Goal: Information Seeking & Learning: Learn about a topic

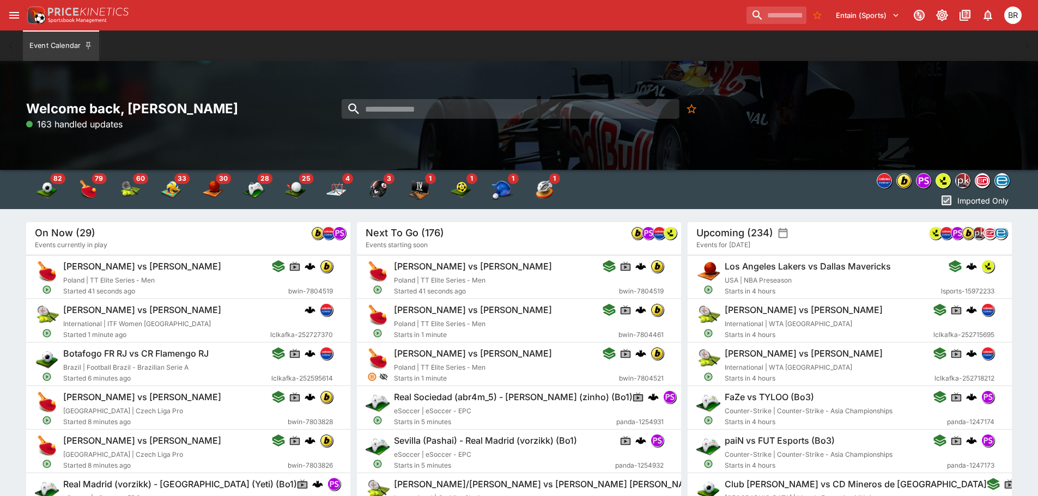
click at [20, 22] on button "open drawer" at bounding box center [14, 15] width 20 height 20
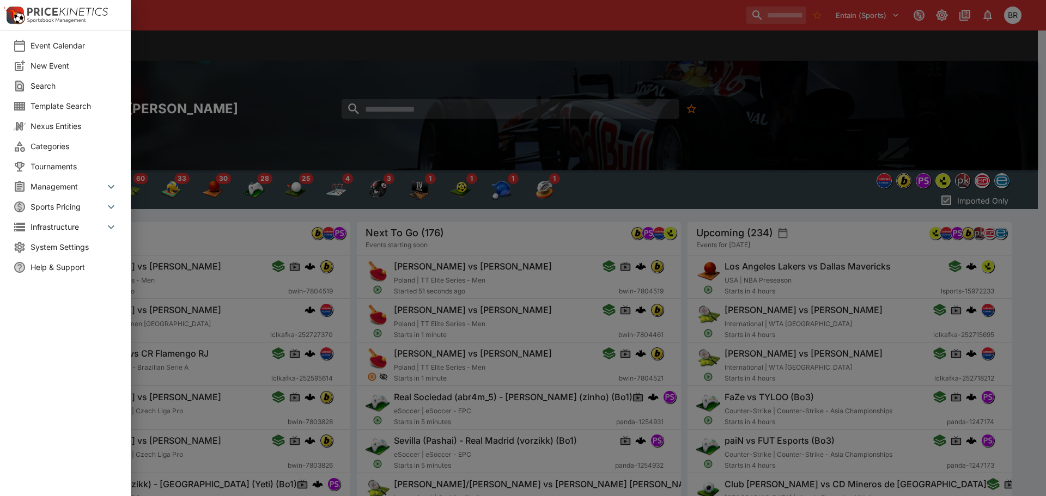
click at [241, 39] on div at bounding box center [523, 248] width 1046 height 496
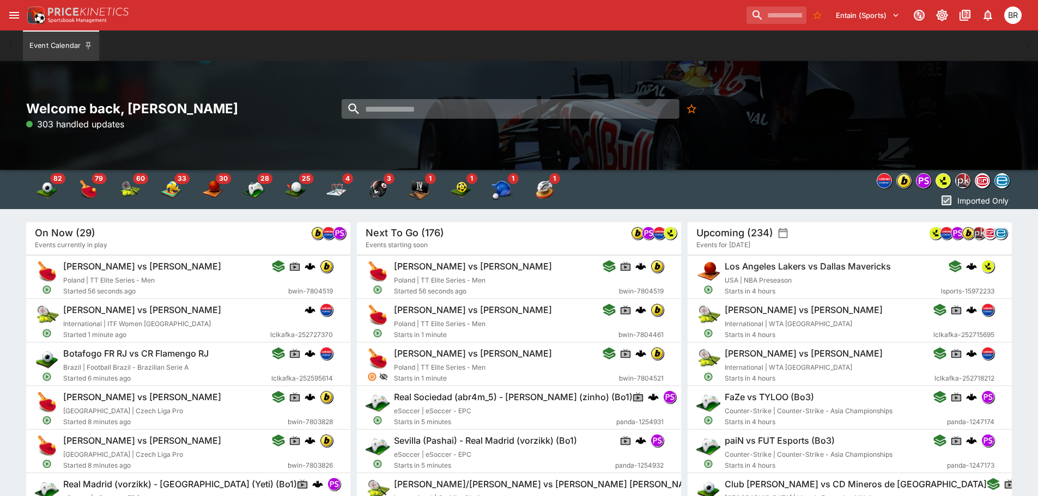
click at [412, 111] on input "search" at bounding box center [510, 109] width 338 height 20
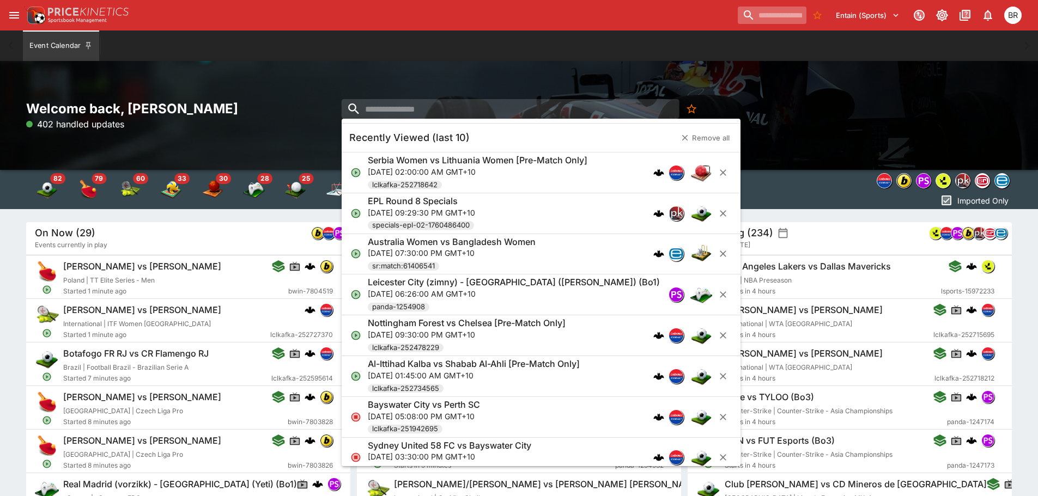
click at [744, 20] on input "search" at bounding box center [771, 15] width 69 height 17
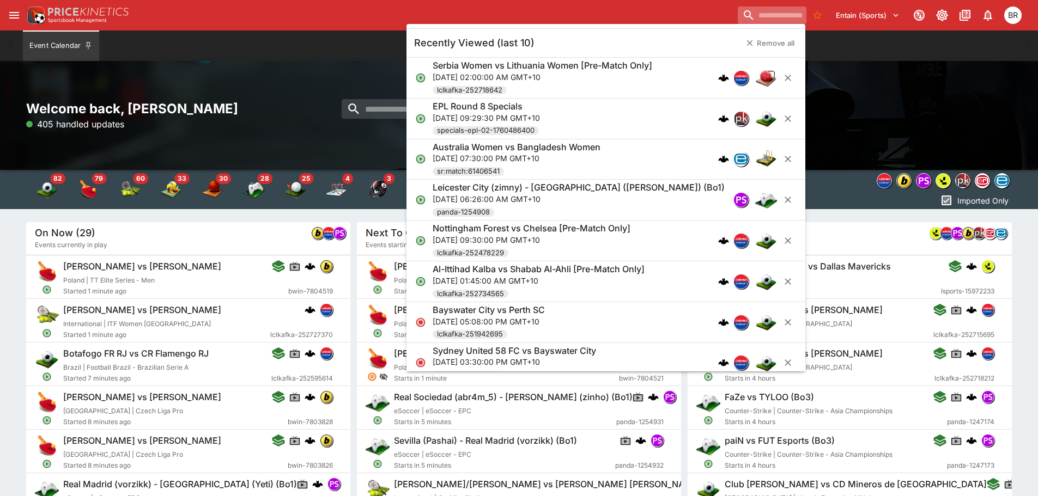
paste input "**********"
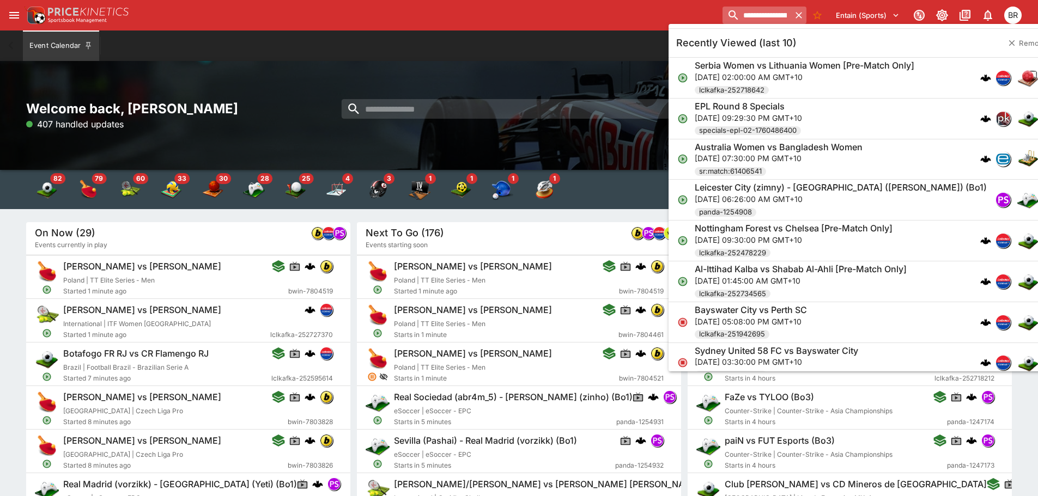
scroll to position [0, 61]
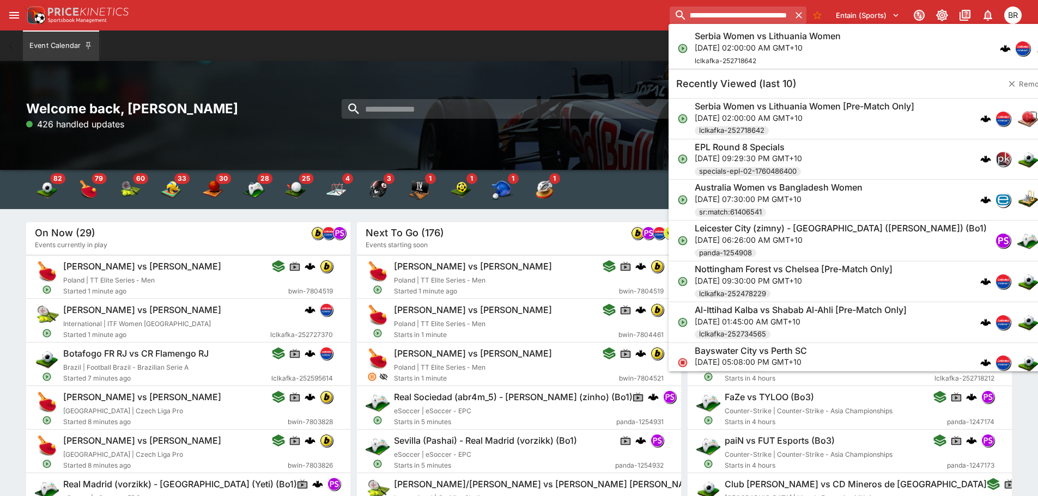
type input "**********"
click at [741, 54] on div "Serbia Women vs Lithuania Women Fri, Oct 17, 2025, 02:00:00 AM GMT+10 lclkafka-…" at bounding box center [767, 49] width 146 height 36
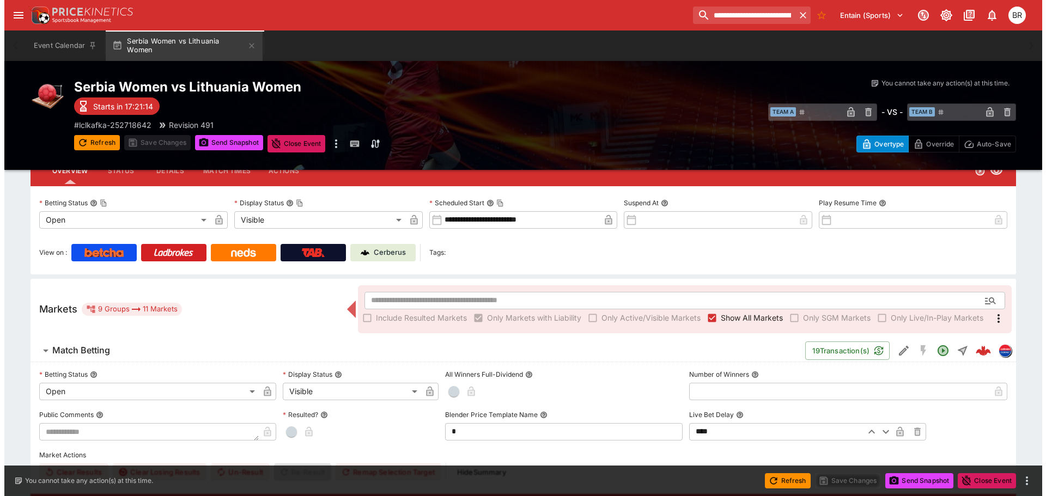
scroll to position [109, 0]
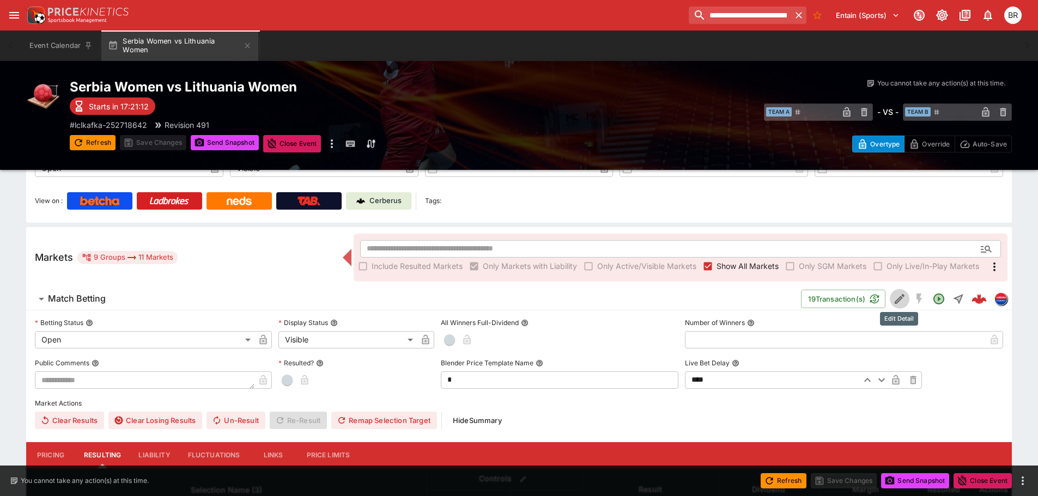
click at [889, 297] on button "Edit Detail" at bounding box center [899, 299] width 20 height 20
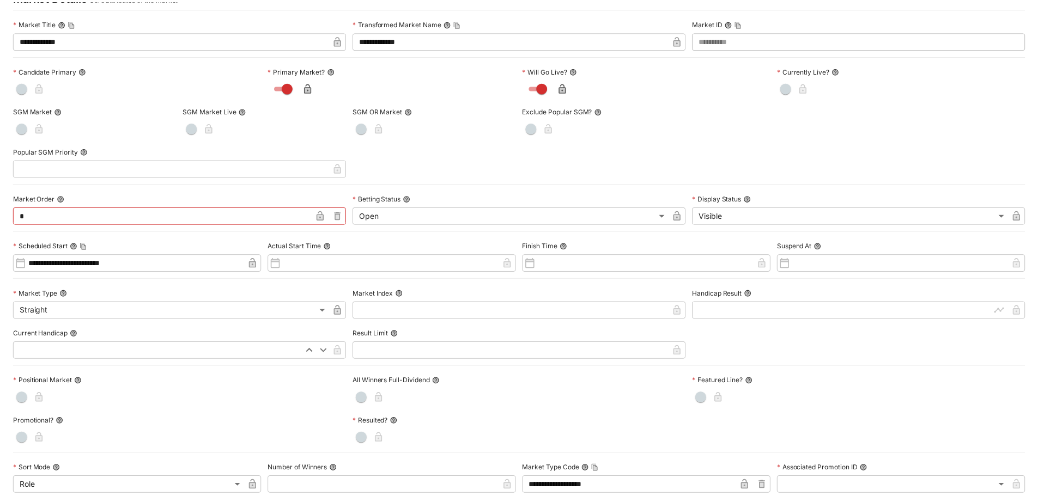
scroll to position [0, 0]
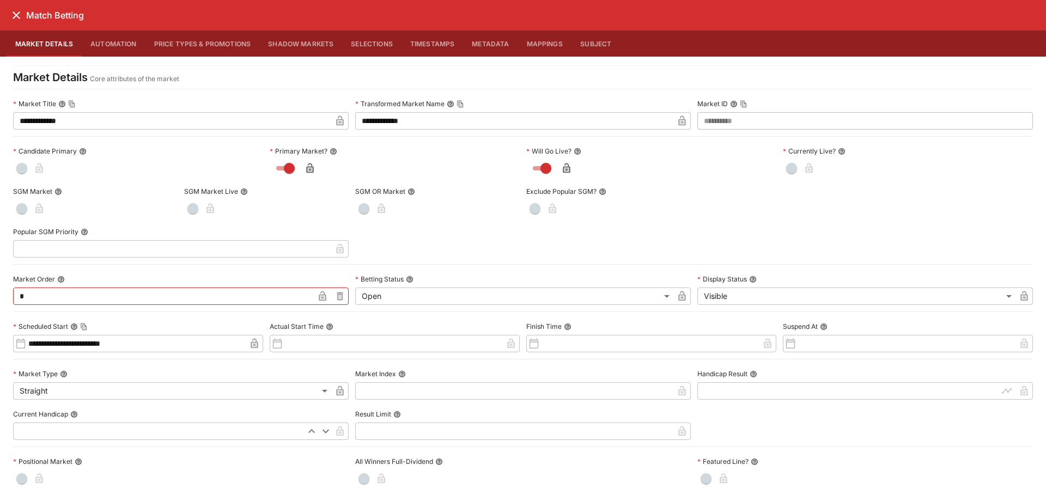
click at [22, 22] on button "close" at bounding box center [17, 15] width 20 height 20
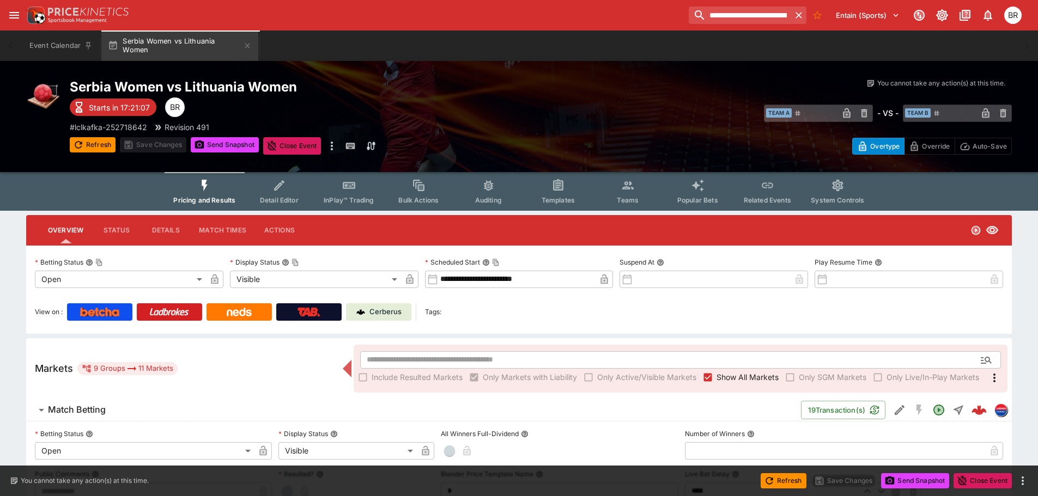
click at [553, 190] on icon "Event type filters" at bounding box center [558, 184] width 10 height 11
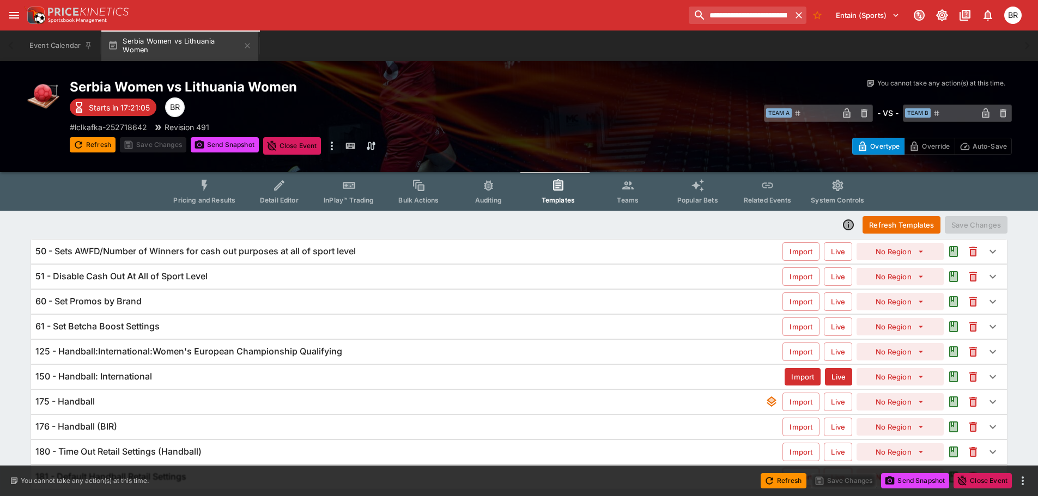
click at [399, 355] on div "125 - Handball:International:Women's European Championship Qualifying" at bounding box center [408, 351] width 747 height 11
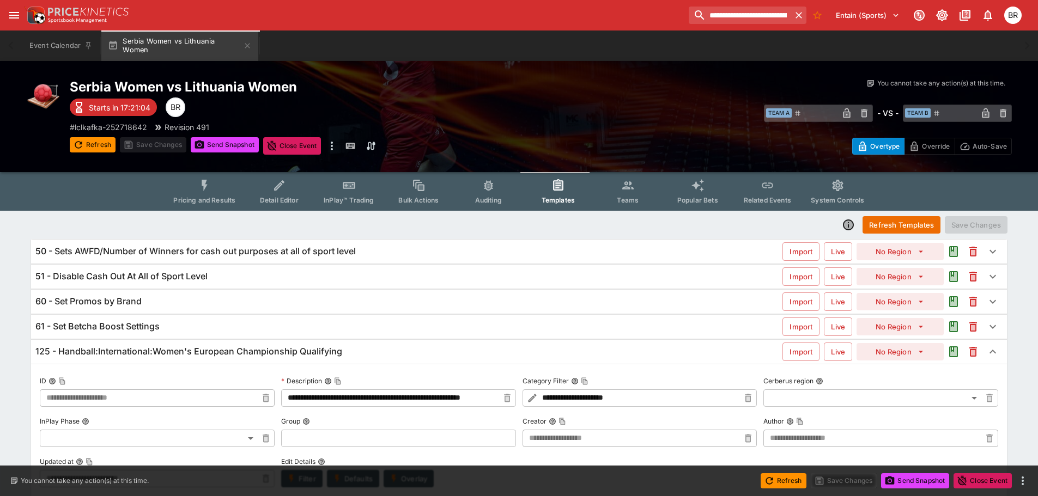
type input "**********"
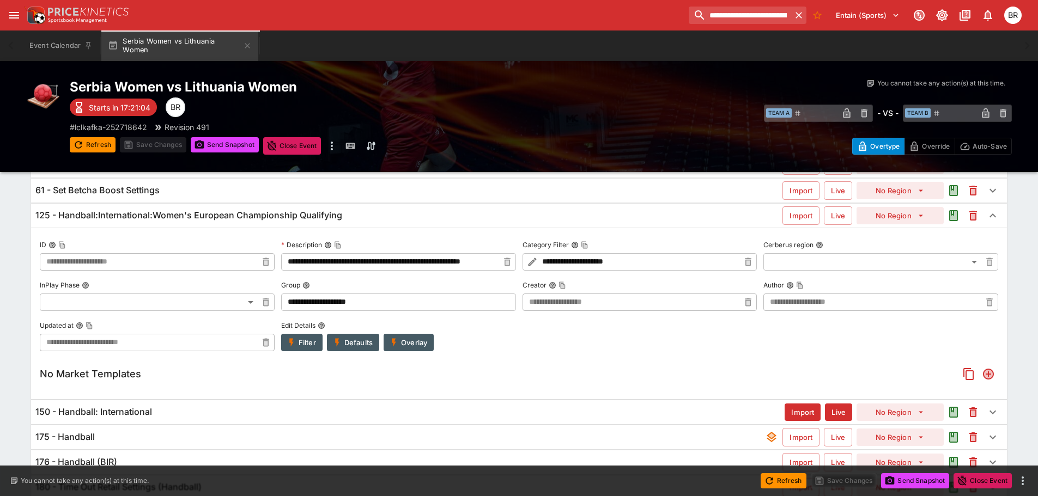
scroll to position [207, 0]
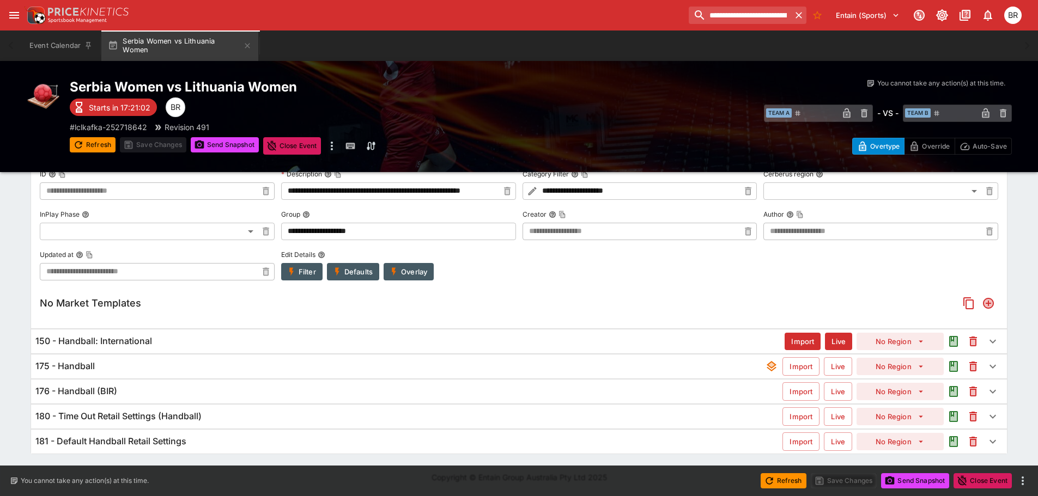
click at [288, 339] on div "150 - Handball: International" at bounding box center [409, 341] width 749 height 11
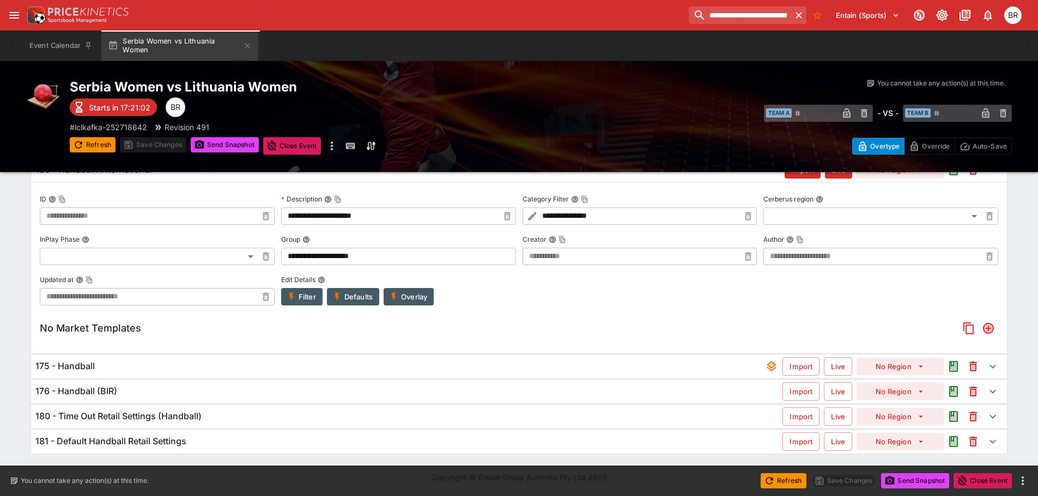
scroll to position [392, 0]
click at [272, 362] on div "175 - Handball" at bounding box center [399, 366] width 729 height 11
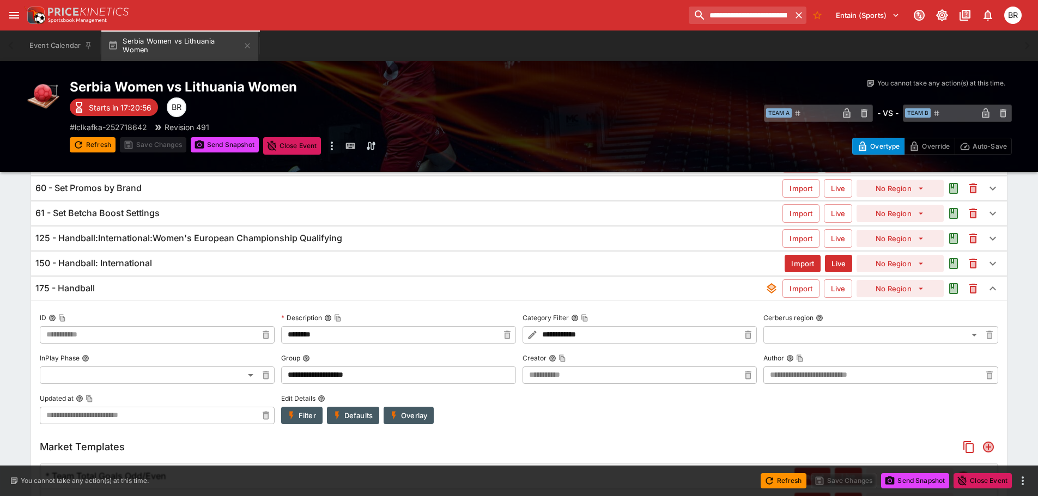
scroll to position [0, 0]
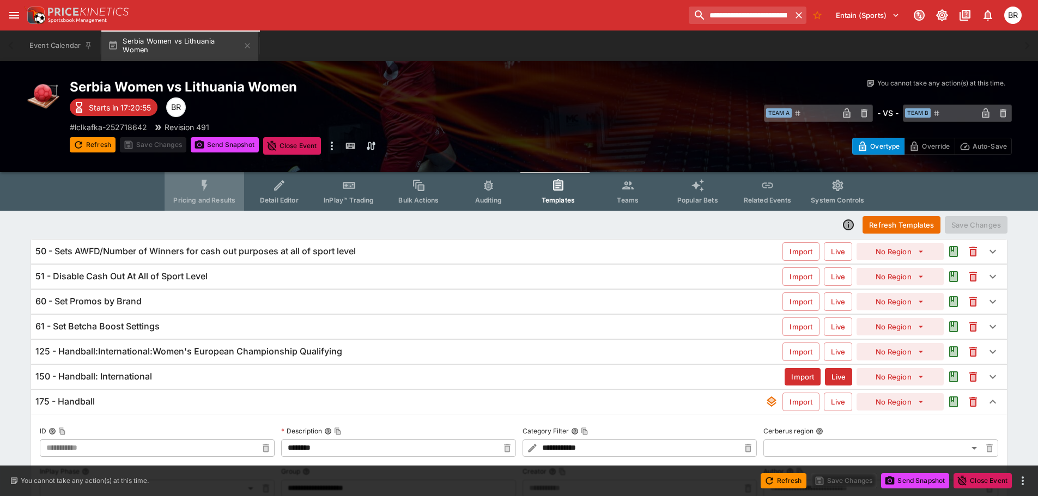
click at [207, 204] on span "Pricing and Results" at bounding box center [204, 200] width 62 height 8
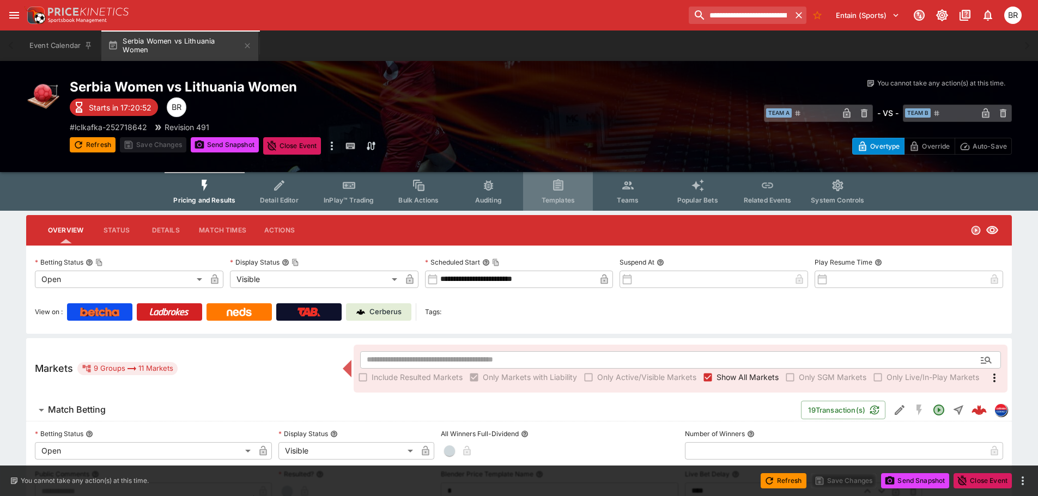
click at [539, 198] on button "Templates" at bounding box center [558, 191] width 70 height 39
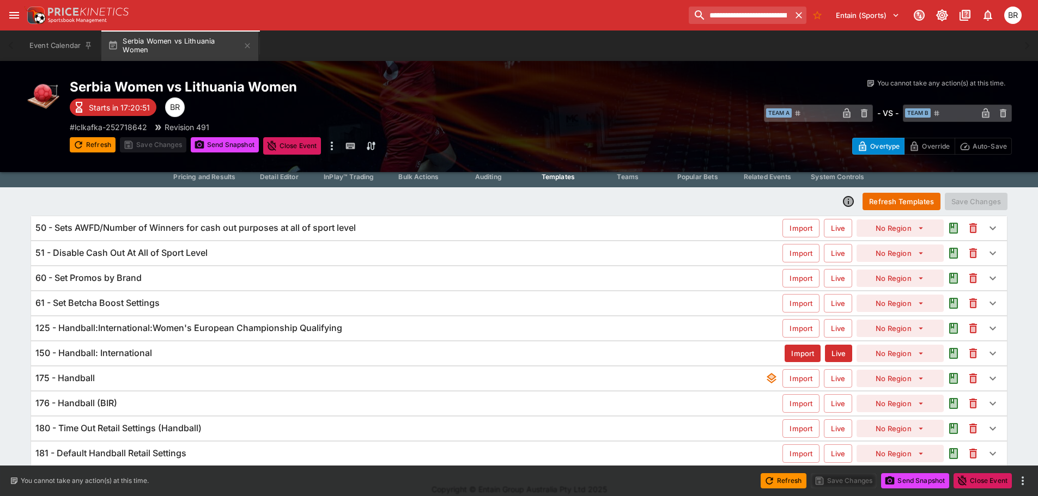
scroll to position [35, 0]
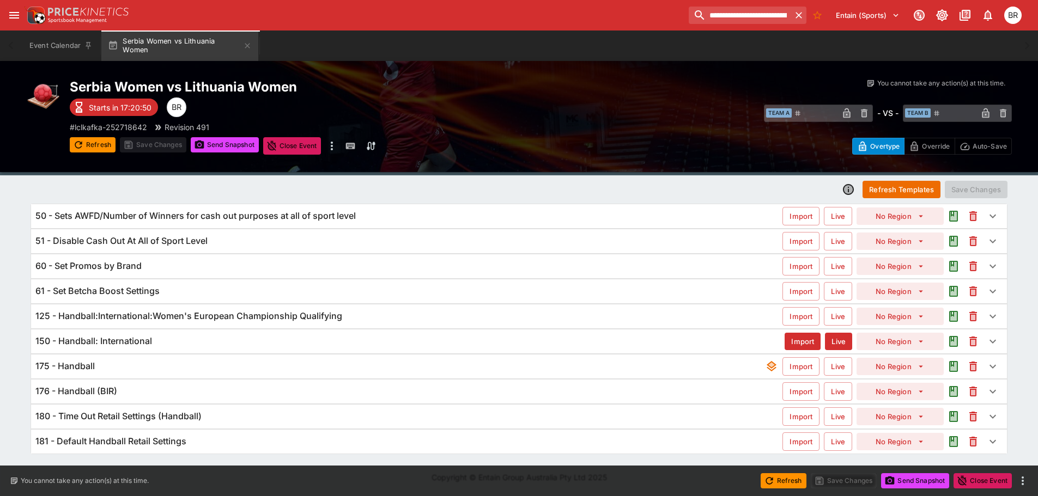
click at [241, 436] on div "181 - Default Handball Retail Settings" at bounding box center [408, 441] width 747 height 11
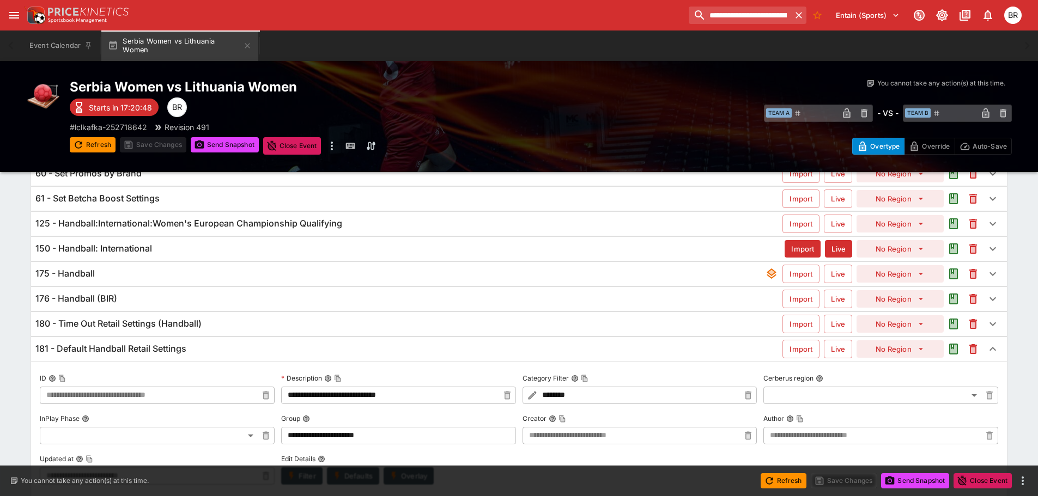
scroll to position [124, 0]
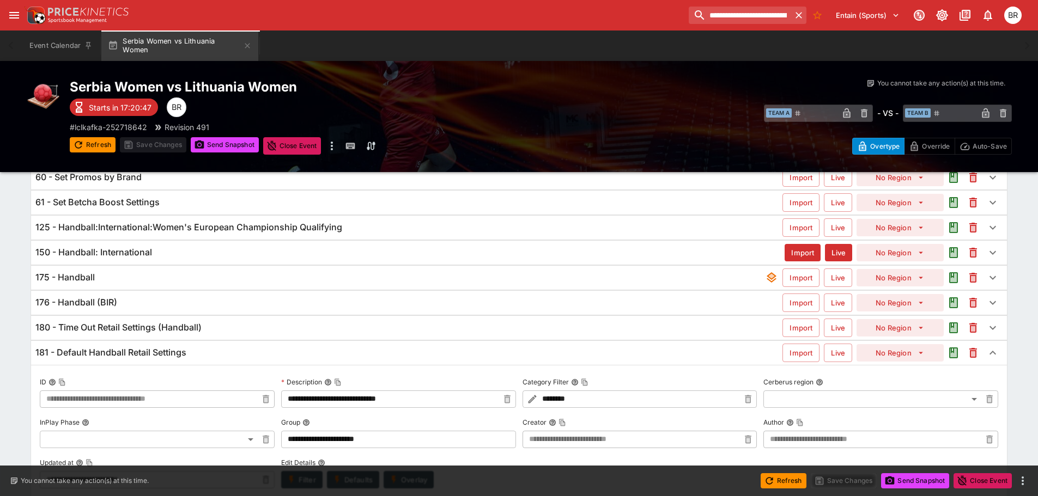
click at [326, 324] on div "180 - Time Out Retail Settings (Handball)" at bounding box center [408, 327] width 747 height 11
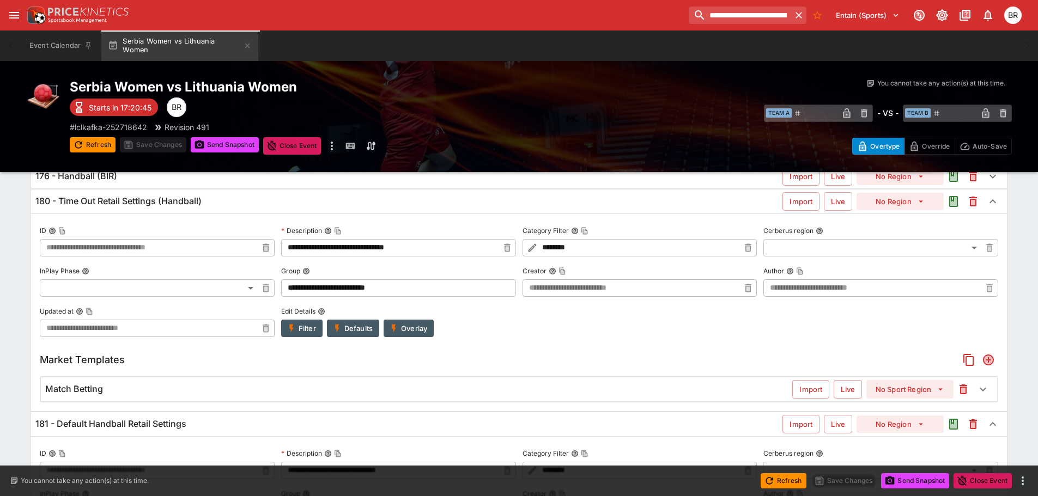
scroll to position [236, 0]
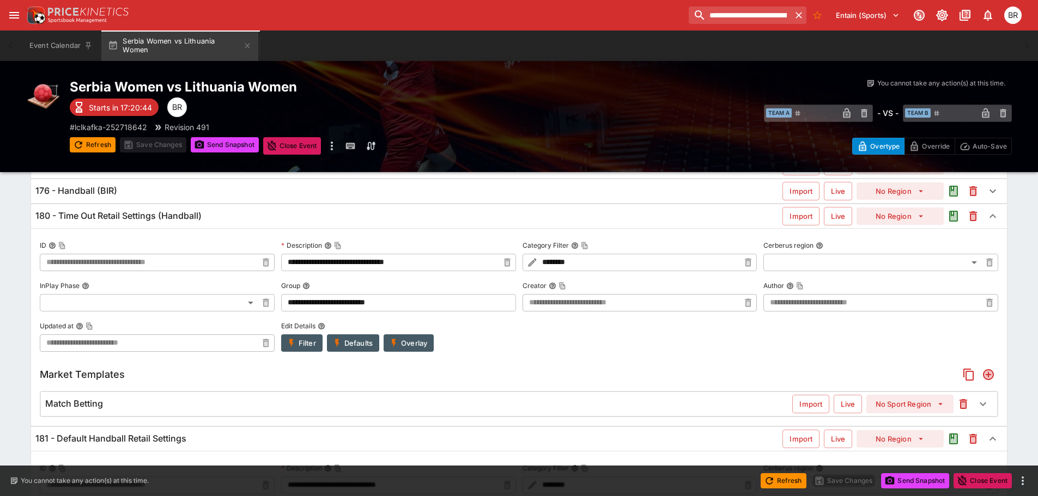
click at [315, 401] on div "Match Betting" at bounding box center [418, 403] width 747 height 11
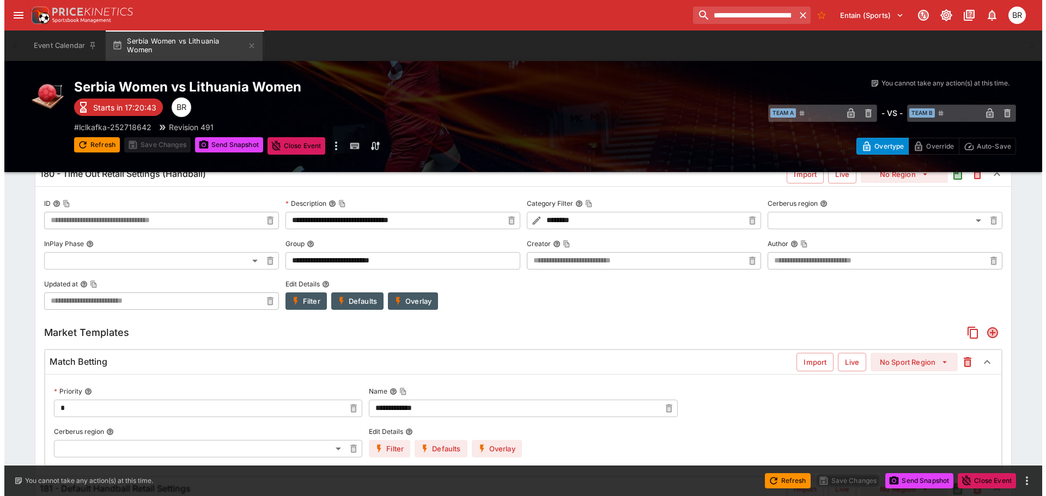
scroll to position [358, 0]
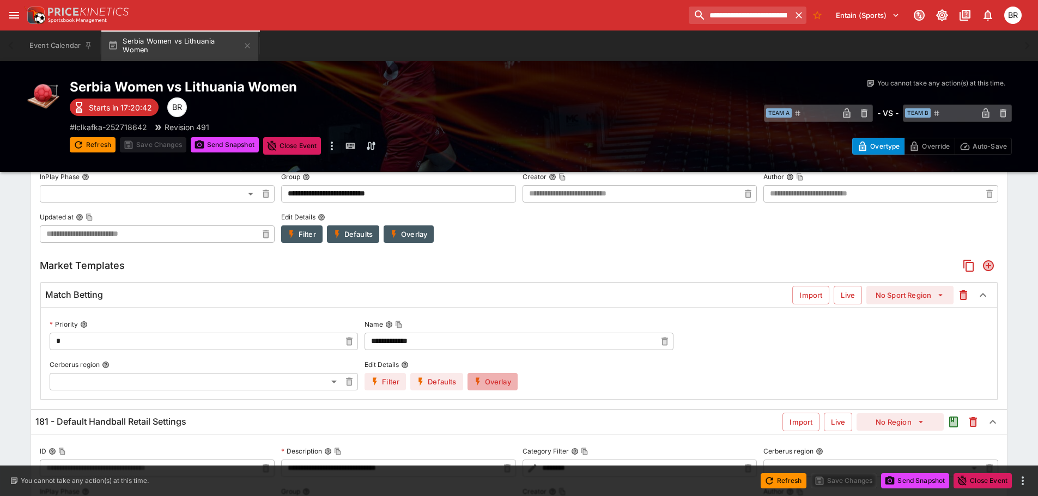
click at [481, 376] on button "Overlay" at bounding box center [492, 381] width 50 height 17
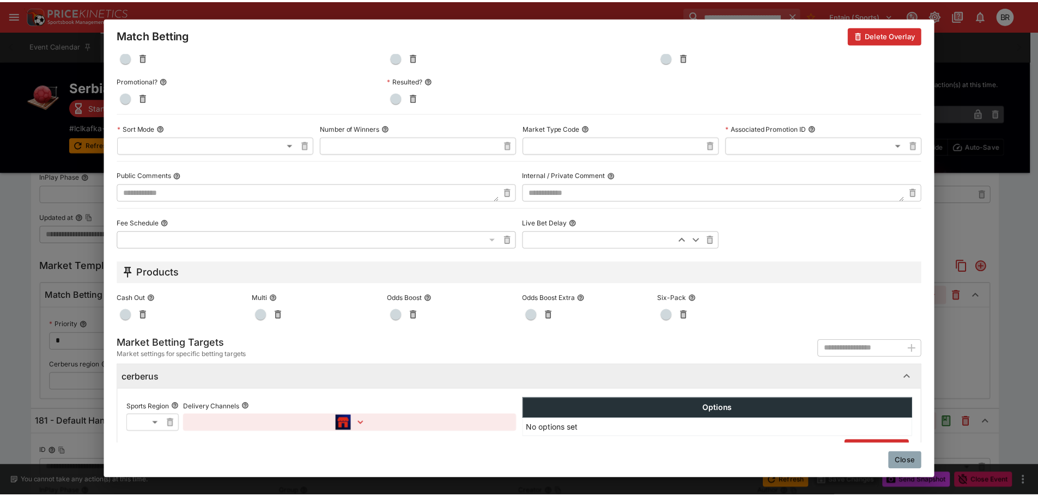
scroll to position [532, 0]
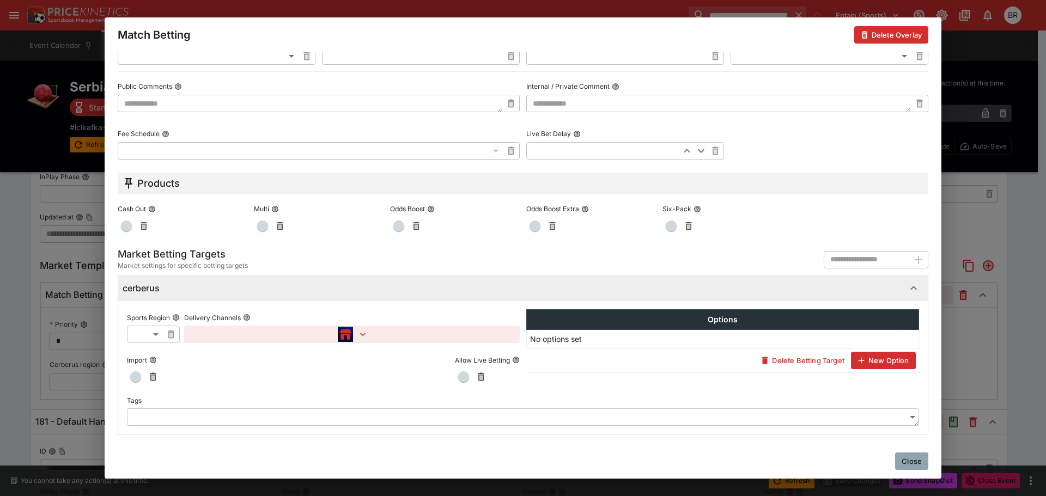
click at [906, 452] on div "Close" at bounding box center [523, 461] width 837 height 35
click at [910, 459] on button "Close" at bounding box center [911, 461] width 33 height 17
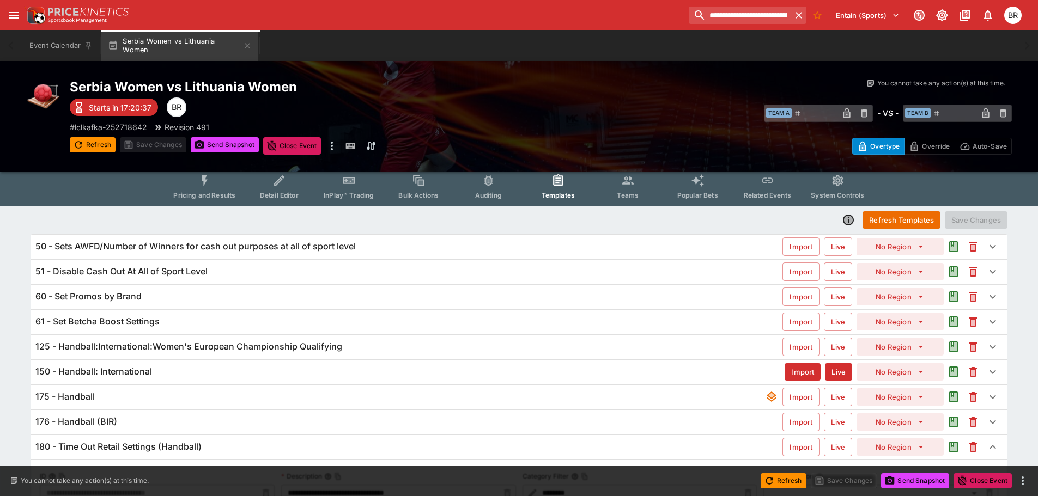
scroll to position [0, 0]
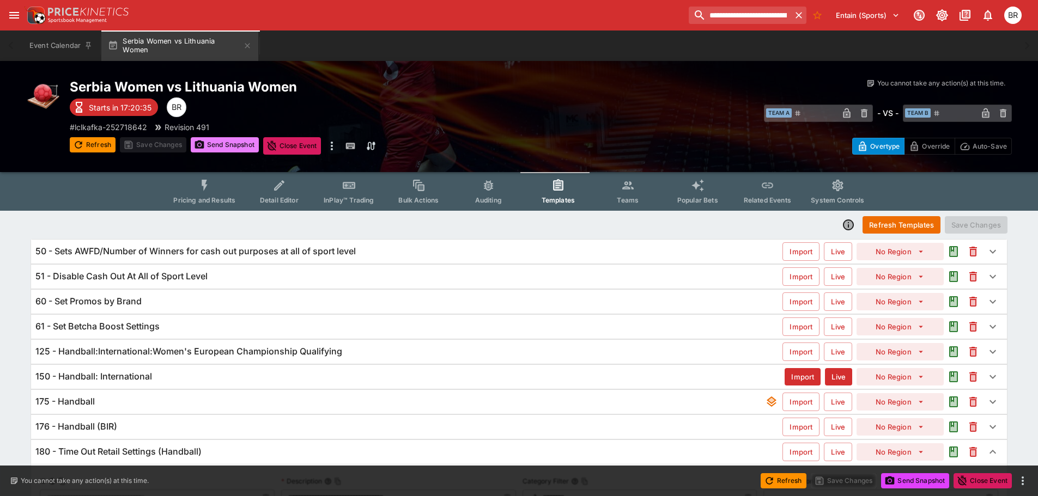
click at [229, 152] on button "Send Snapshot" at bounding box center [225, 144] width 68 height 15
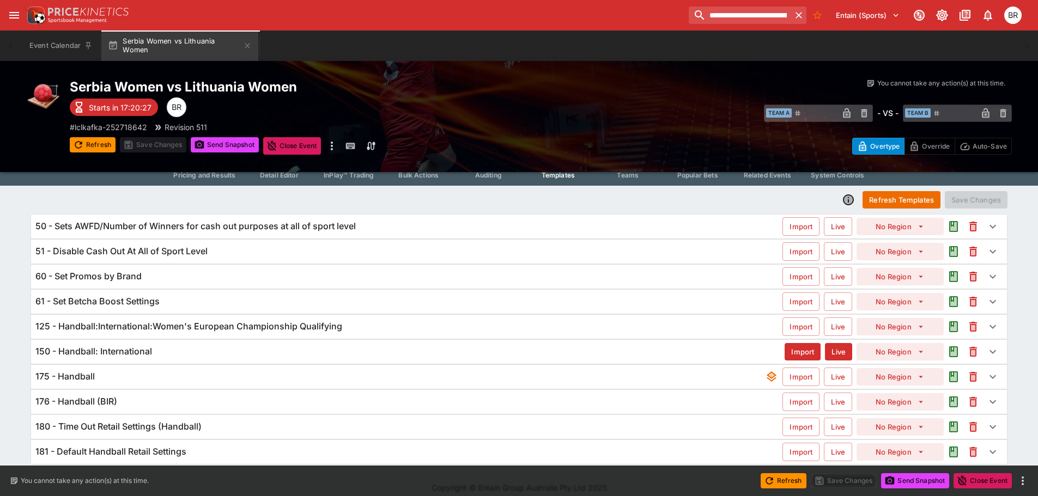
scroll to position [35, 0]
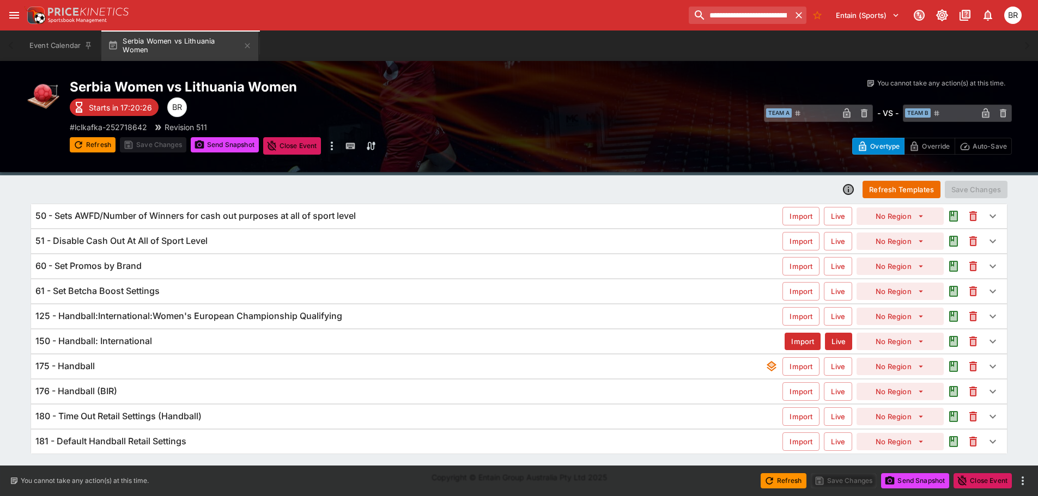
click at [249, 410] on div "180 - Time Out Retail Settings (Handball) Import Live No Region" at bounding box center [518, 417] width 975 height 24
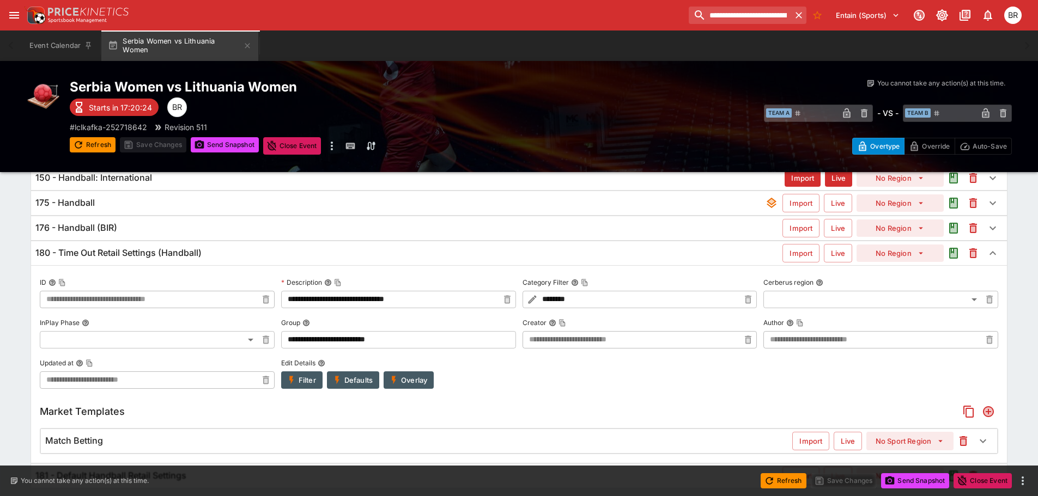
scroll to position [233, 0]
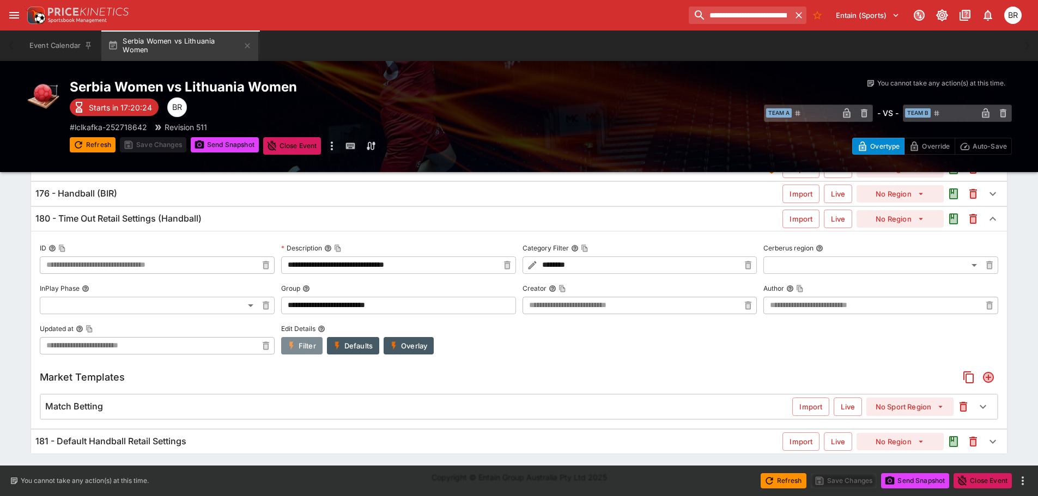
click at [293, 346] on icon "button" at bounding box center [291, 346] width 10 height 10
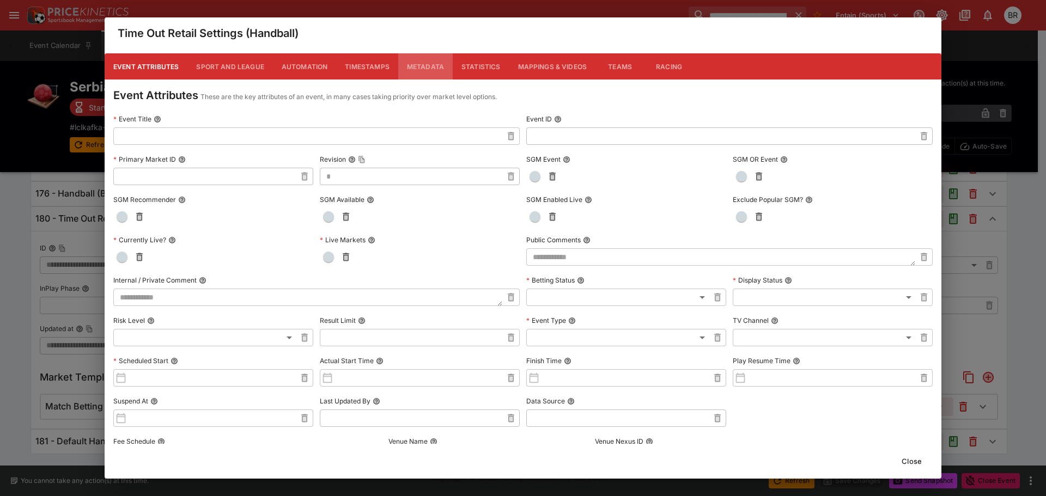
click at [424, 63] on button "Metadata" at bounding box center [425, 66] width 54 height 26
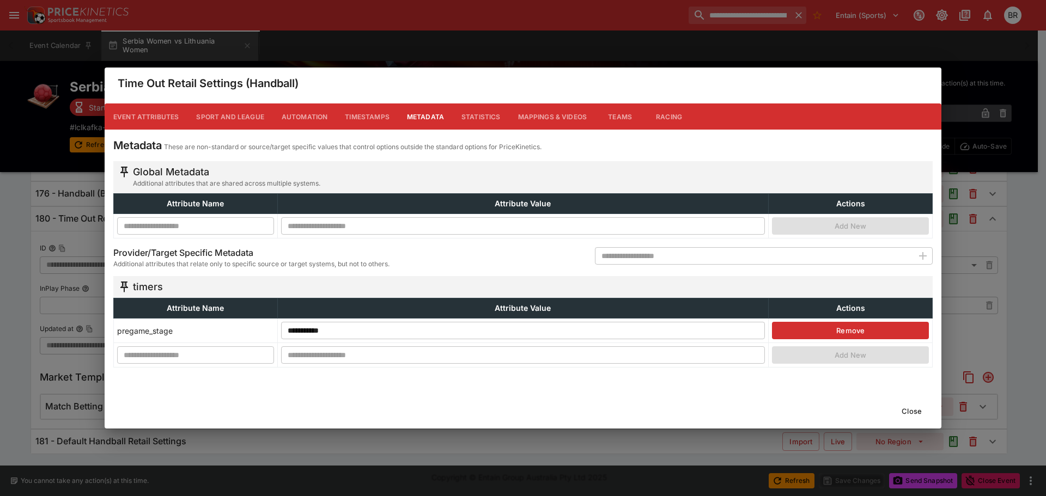
click at [902, 409] on button "Close" at bounding box center [911, 411] width 33 height 17
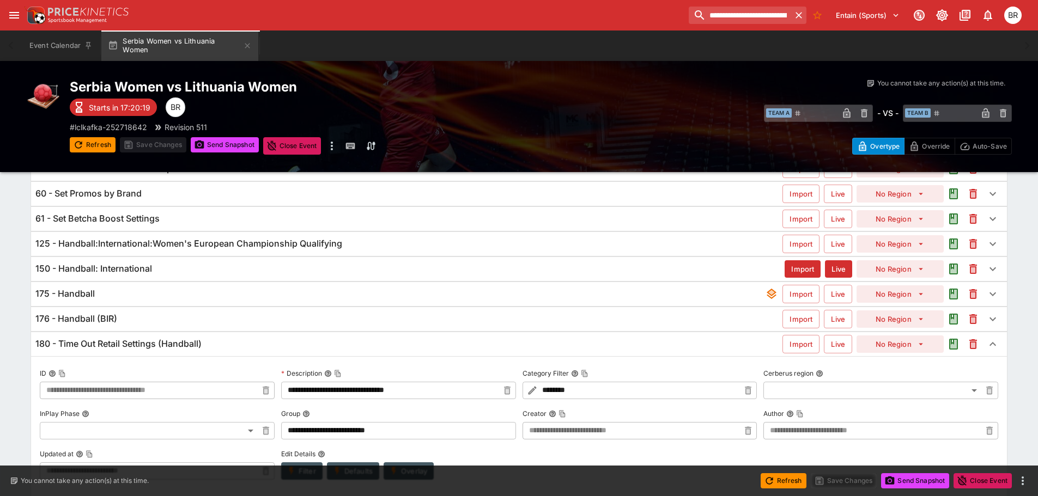
scroll to position [0, 0]
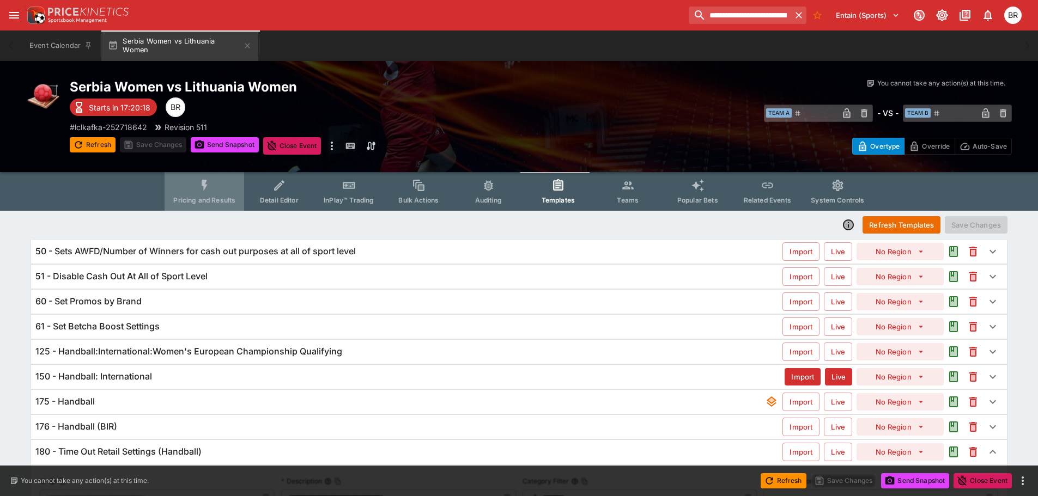
click at [190, 190] on button "Pricing and Results" at bounding box center [204, 191] width 80 height 39
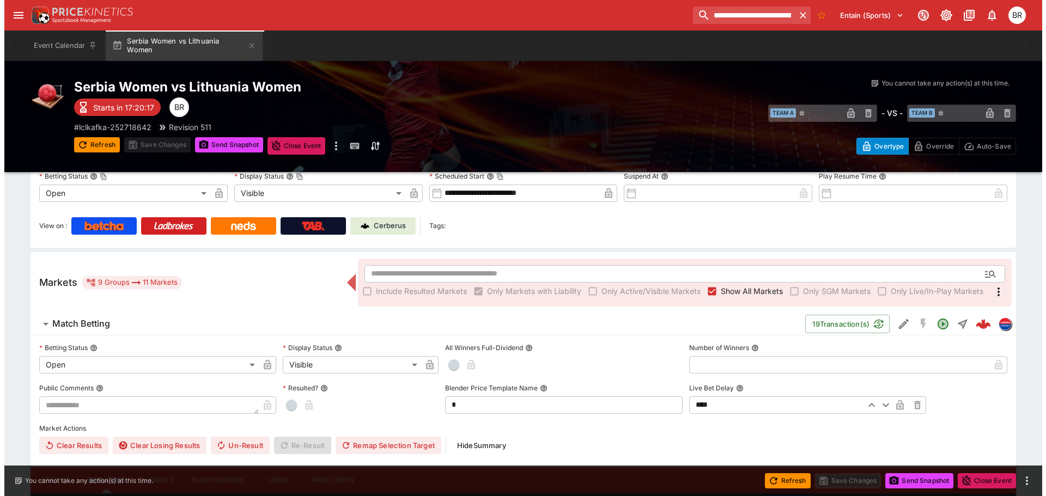
scroll to position [218, 0]
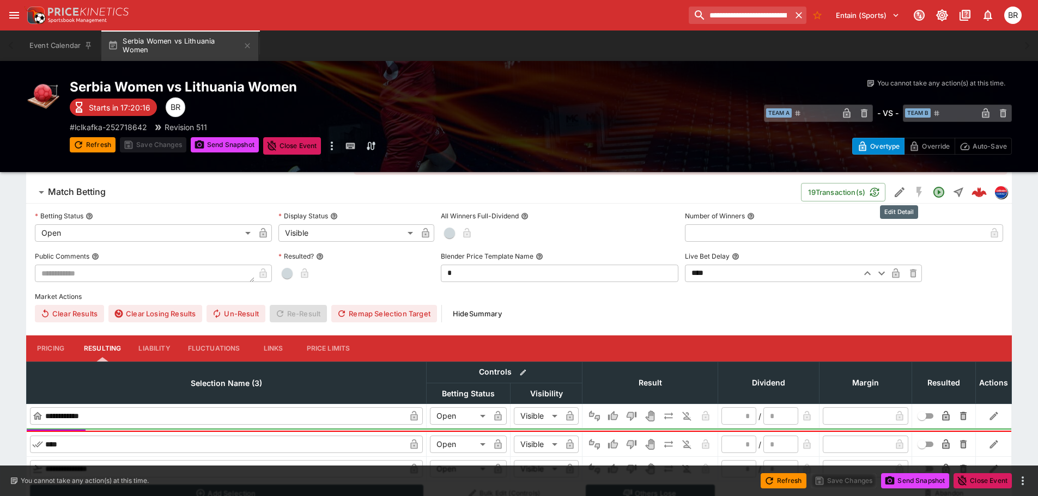
click at [898, 195] on icon "Edit Detail" at bounding box center [899, 192] width 13 height 13
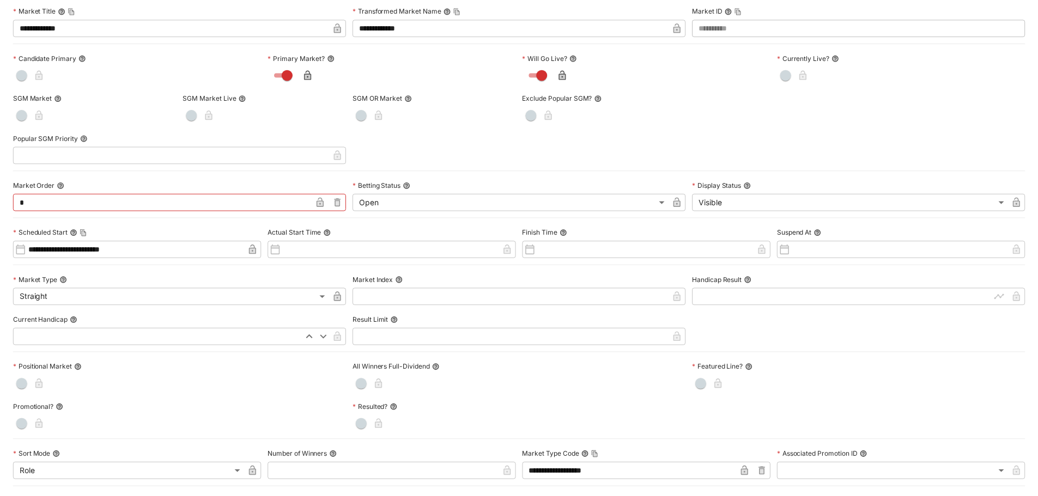
scroll to position [0, 0]
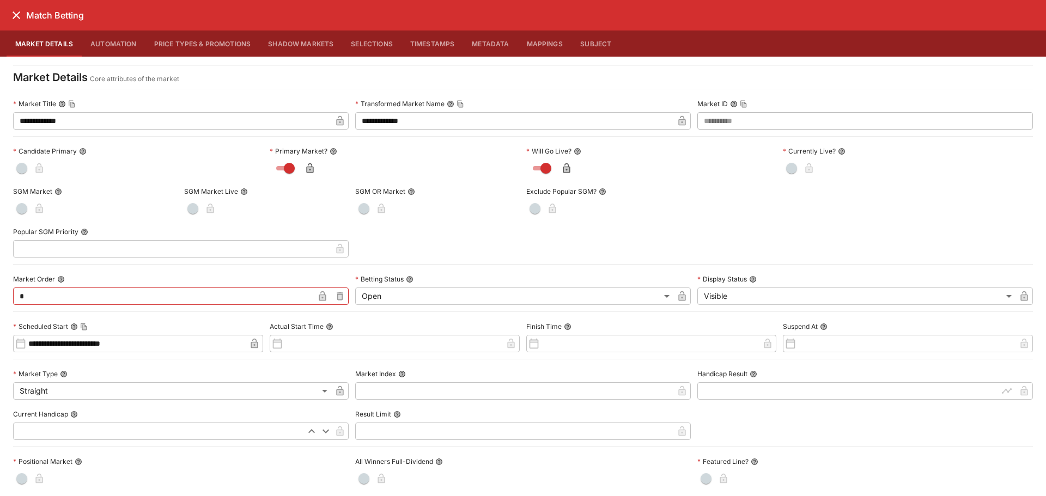
click at [19, 20] on icon "close" at bounding box center [16, 15] width 13 height 13
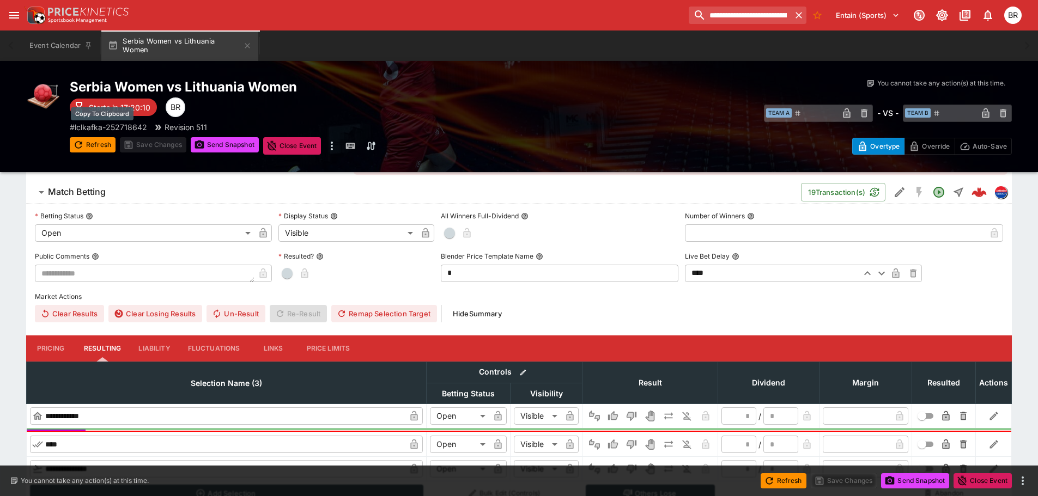
click at [95, 126] on p "# lclkafka-252718642" at bounding box center [108, 126] width 77 height 11
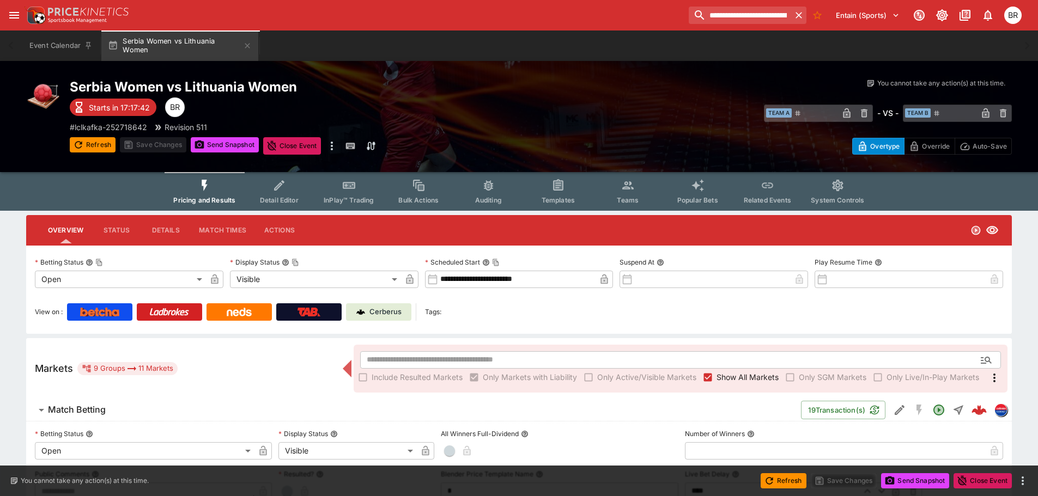
click at [554, 199] on span "Templates" at bounding box center [557, 200] width 33 height 8
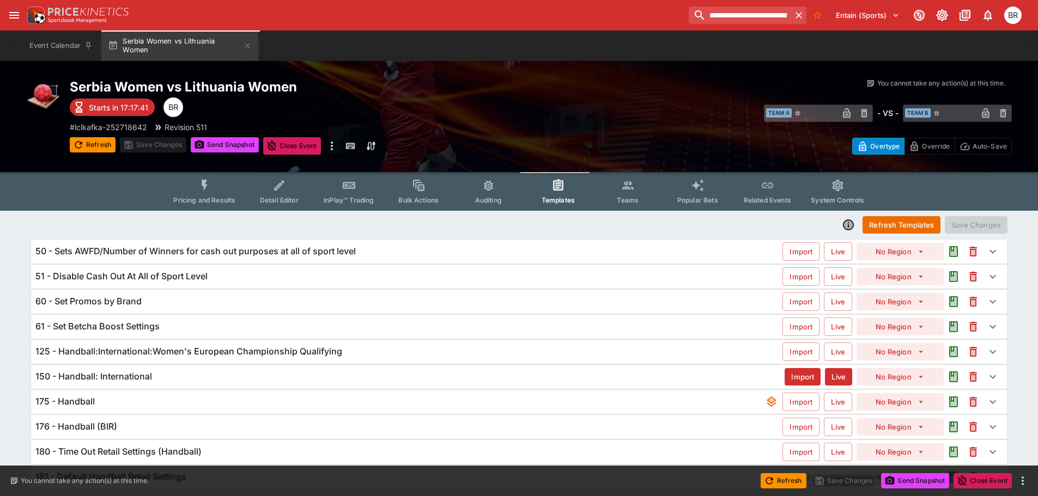
scroll to position [35, 0]
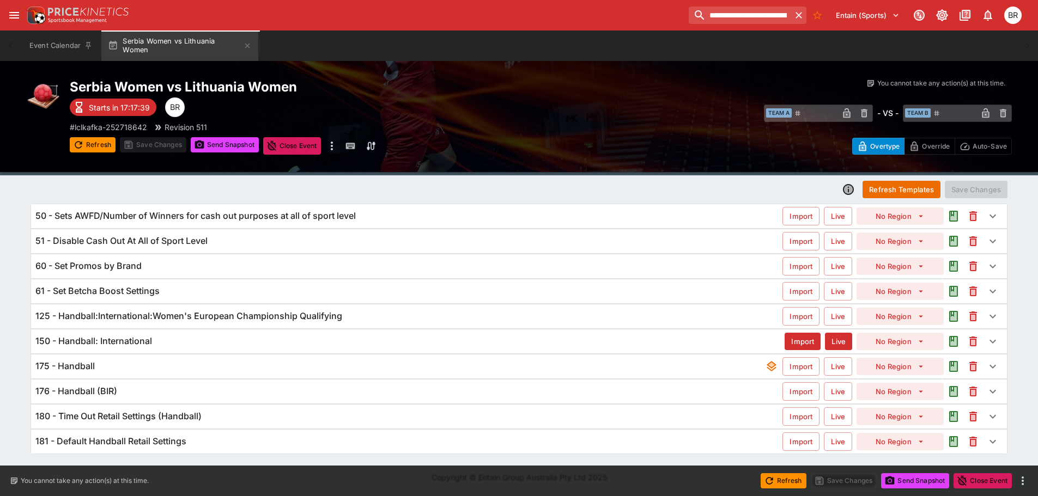
click at [257, 437] on div "181 - Default Handball Retail Settings" at bounding box center [408, 441] width 747 height 11
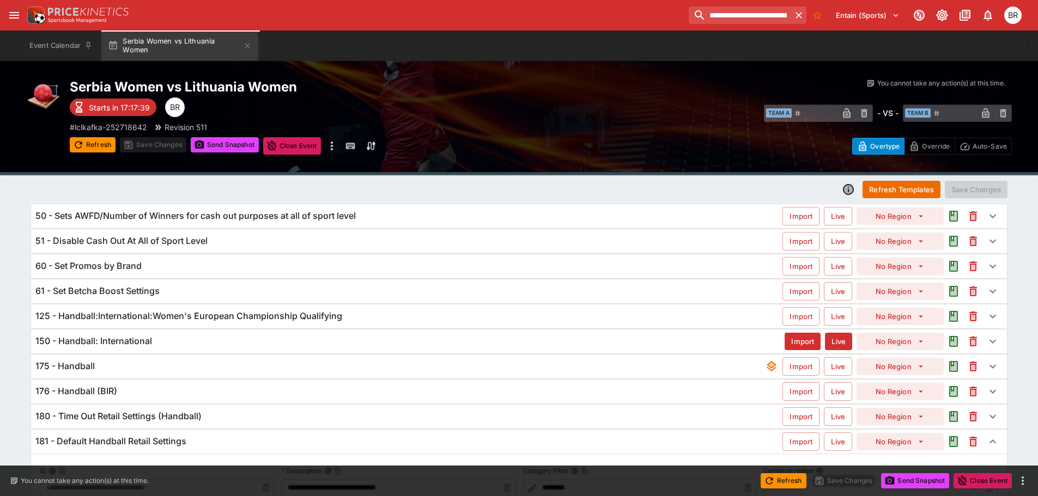
scroll to position [233, 0]
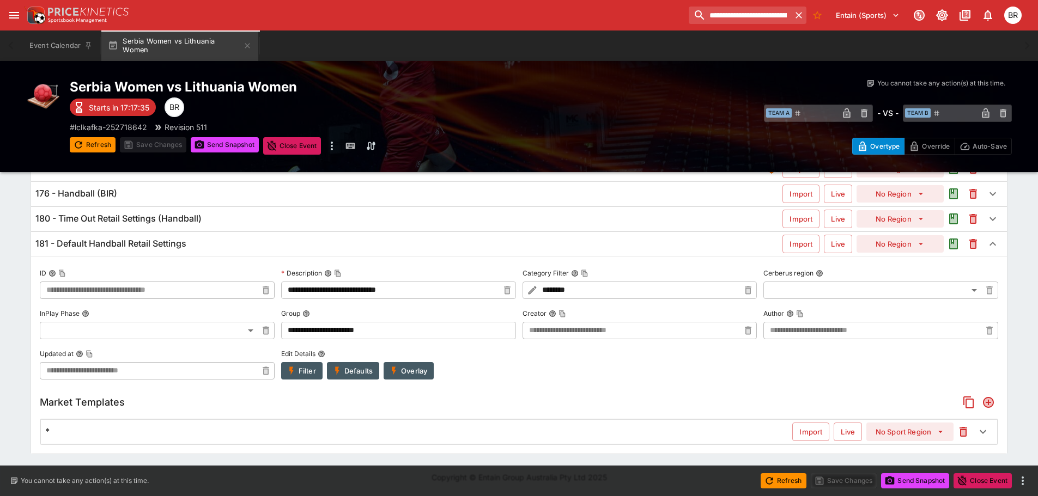
click at [90, 246] on h6 "181 - Default Handball Retail Settings" at bounding box center [110, 243] width 151 height 11
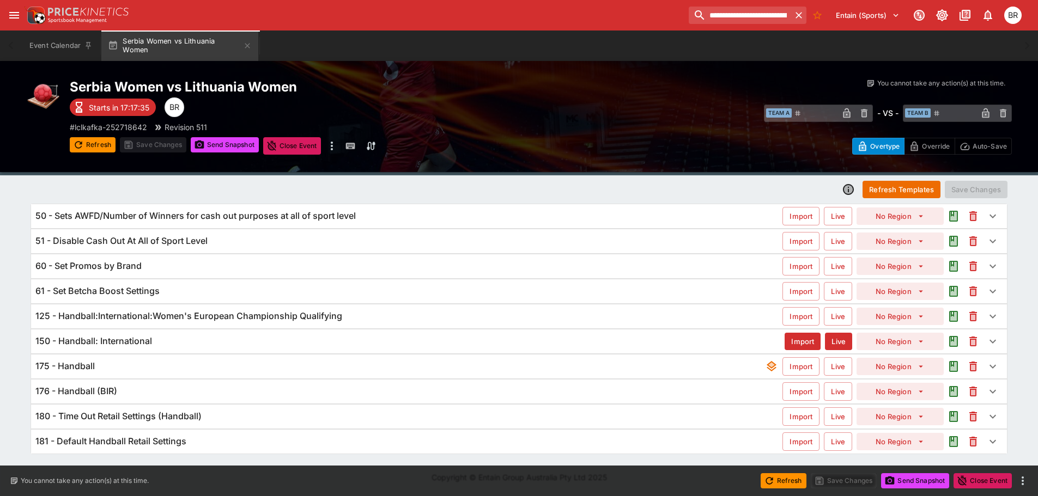
scroll to position [35, 0]
click at [163, 410] on div "180 - Time Out Retail Settings (Handball) Import Live No Region" at bounding box center [518, 417] width 975 height 24
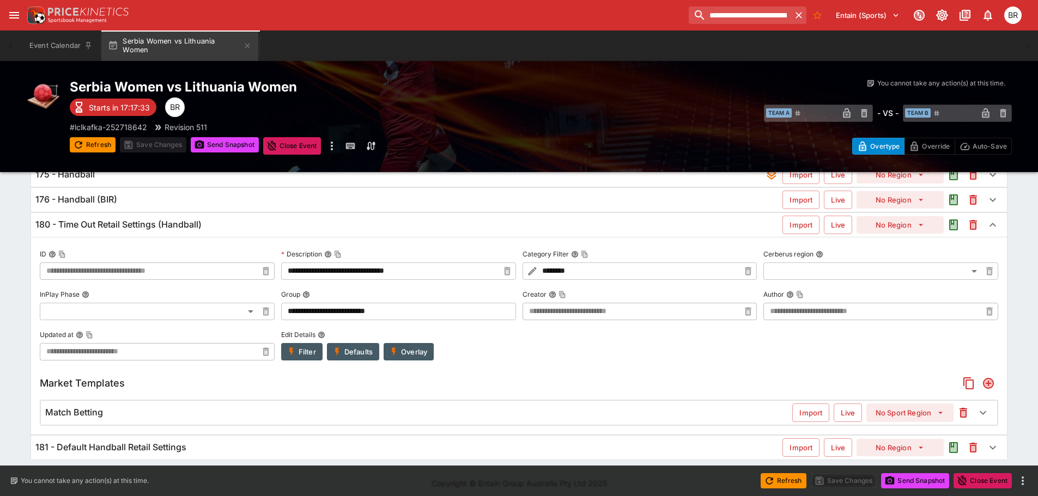
scroll to position [233, 0]
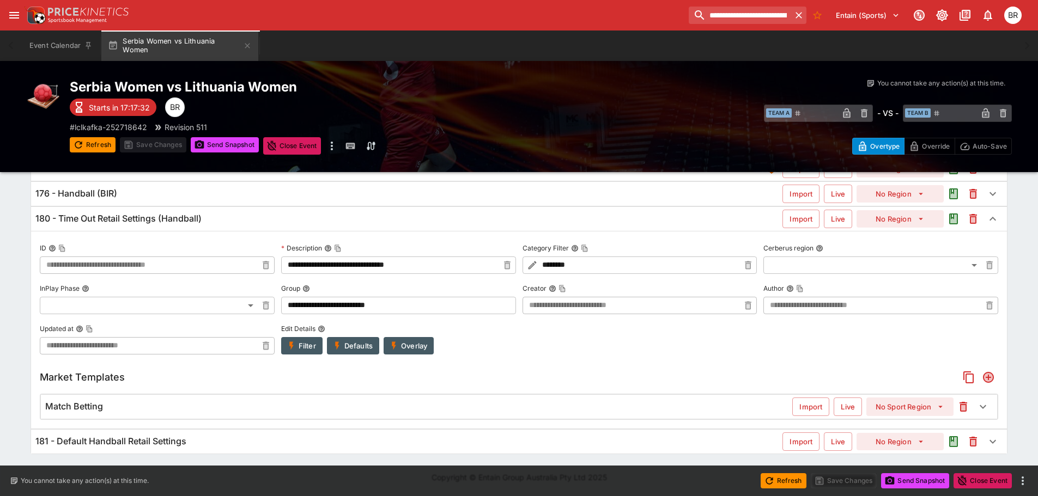
click at [213, 402] on div "Match Betting" at bounding box center [418, 406] width 747 height 11
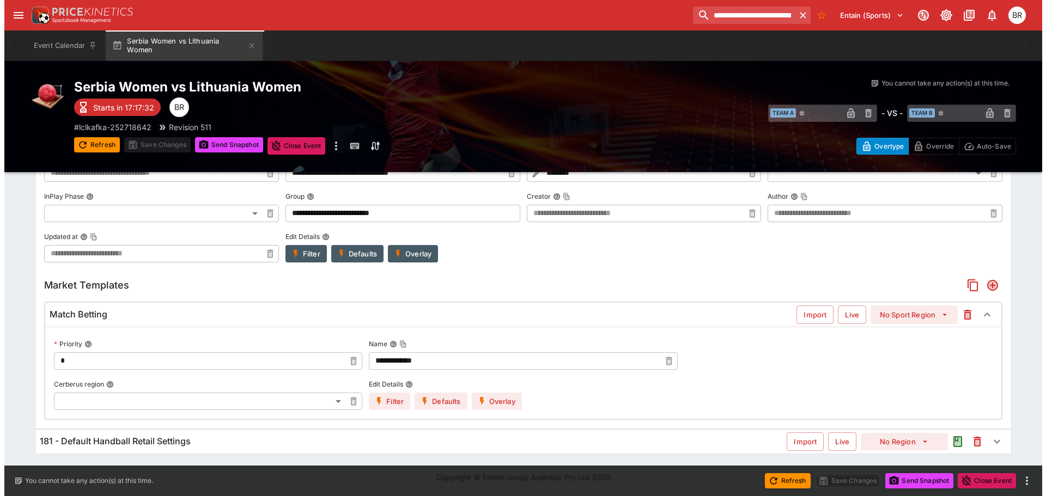
scroll to position [335, 0]
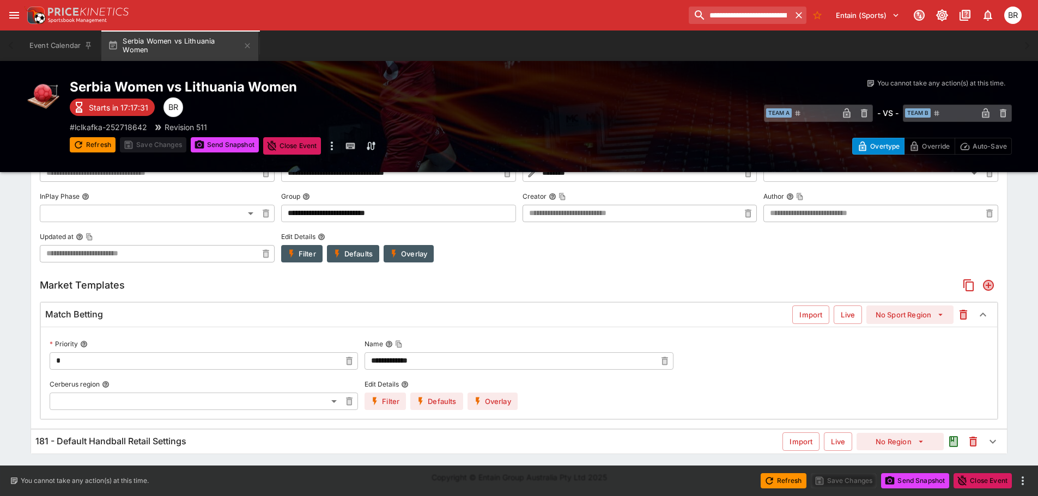
click at [484, 398] on button "Overlay" at bounding box center [492, 401] width 50 height 17
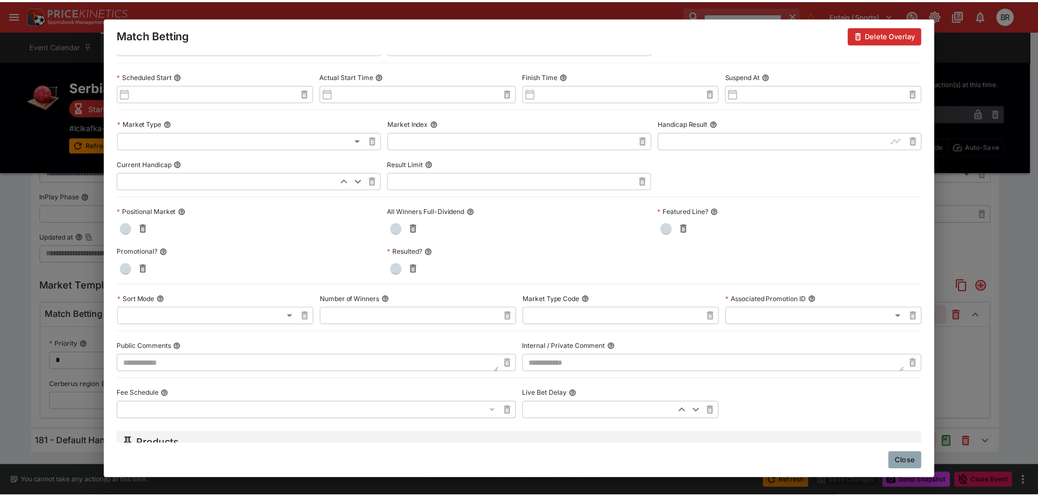
scroll to position [532, 0]
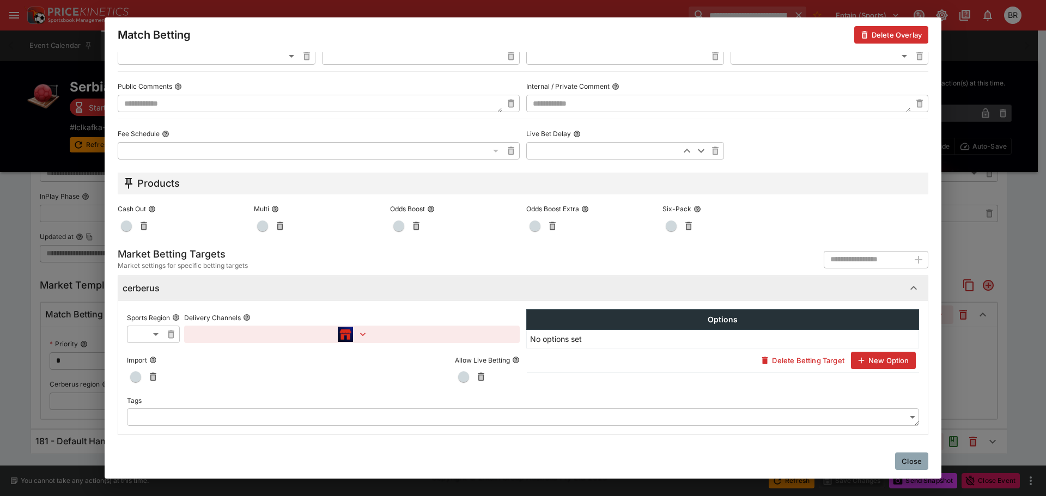
click at [353, 343] on button "button" at bounding box center [352, 334] width 336 height 17
click at [891, 456] on div at bounding box center [523, 248] width 1046 height 496
click at [899, 454] on button "Close" at bounding box center [911, 461] width 33 height 17
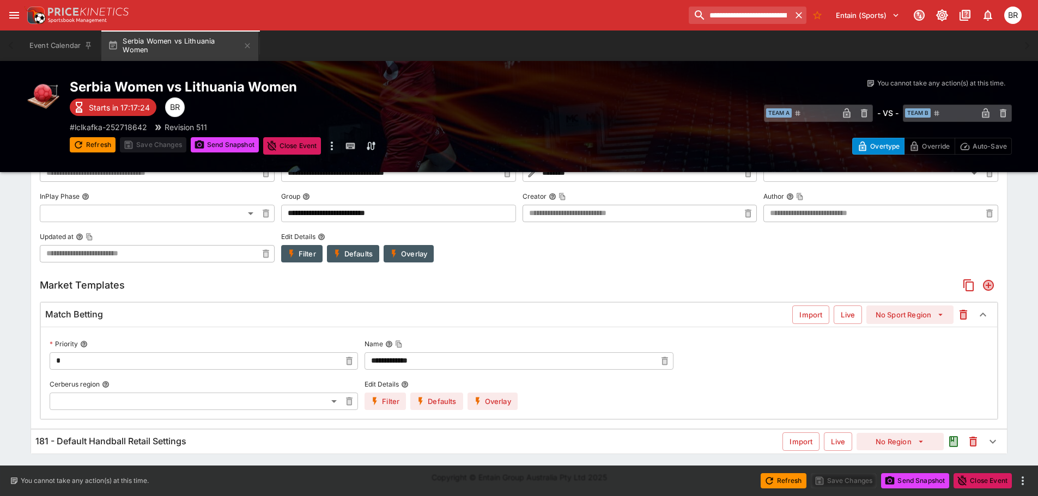
click at [306, 266] on div "**********" at bounding box center [518, 284] width 975 height 290
click at [300, 259] on button "Filter" at bounding box center [301, 253] width 41 height 17
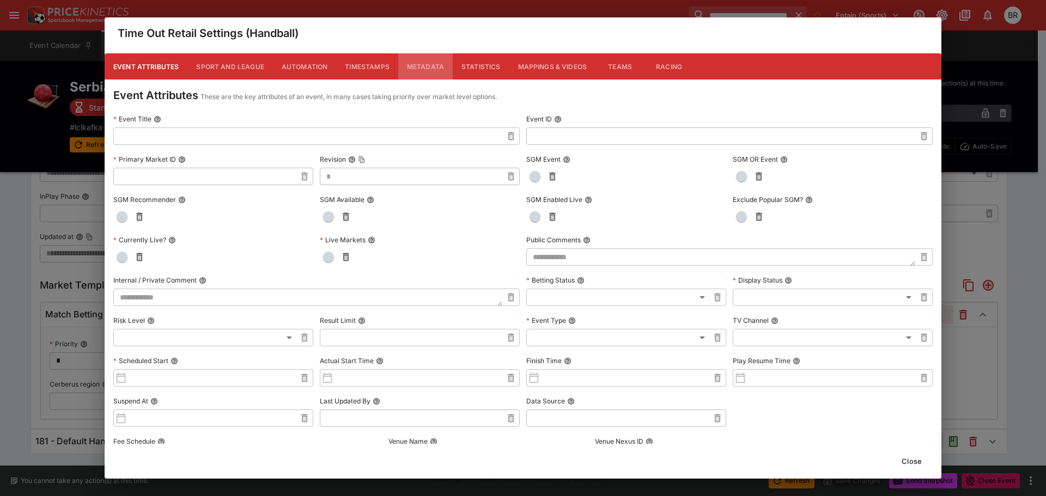
click at [416, 71] on button "Metadata" at bounding box center [425, 66] width 54 height 26
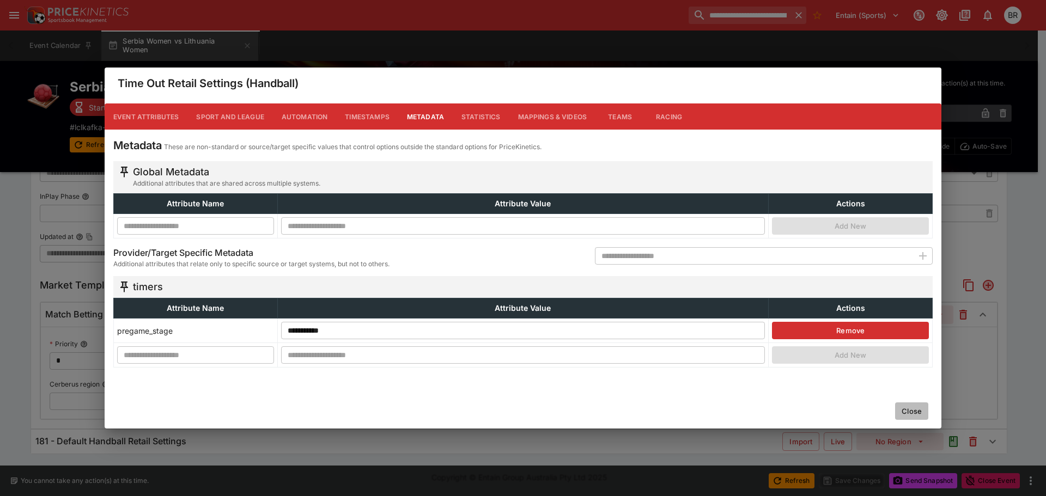
click at [905, 407] on button "Close" at bounding box center [911, 411] width 33 height 17
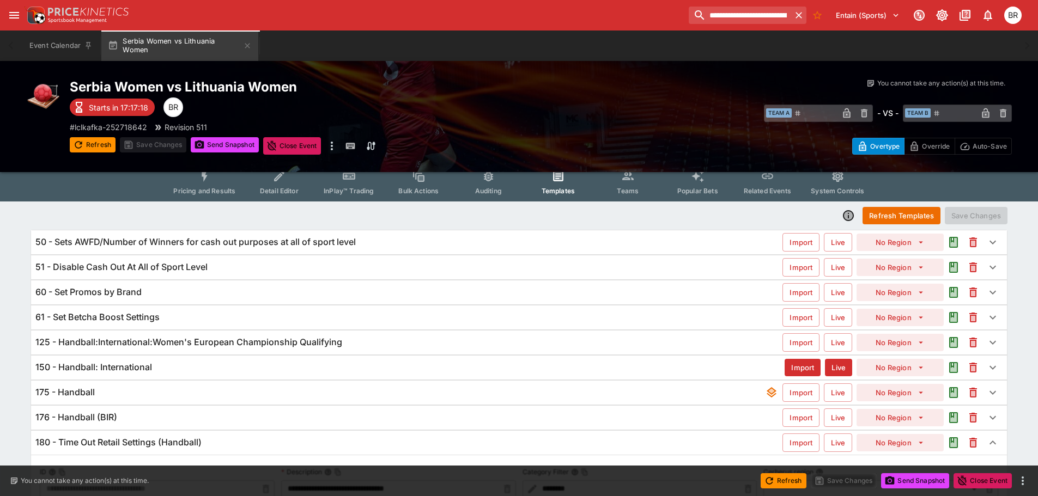
scroll to position [0, 0]
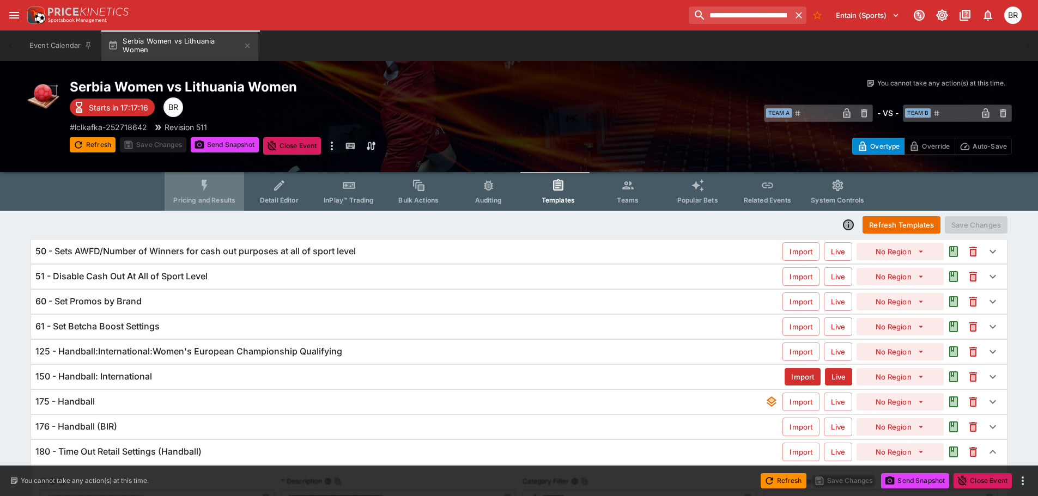
click at [209, 195] on button "Pricing and Results" at bounding box center [204, 191] width 80 height 39
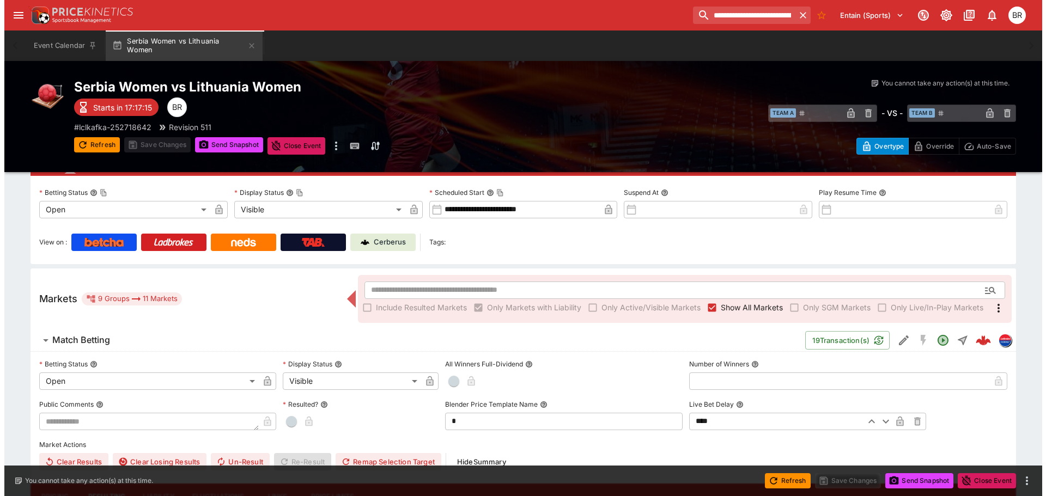
scroll to position [109, 0]
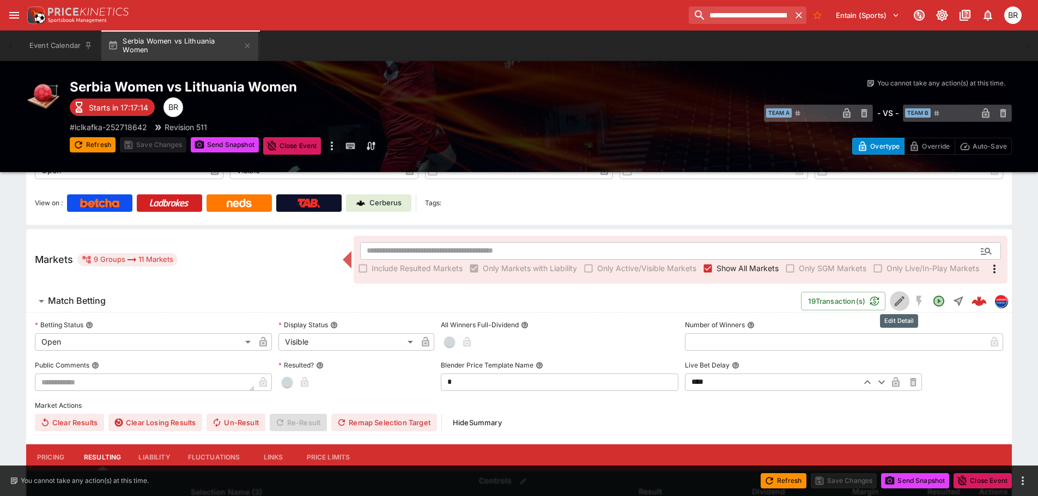
click at [890, 303] on button "Edit Detail" at bounding box center [899, 301] width 20 height 20
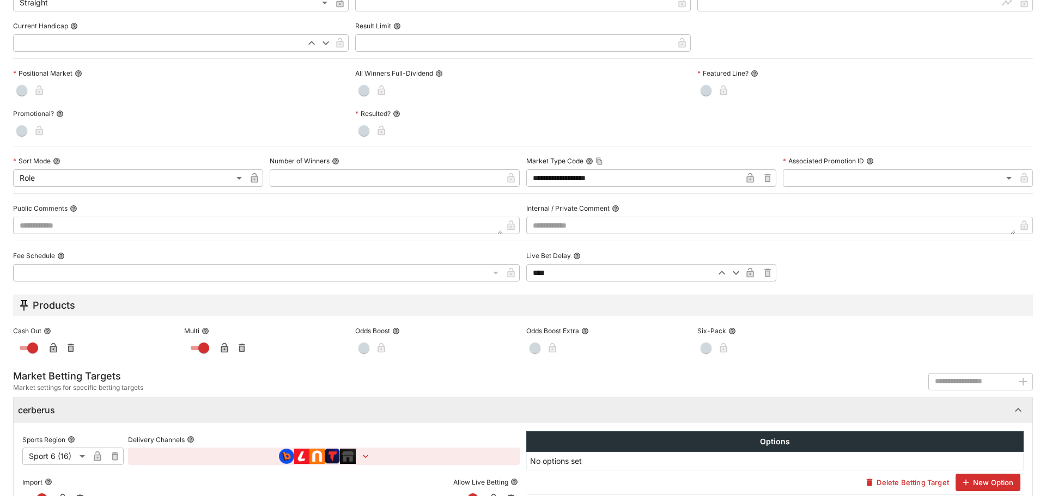
scroll to position [458, 0]
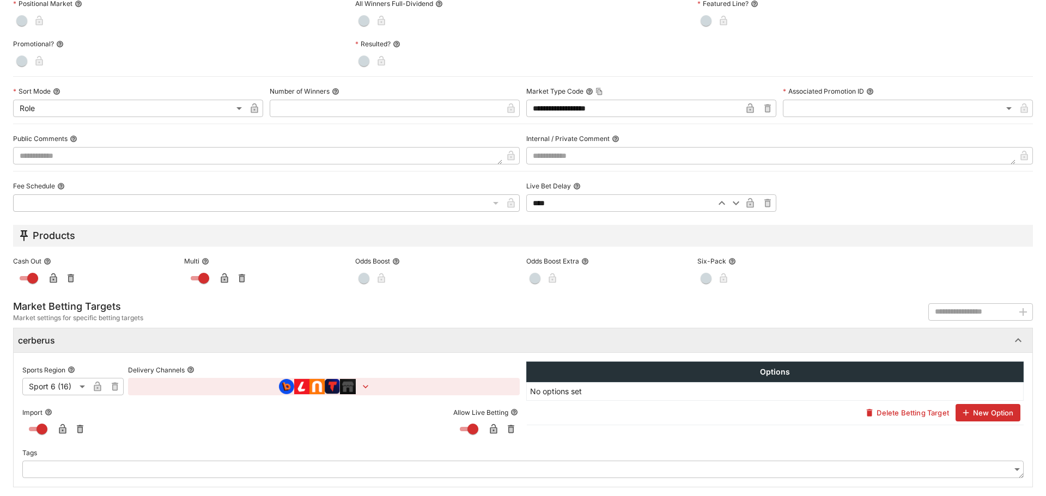
click at [364, 384] on icon "button" at bounding box center [365, 386] width 11 height 11
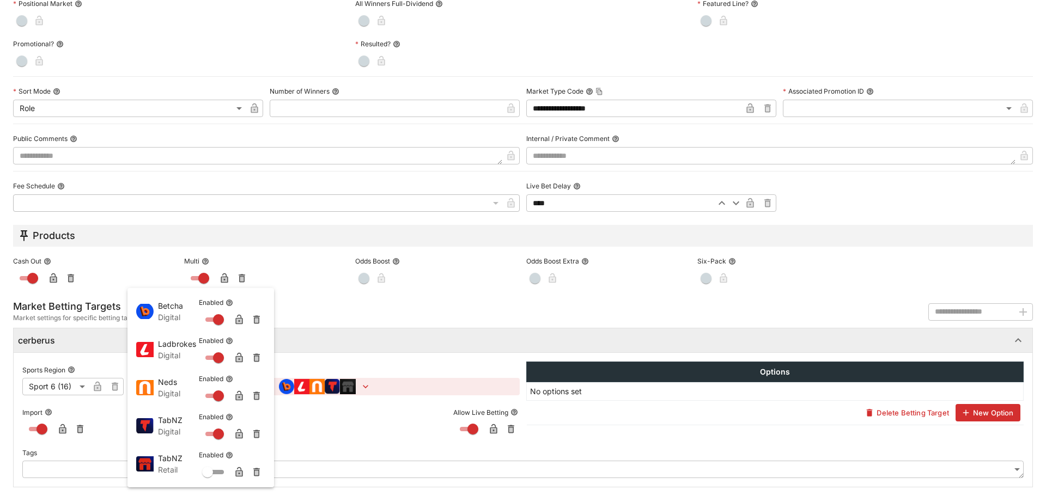
click at [164, 72] on div at bounding box center [523, 248] width 1046 height 496
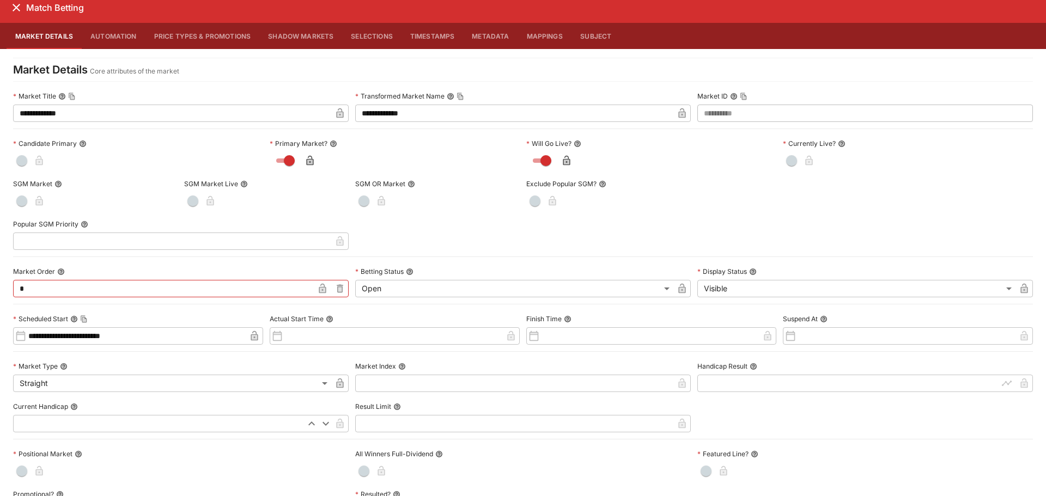
scroll to position [0, 0]
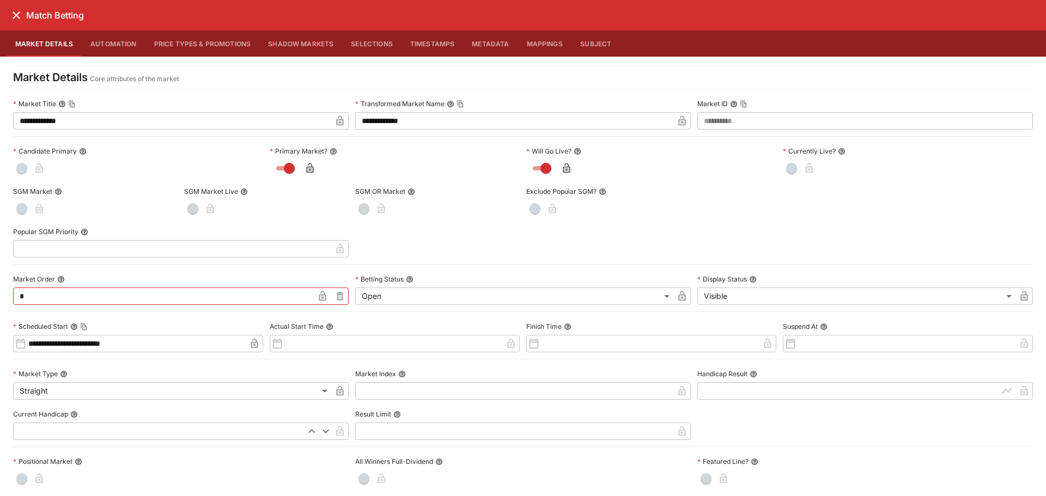
click at [17, 25] on div "Match Betting" at bounding box center [523, 15] width 1046 height 31
click at [13, 17] on icon "close" at bounding box center [16, 15] width 13 height 13
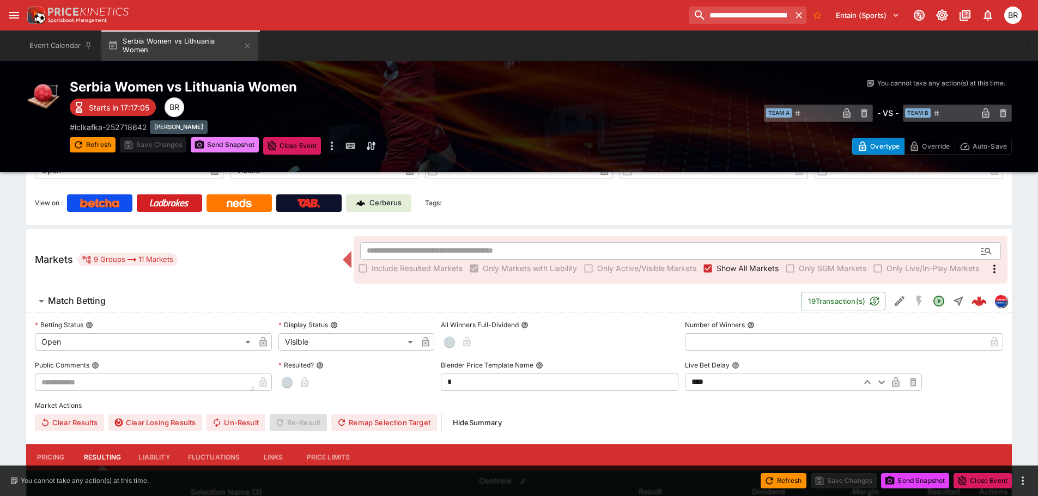
click at [204, 137] on button "Send Snapshot" at bounding box center [225, 144] width 68 height 15
click at [211, 142] on button "Send Snapshot" at bounding box center [225, 144] width 68 height 15
click at [97, 149] on button "Refresh" at bounding box center [93, 144] width 46 height 15
click at [211, 150] on button "Send Snapshot" at bounding box center [225, 144] width 68 height 15
click at [85, 138] on button "Refresh" at bounding box center [93, 144] width 46 height 15
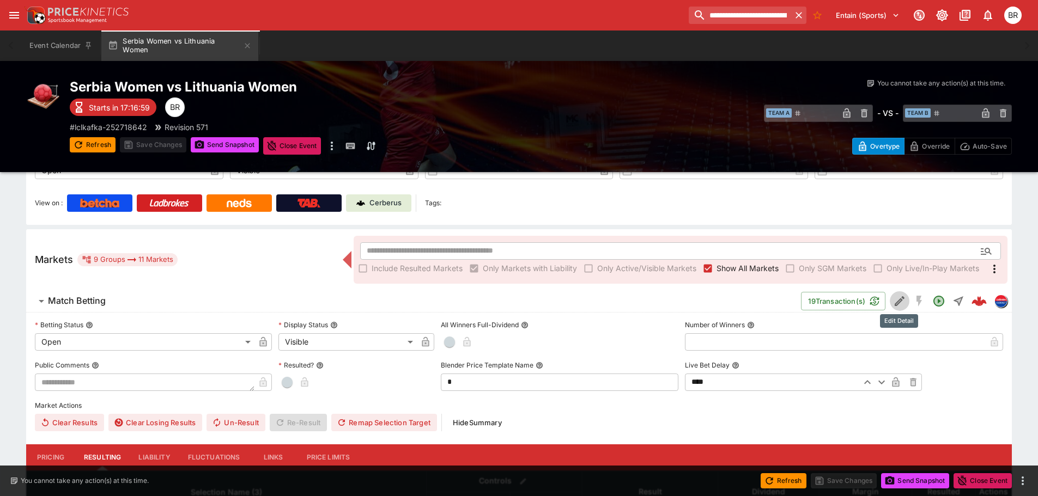
click at [901, 308] on button "Edit Detail" at bounding box center [899, 301] width 20 height 20
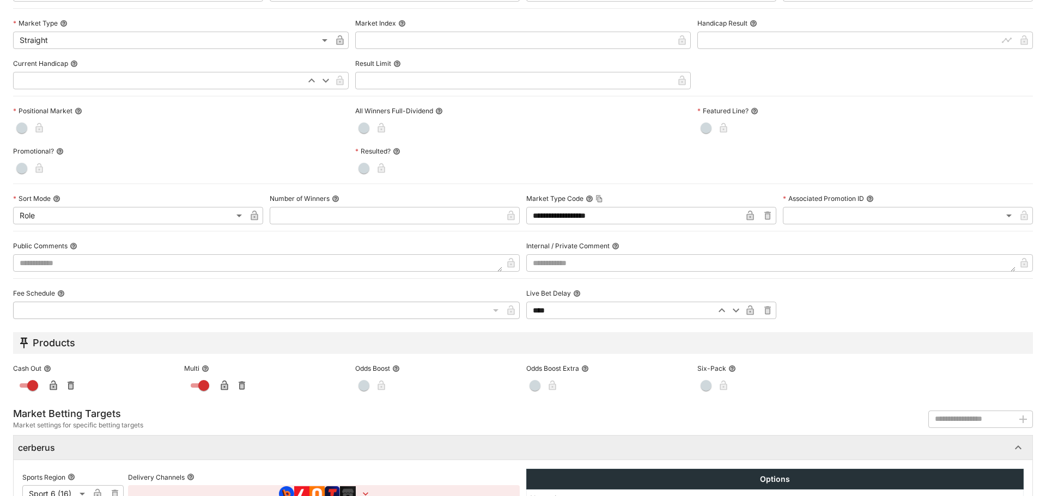
scroll to position [458, 0]
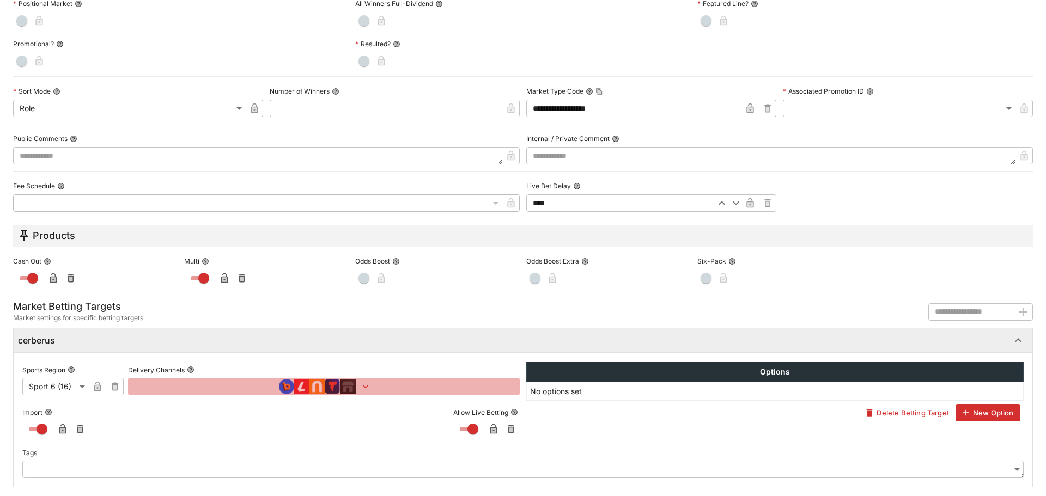
click at [360, 386] on icon "button" at bounding box center [365, 386] width 11 height 11
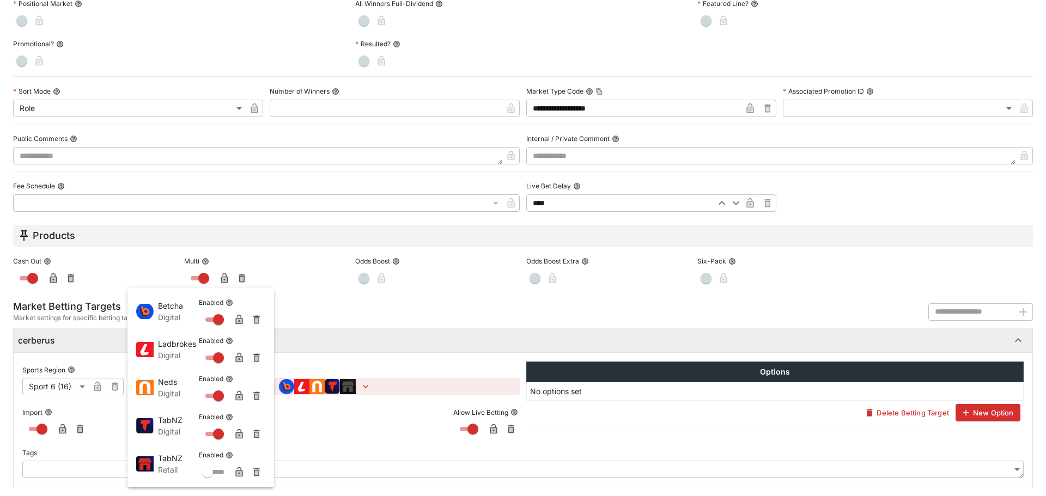
click at [337, 169] on div at bounding box center [523, 248] width 1046 height 496
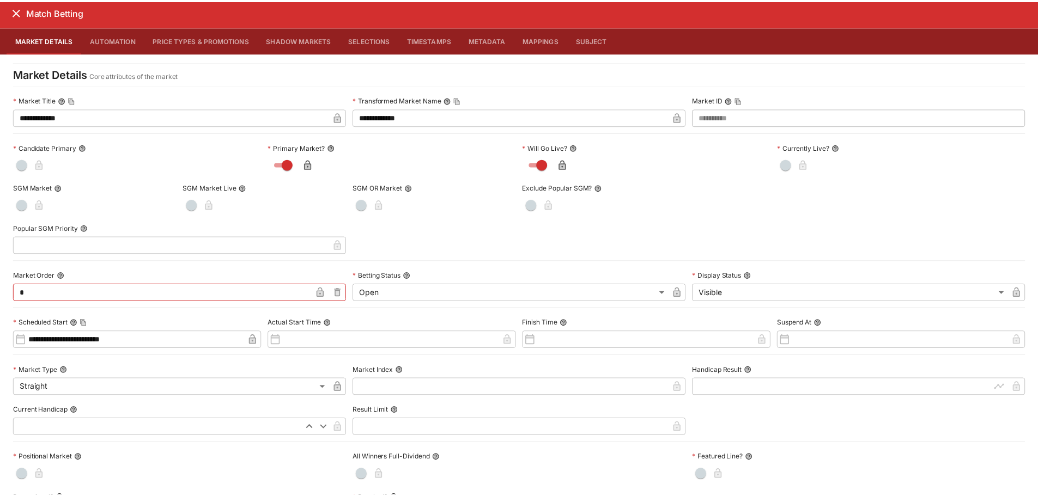
scroll to position [0, 0]
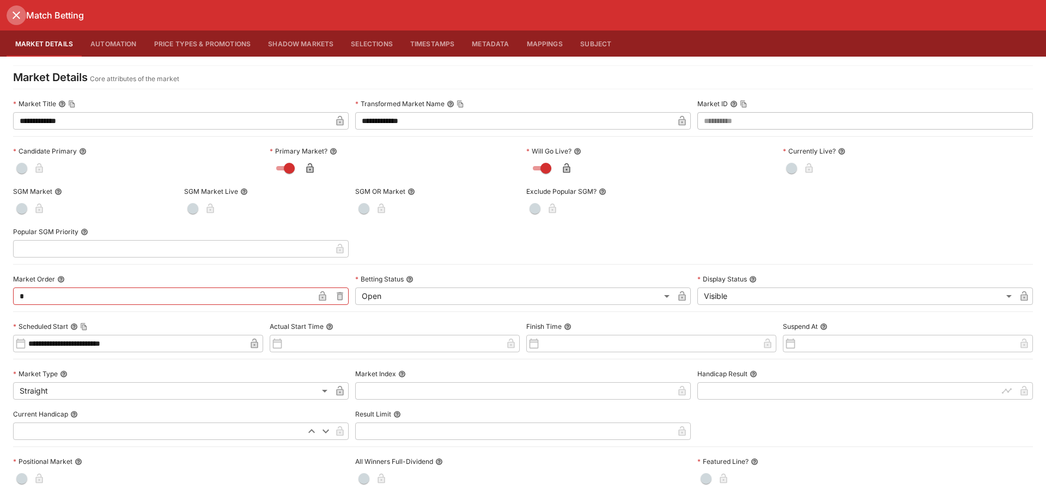
click at [18, 20] on icon "close" at bounding box center [16, 15] width 13 height 13
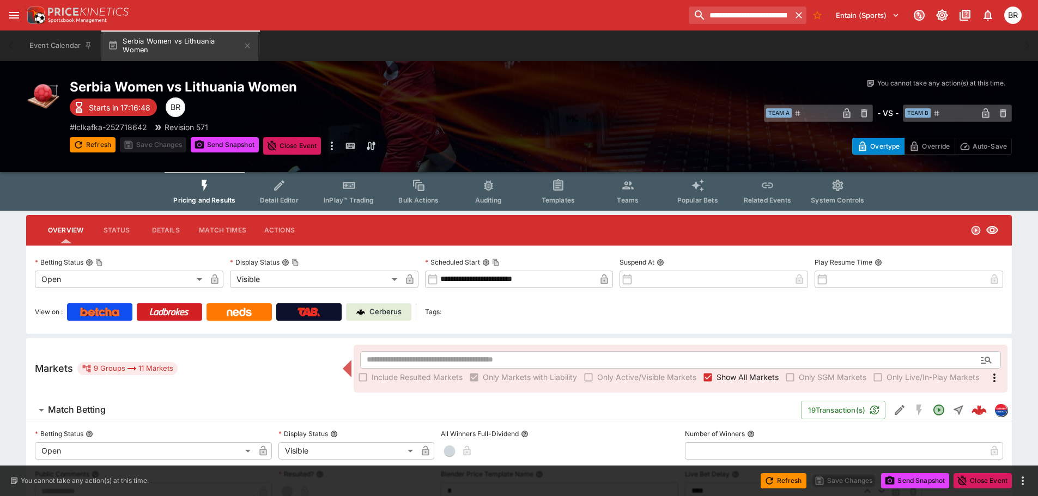
click at [534, 199] on button "Templates" at bounding box center [558, 191] width 70 height 39
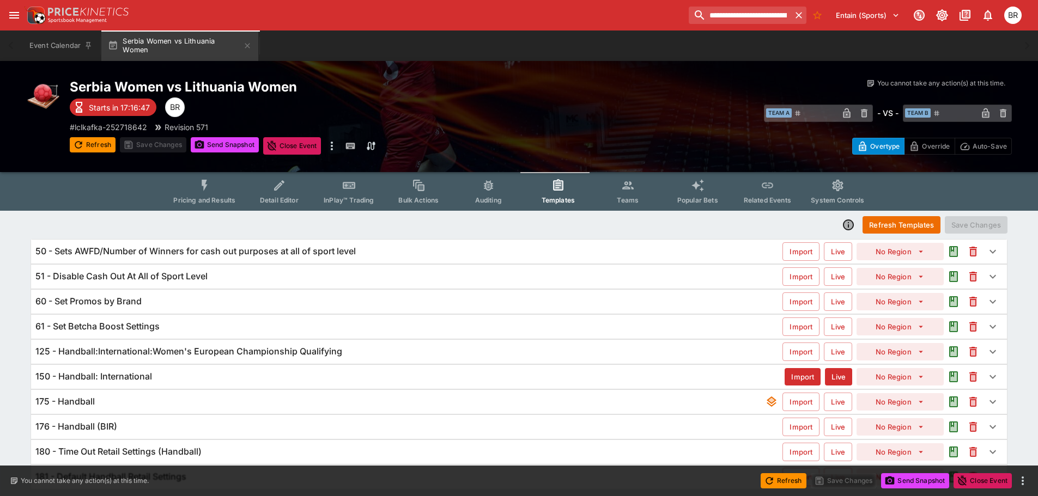
scroll to position [35, 0]
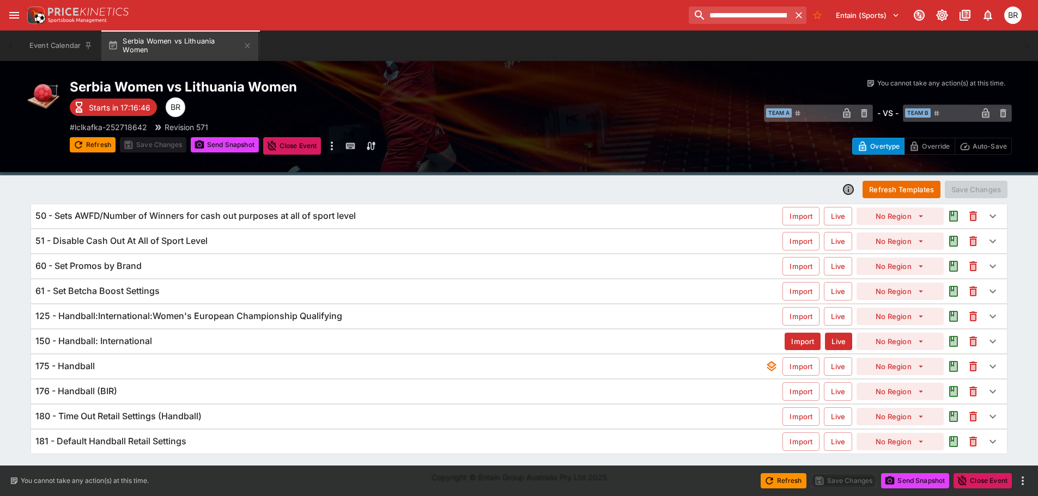
click at [399, 364] on div "175 - Handball" at bounding box center [399, 366] width 729 height 11
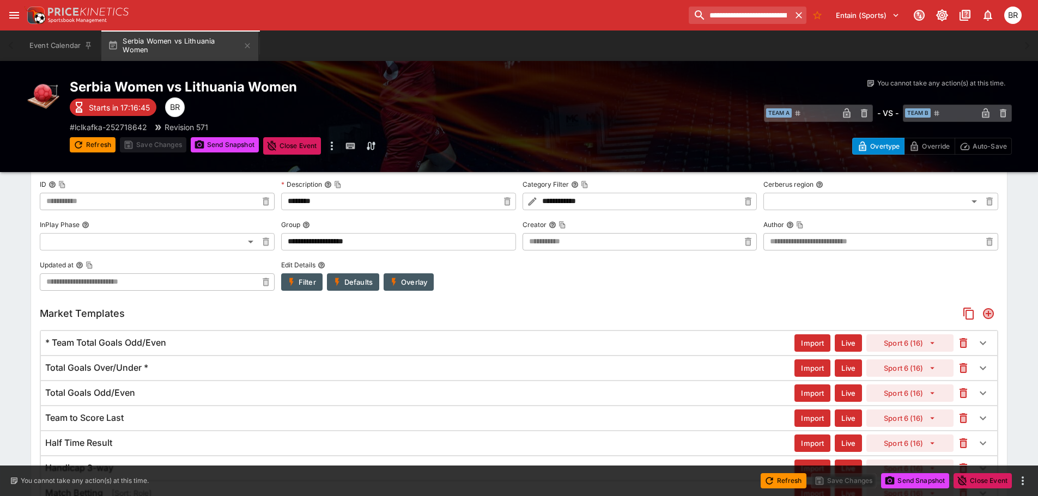
scroll to position [375, 0]
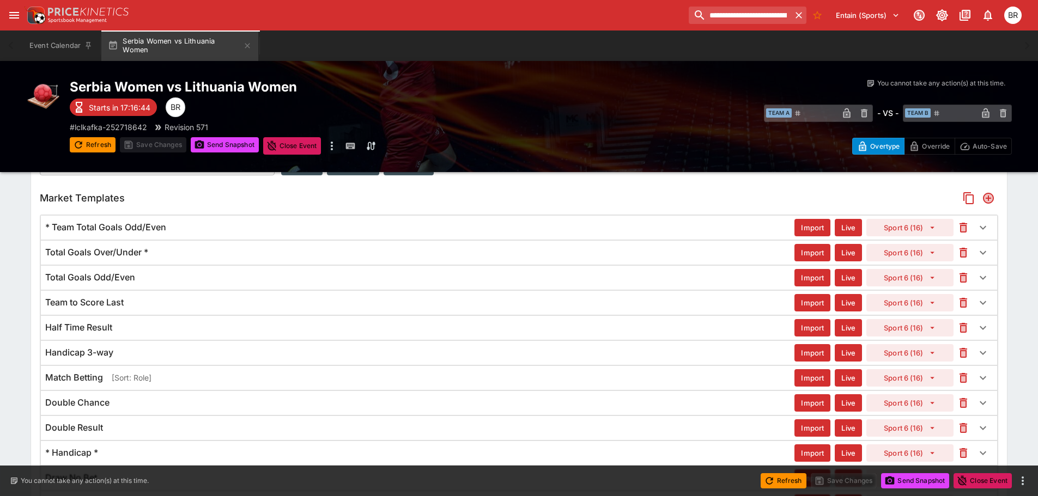
click at [197, 373] on div "Match Betting [Sort: Role]" at bounding box center [419, 377] width 749 height 11
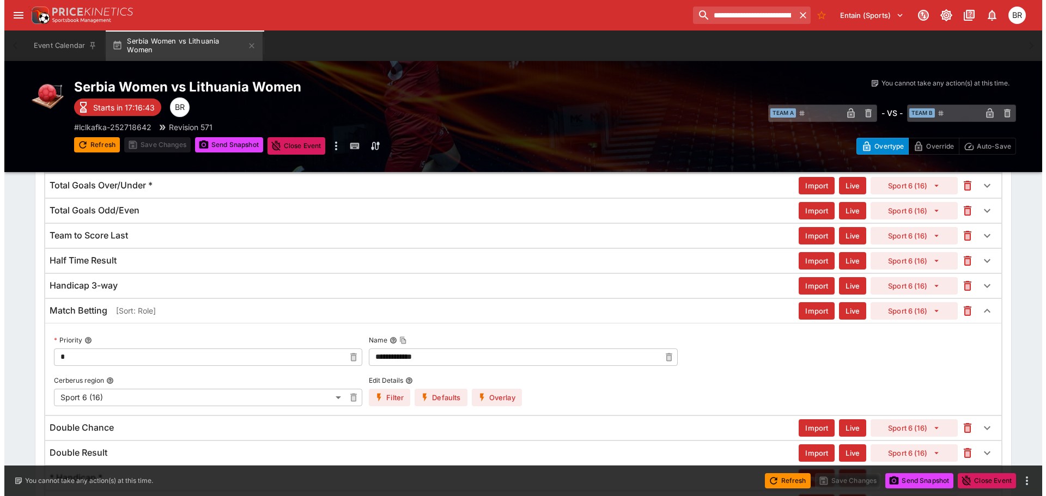
scroll to position [600, 0]
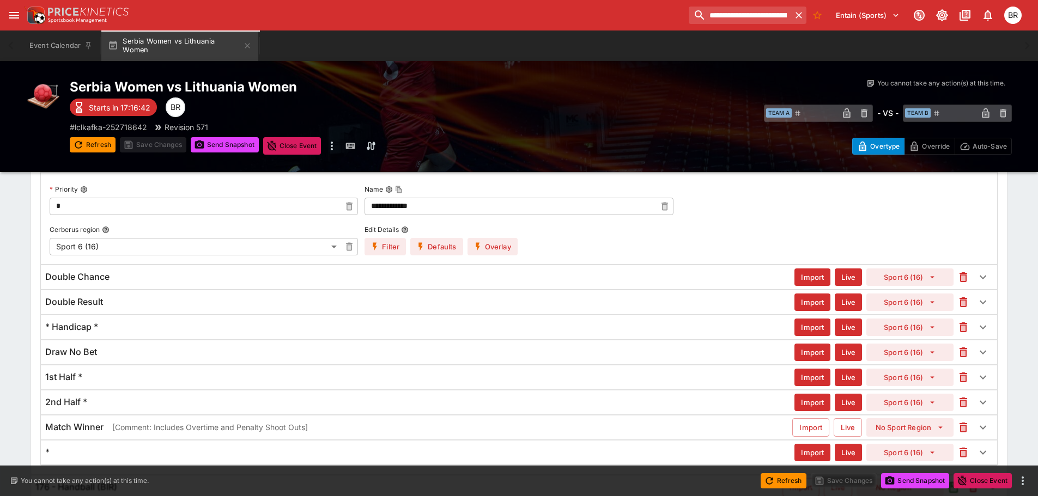
click at [480, 249] on icon "button" at bounding box center [478, 247] width 10 height 10
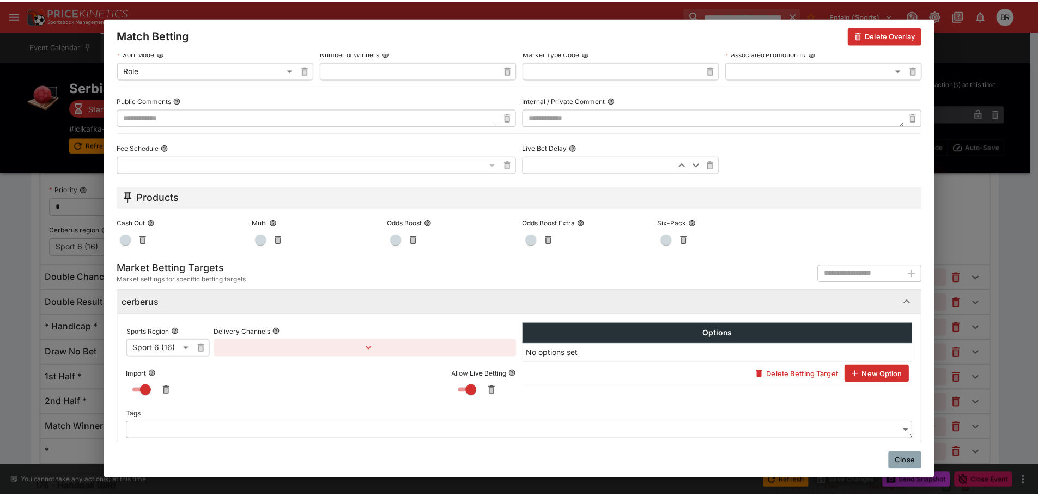
scroll to position [532, 0]
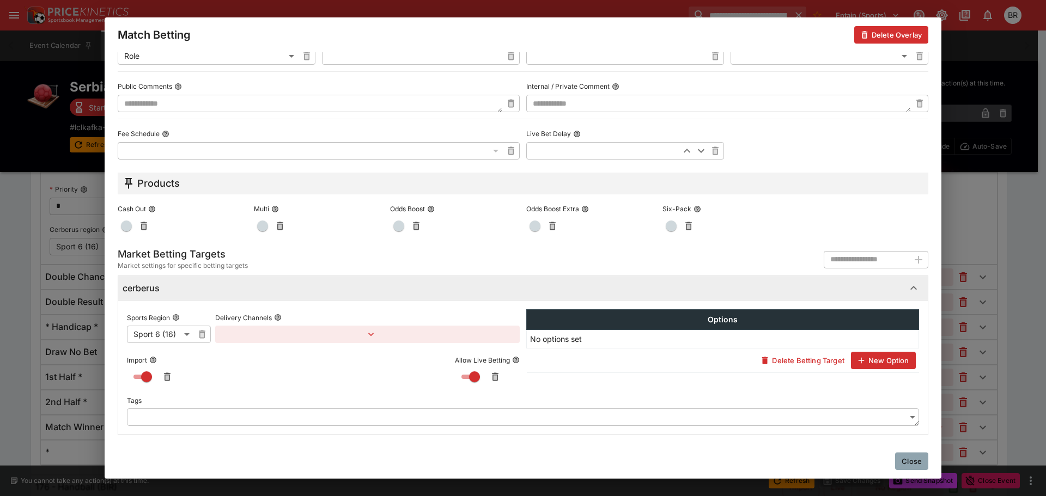
click at [892, 461] on div "Close" at bounding box center [523, 461] width 837 height 35
click at [387, 337] on button "button" at bounding box center [367, 334] width 304 height 17
click at [900, 463] on div at bounding box center [523, 248] width 1046 height 496
click at [919, 463] on button "Close" at bounding box center [911, 461] width 33 height 17
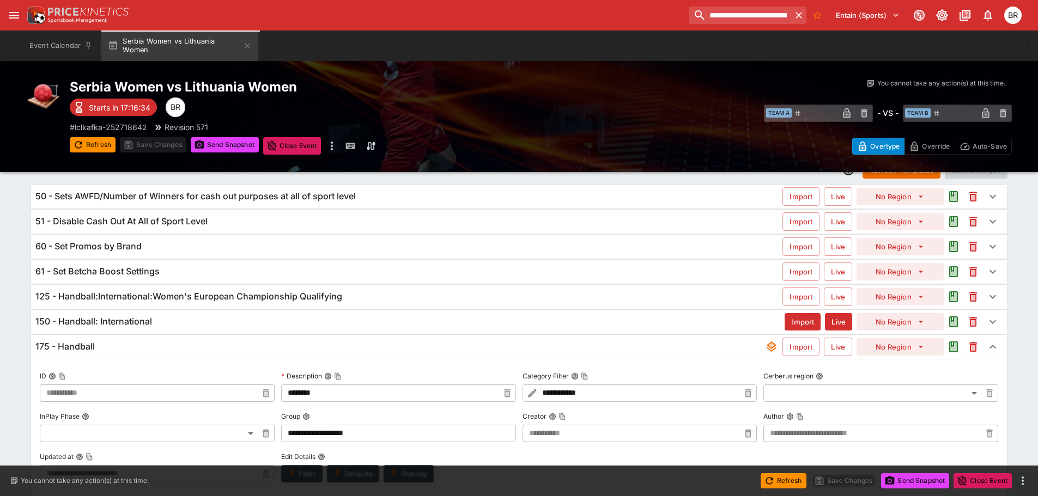
scroll to position [1, 0]
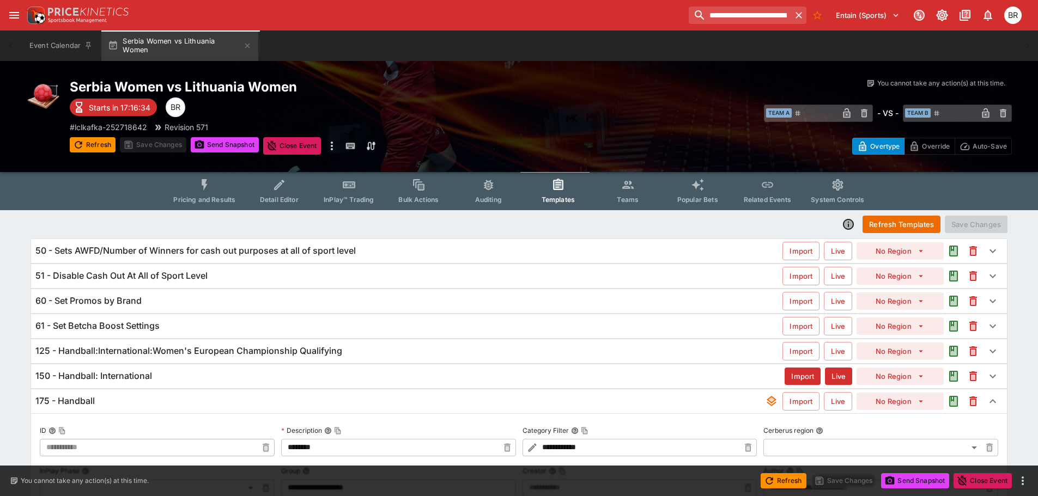
click at [194, 392] on div "175 - Handball Import Live No Region" at bounding box center [518, 401] width 975 height 24
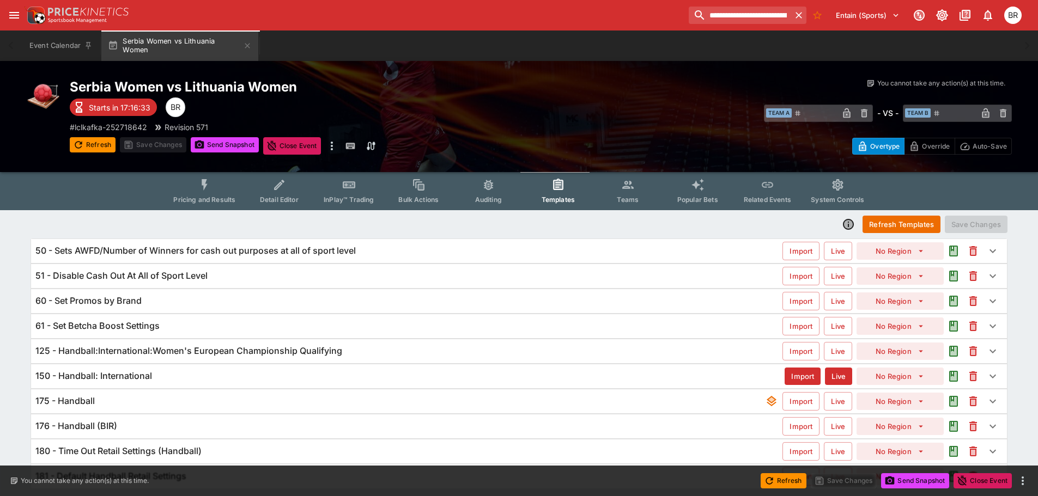
click at [203, 374] on div "150 - Handball: International" at bounding box center [409, 375] width 749 height 11
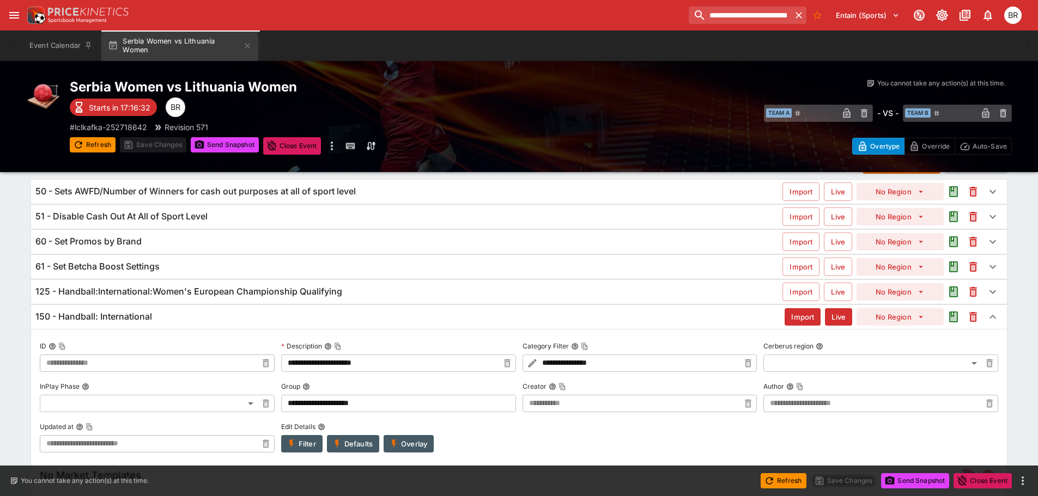
scroll to position [109, 0]
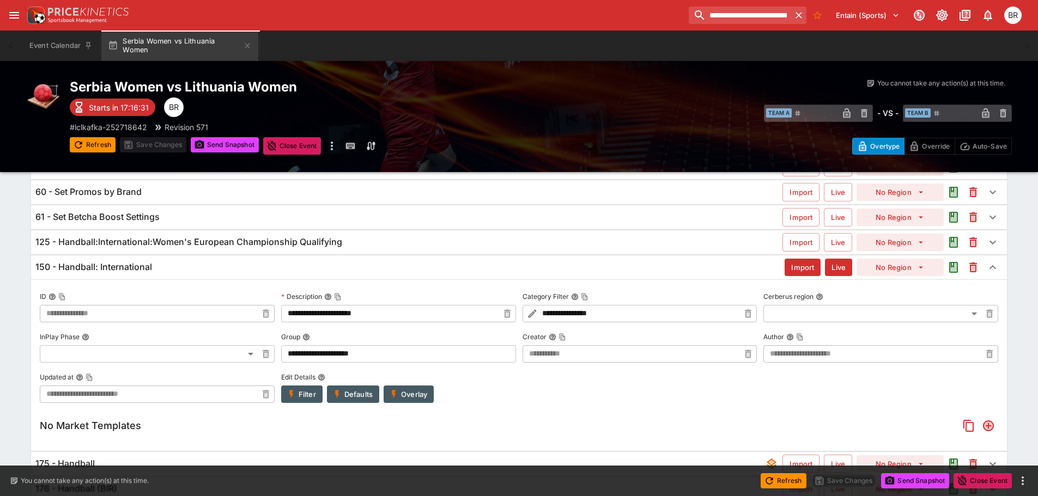
click at [257, 253] on div "125 - Handball:International:Women's European Championship Qualifying Import Li…" at bounding box center [518, 242] width 975 height 24
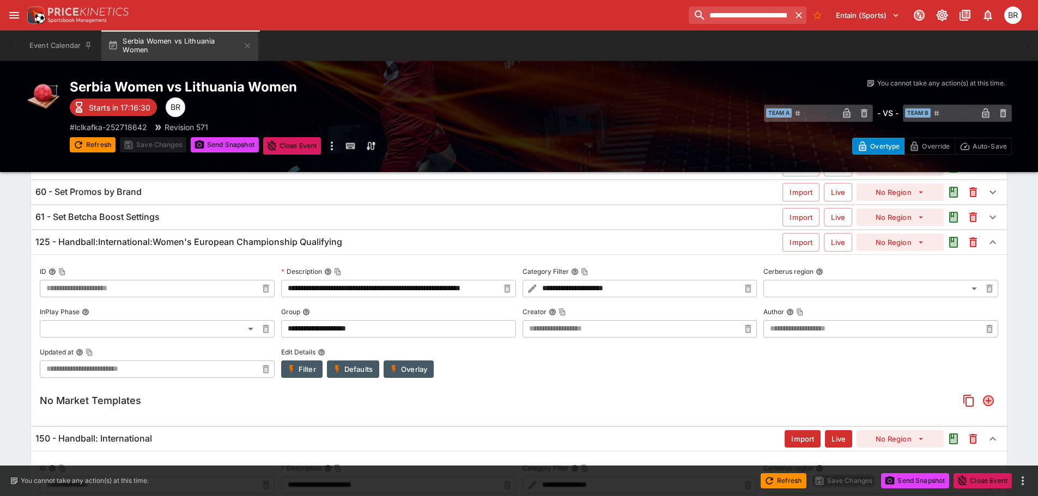
click at [222, 218] on div "61 - Set Betcha Boost Settings" at bounding box center [408, 216] width 747 height 11
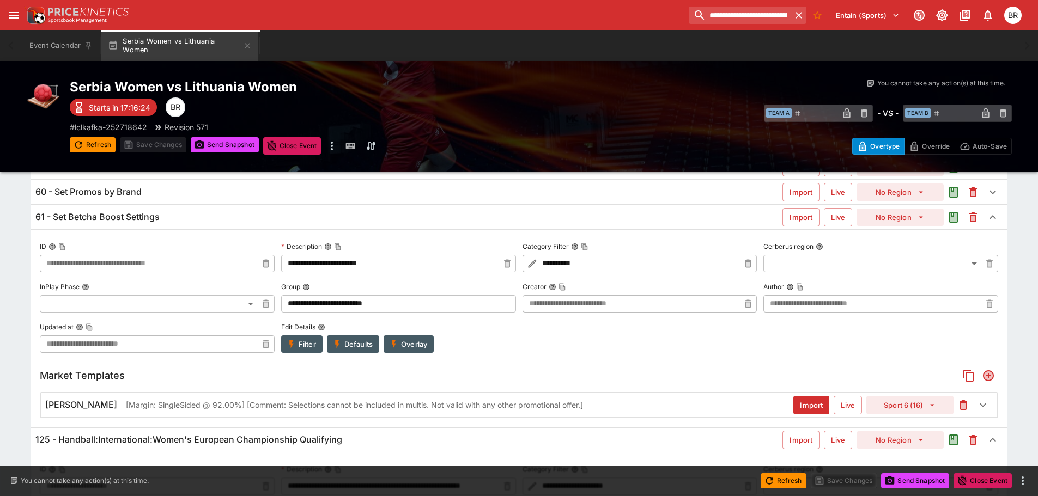
click at [241, 214] on div "61 - Set Betcha Boost Settings" at bounding box center [408, 216] width 747 height 11
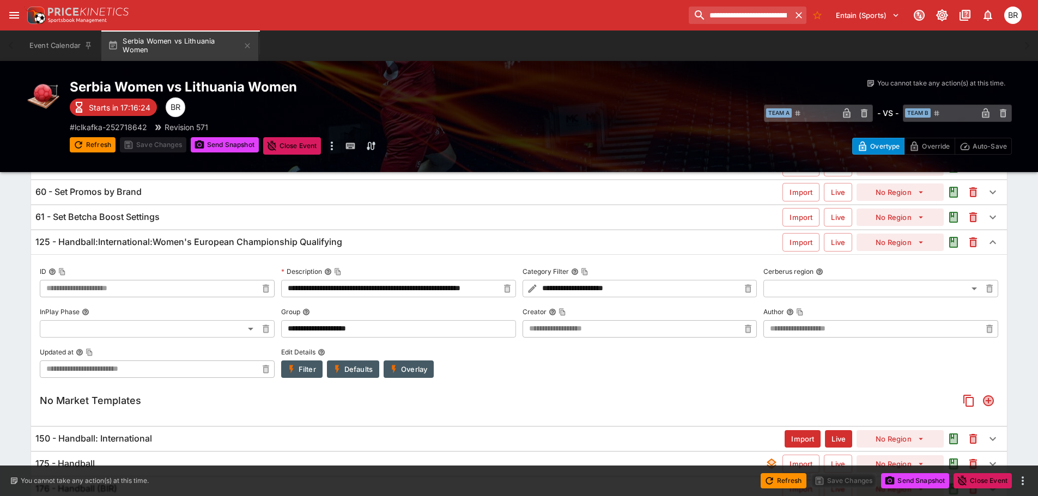
click at [242, 243] on h6 "125 - Handball:International:Women's European Championship Qualifying" at bounding box center [188, 241] width 307 height 11
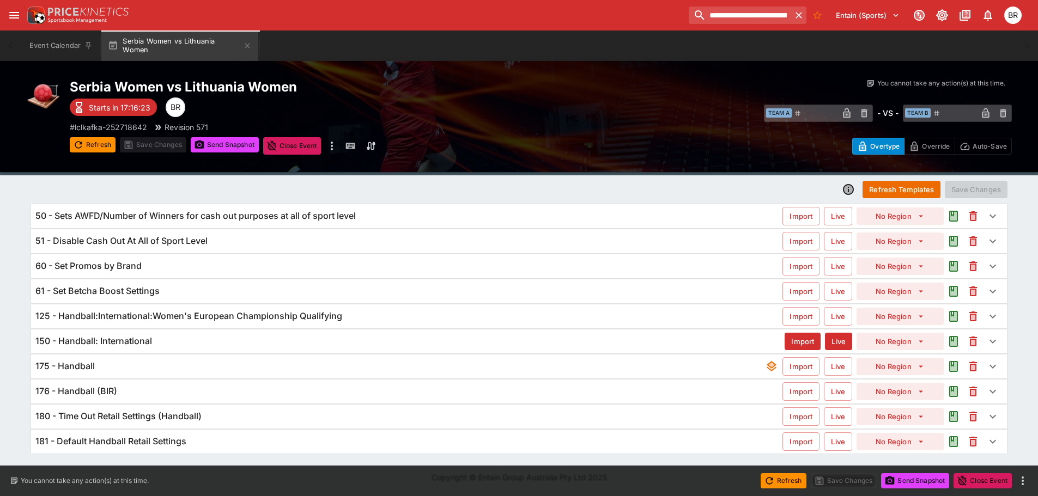
scroll to position [35, 0]
click at [227, 141] on button "Send Snapshot" at bounding box center [225, 144] width 68 height 15
click at [279, 432] on div "181 - Default Handball Retail Settings Import Live No Region" at bounding box center [518, 442] width 975 height 24
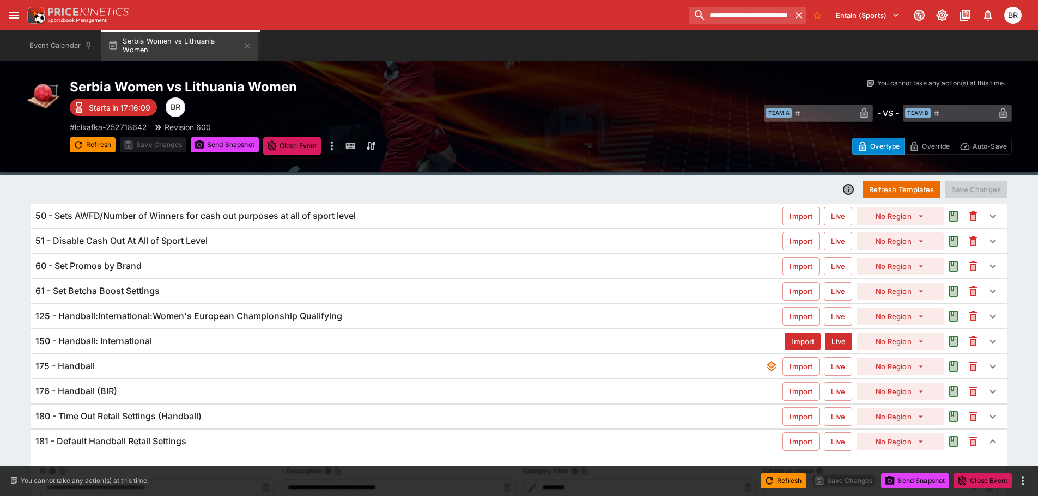
scroll to position [233, 0]
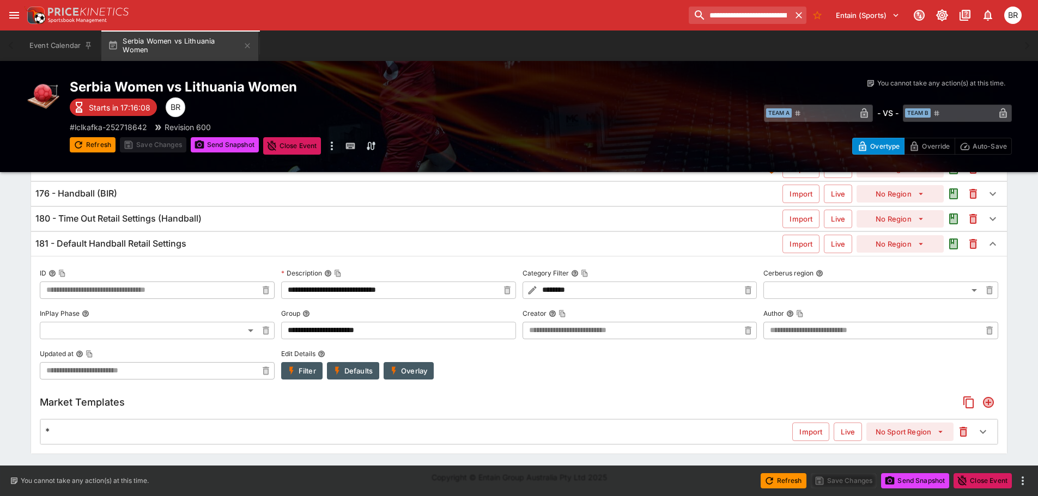
click at [279, 432] on div "*" at bounding box center [418, 431] width 747 height 11
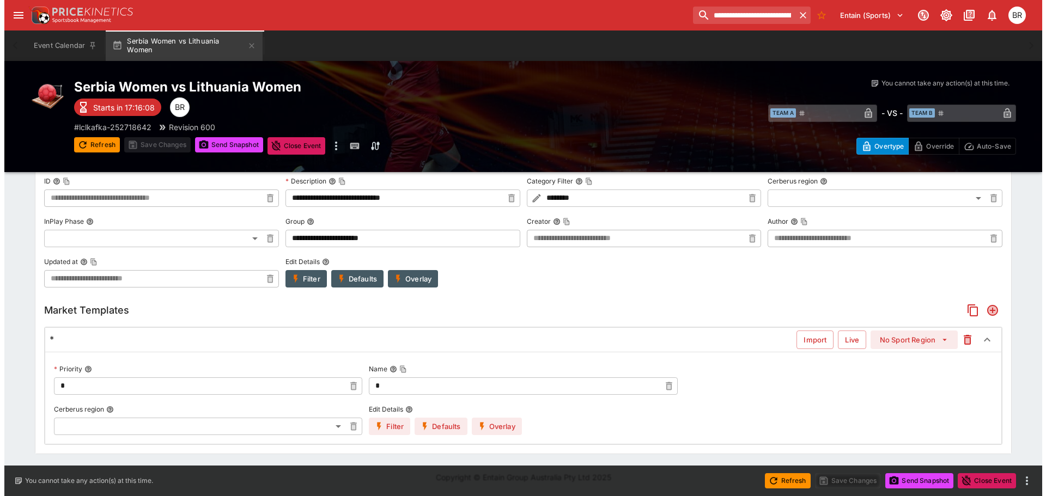
scroll to position [335, 0]
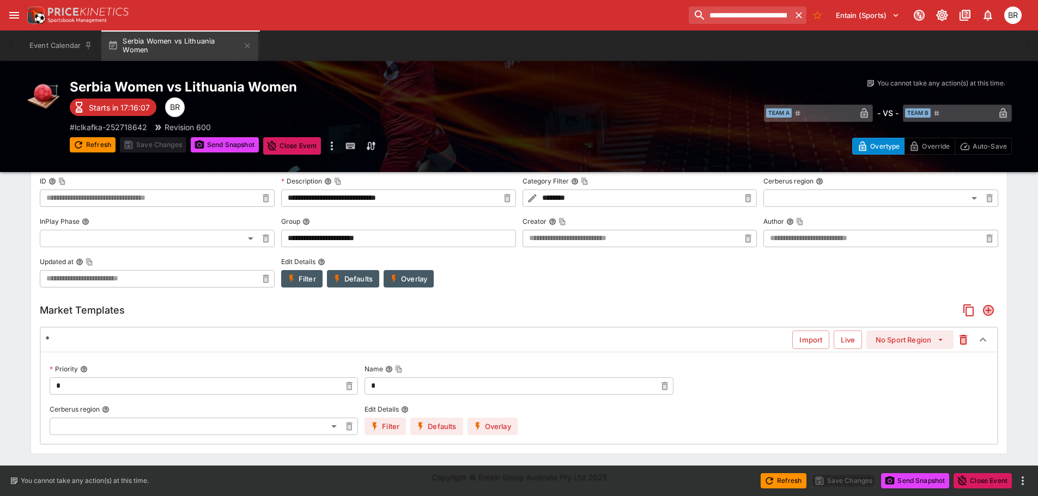
click at [484, 424] on button "Overlay" at bounding box center [492, 426] width 50 height 17
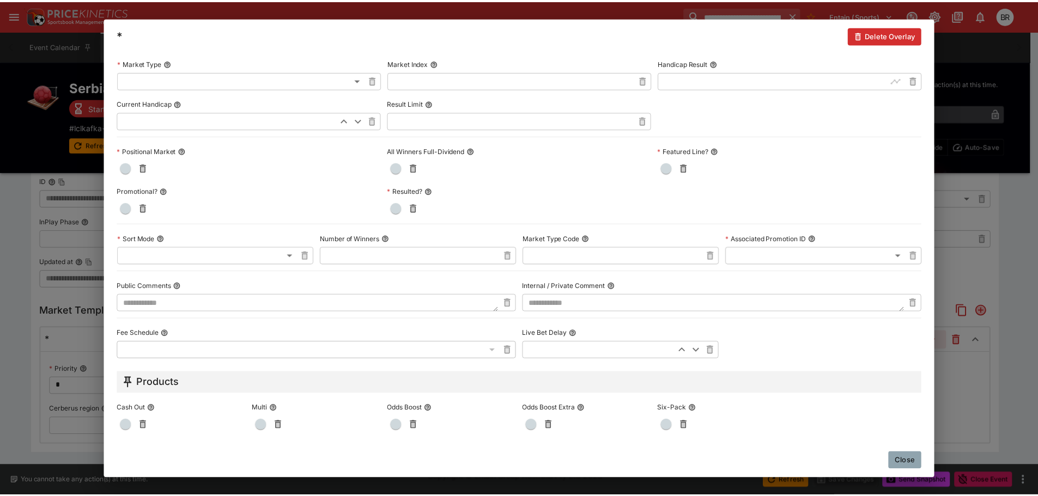
scroll to position [436, 0]
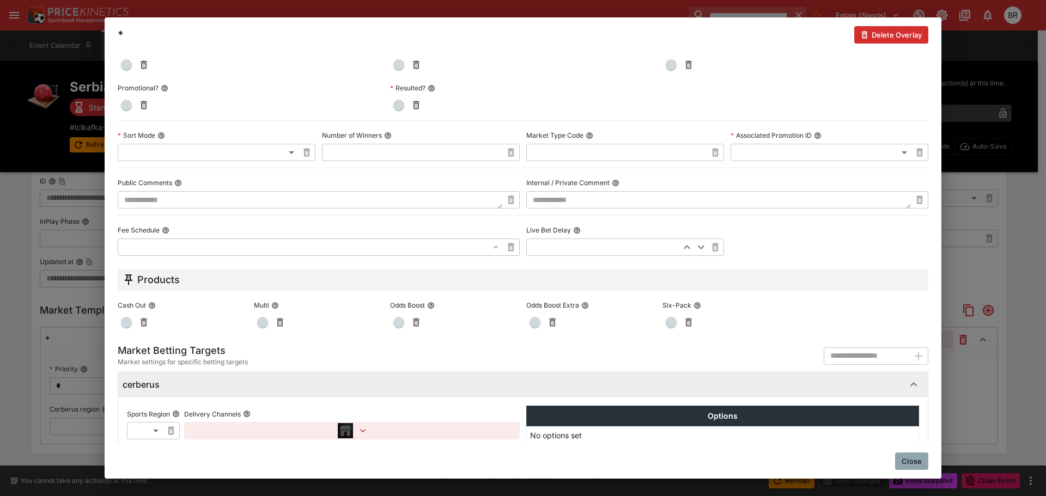
click at [908, 462] on button "Close" at bounding box center [911, 461] width 33 height 17
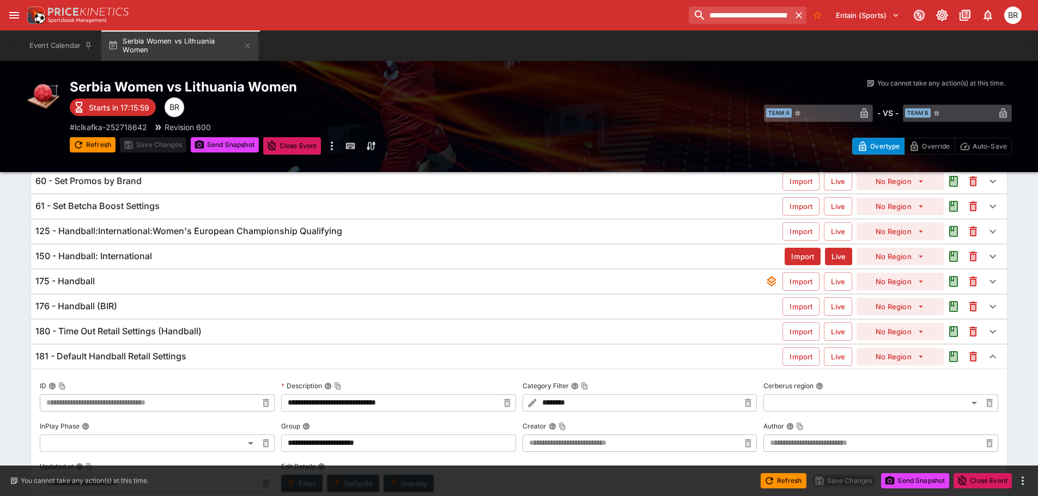
scroll to position [117, 0]
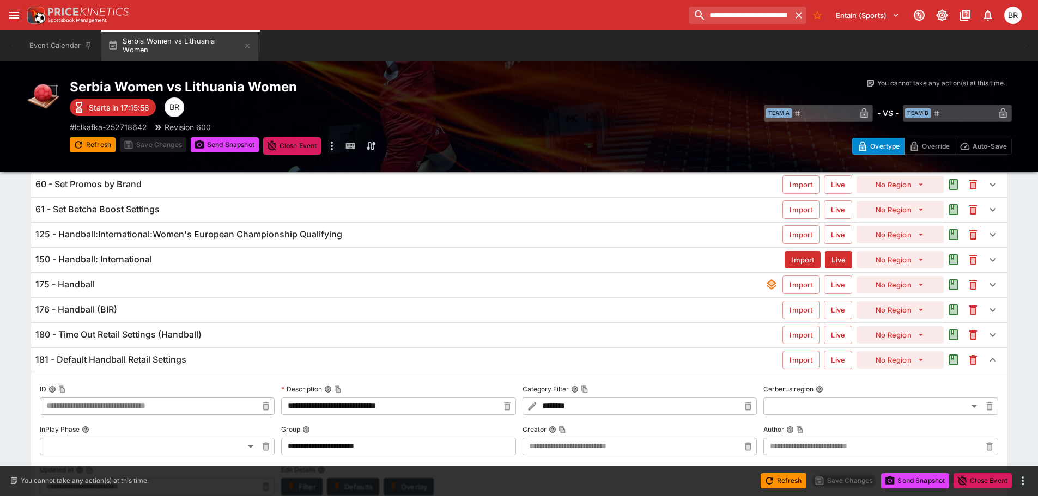
click at [185, 353] on div "181 - Default Handball Retail Settings Import Live No Region" at bounding box center [518, 360] width 975 height 24
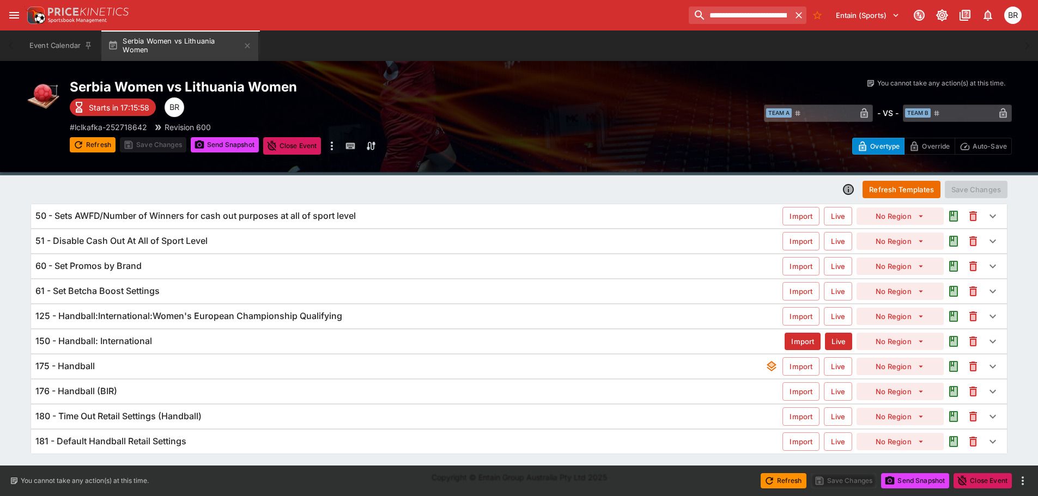
scroll to position [35, 0]
click at [218, 410] on div "180 - Time Out Retail Settings (Handball) Import Live No Region" at bounding box center [518, 417] width 975 height 24
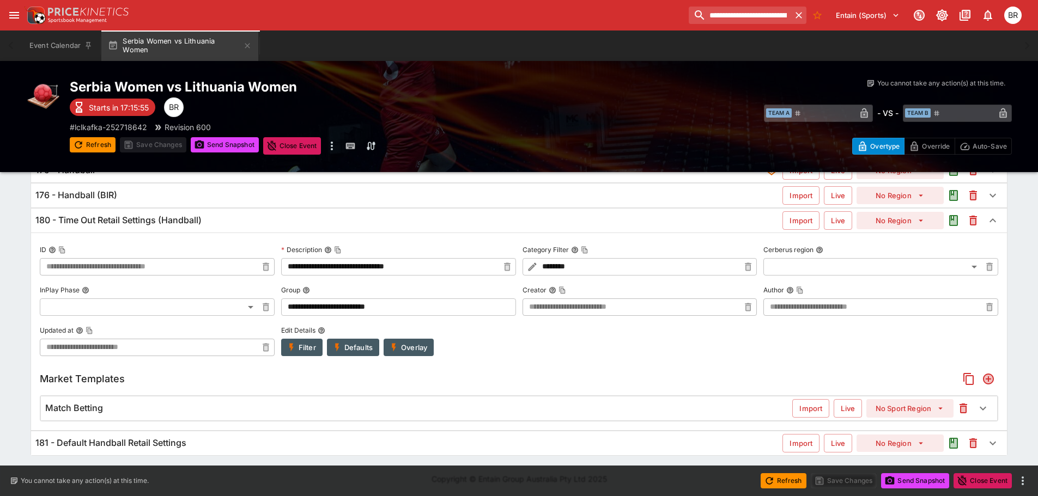
scroll to position [233, 0]
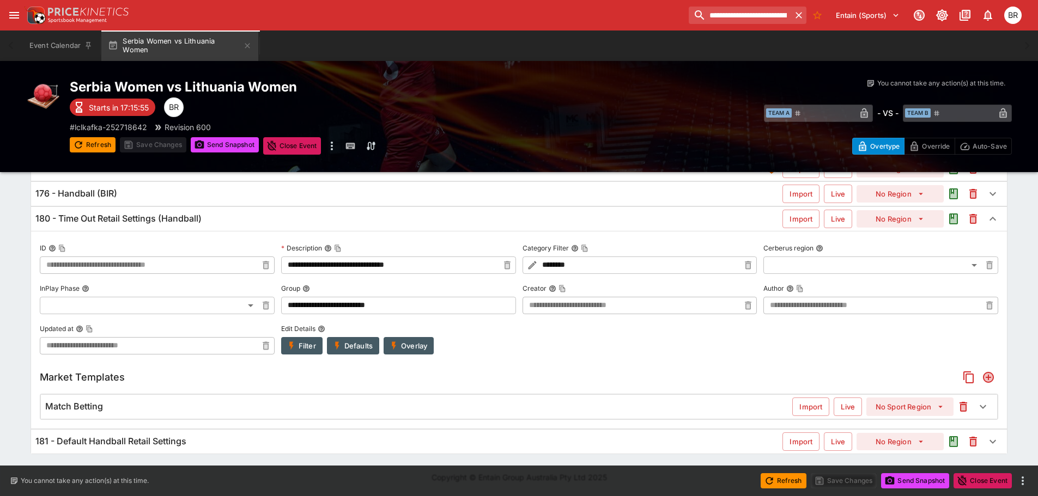
click at [365, 405] on div "Match Betting" at bounding box center [418, 406] width 747 height 11
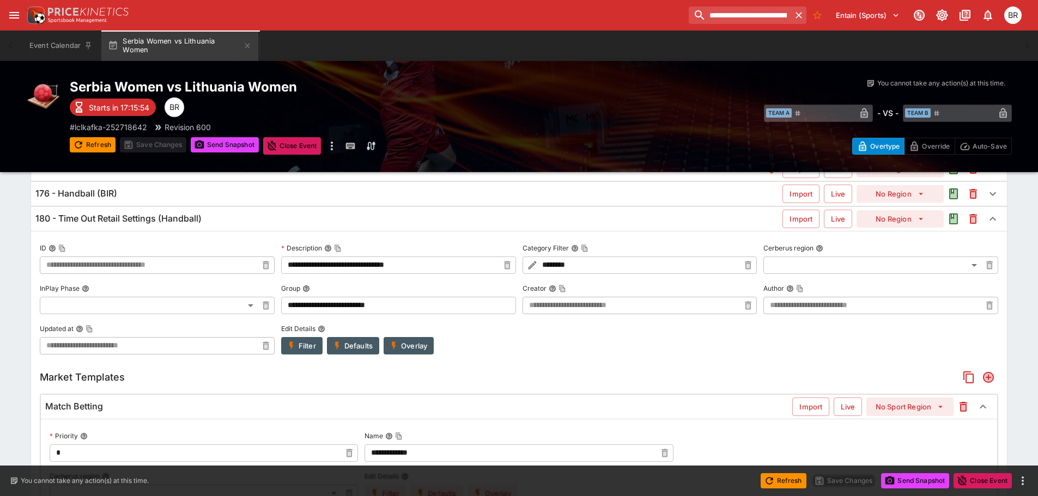
click at [460, 441] on label "Name" at bounding box center [518, 436] width 308 height 16
click at [393, 440] on button "Name" at bounding box center [389, 436] width 8 height 8
click at [460, 446] on input "**********" at bounding box center [509, 452] width 291 height 17
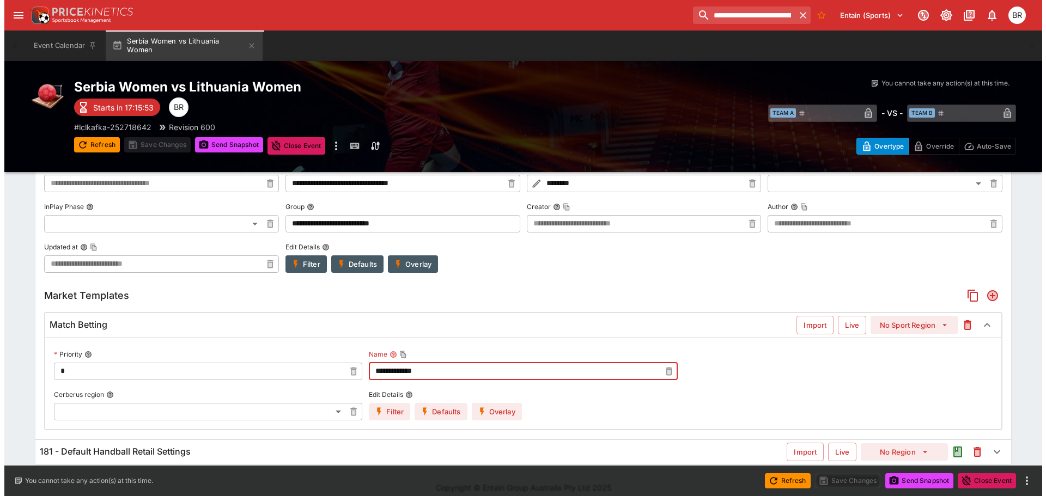
scroll to position [335, 0]
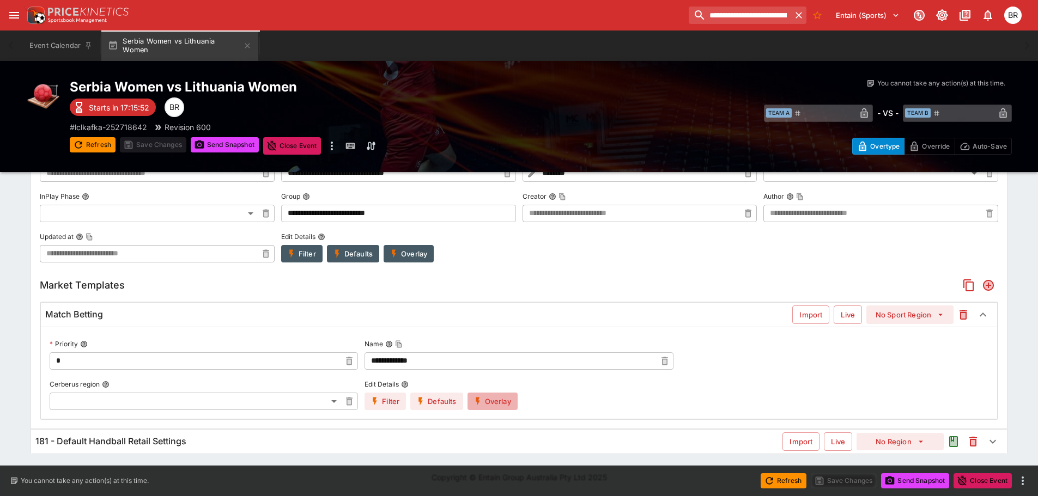
click at [506, 405] on button "Overlay" at bounding box center [492, 401] width 50 height 17
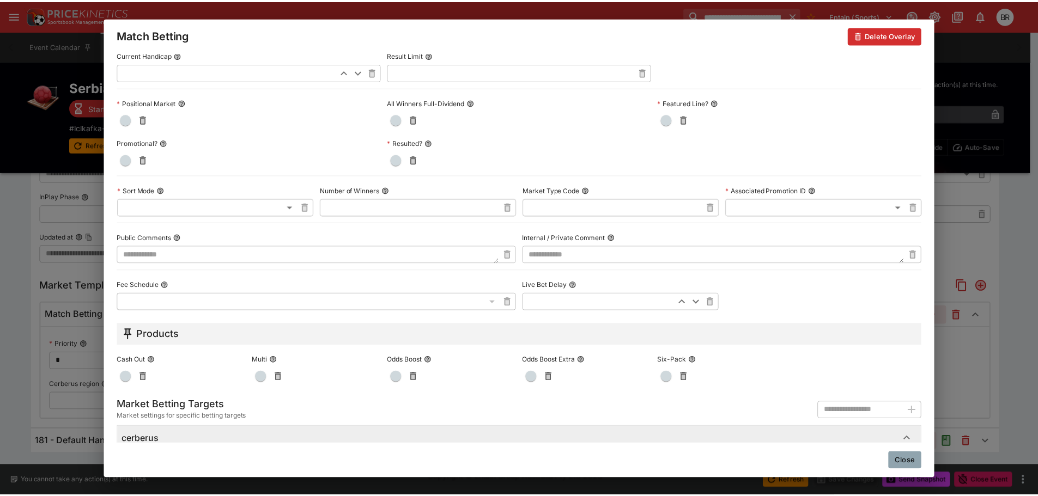
scroll to position [532, 0]
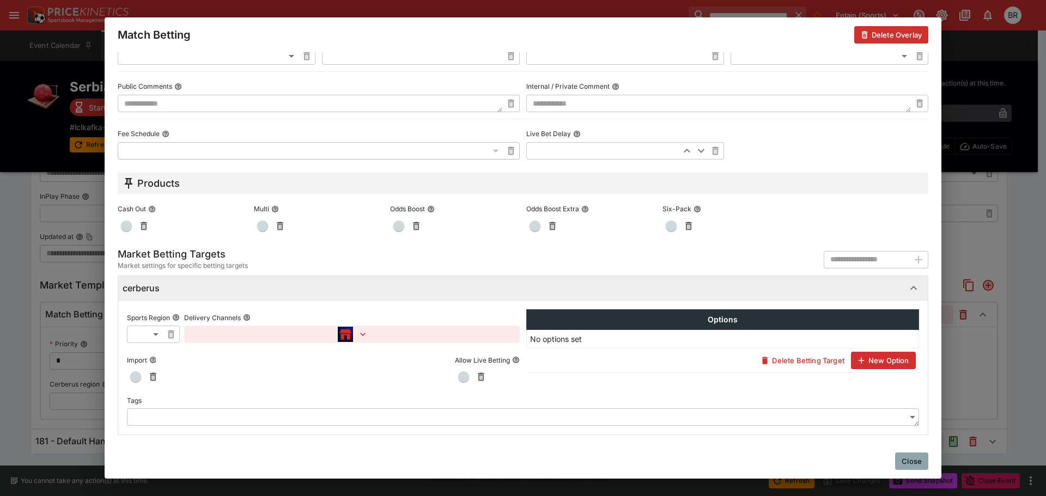
click at [894, 458] on div "Close" at bounding box center [523, 461] width 837 height 35
click at [907, 457] on button "Close" at bounding box center [911, 461] width 33 height 17
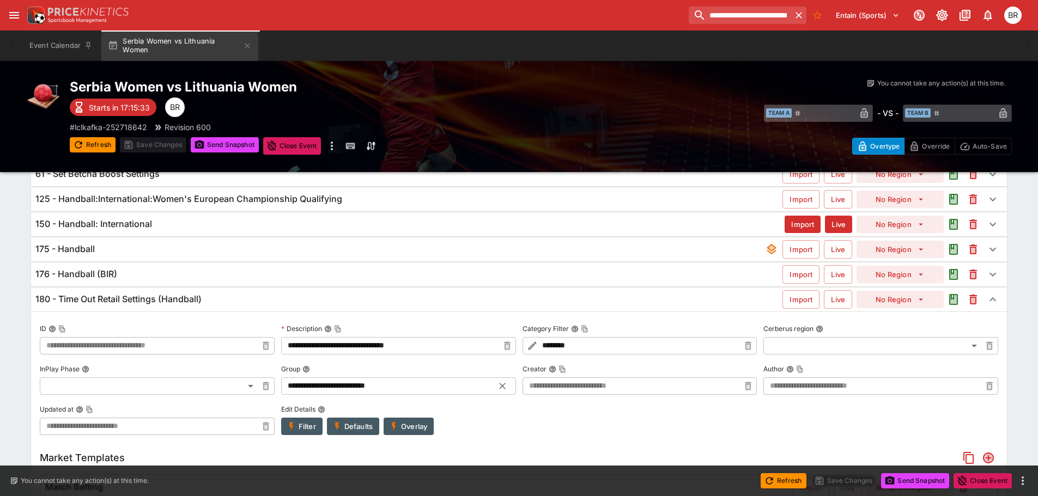
scroll to position [172, 0]
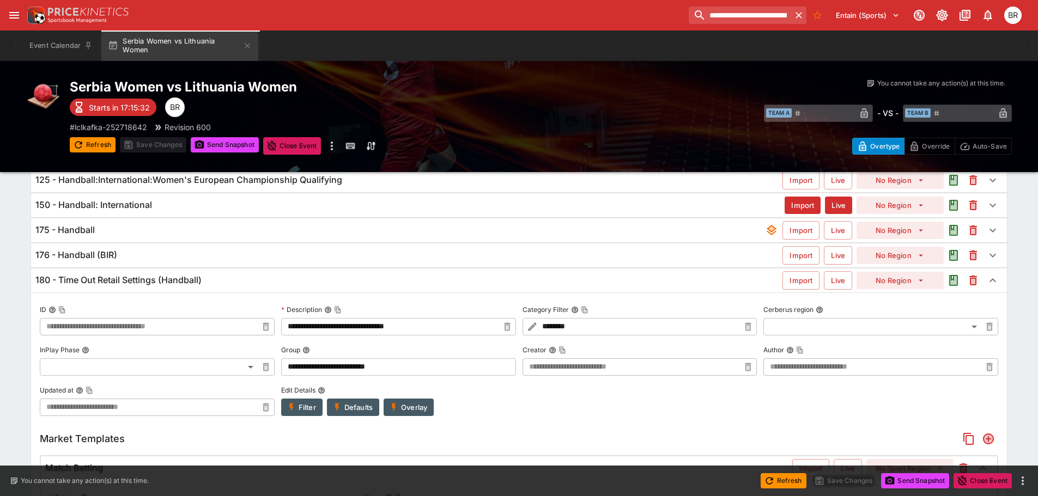
click at [298, 404] on button "Filter" at bounding box center [301, 407] width 41 height 17
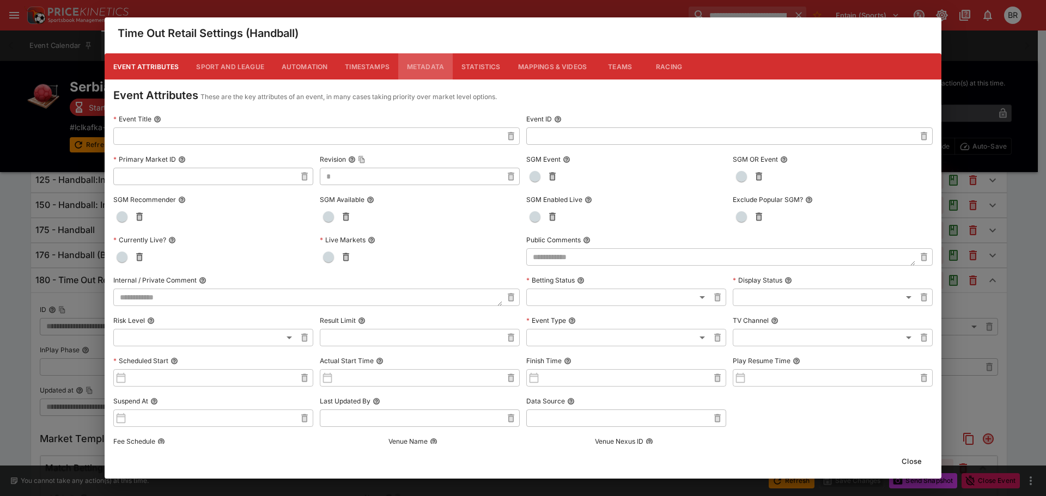
click at [412, 70] on button "Metadata" at bounding box center [425, 66] width 54 height 26
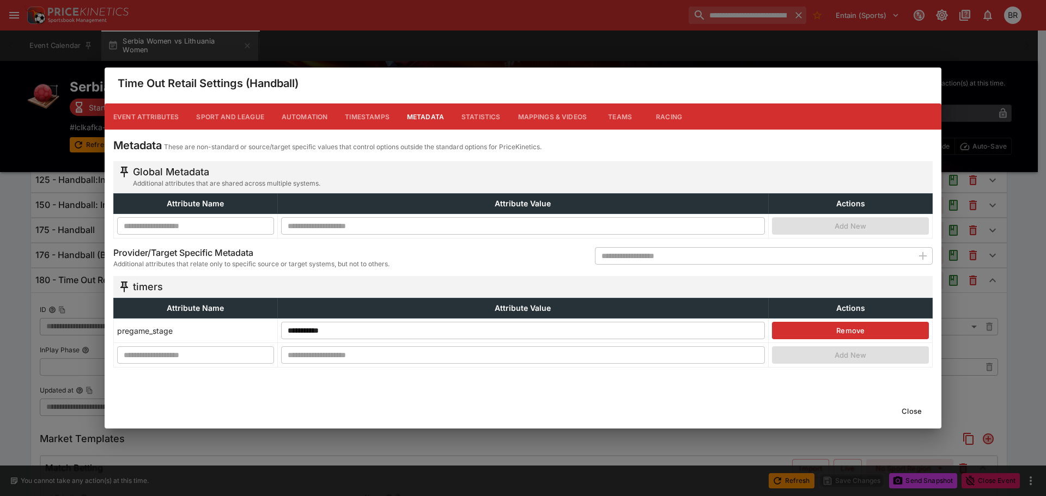
click at [906, 420] on div "Close" at bounding box center [523, 411] width 837 height 35
click at [910, 414] on button "Close" at bounding box center [911, 411] width 33 height 17
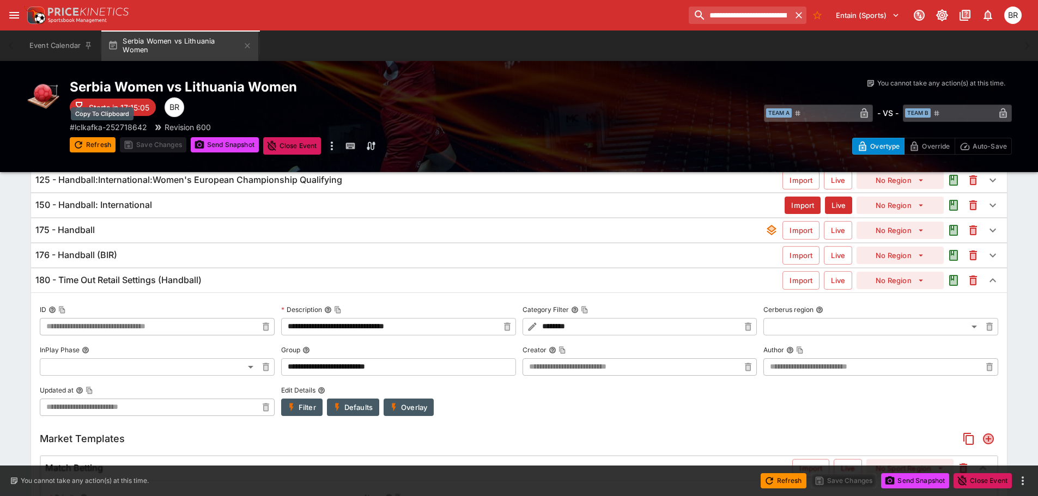
click at [125, 130] on p "# lclkafka-252718642" at bounding box center [108, 126] width 77 height 11
drag, startPoint x: 738, startPoint y: 18, endPoint x: 751, endPoint y: 14, distance: 13.1
click at [738, 18] on input "**********" at bounding box center [739, 15] width 102 height 17
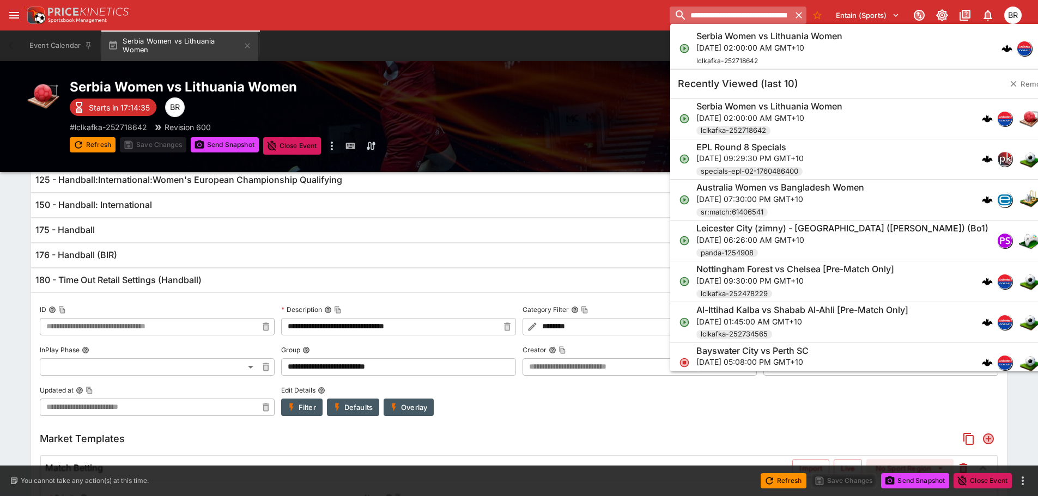
click at [734, 13] on input "**********" at bounding box center [729, 15] width 121 height 17
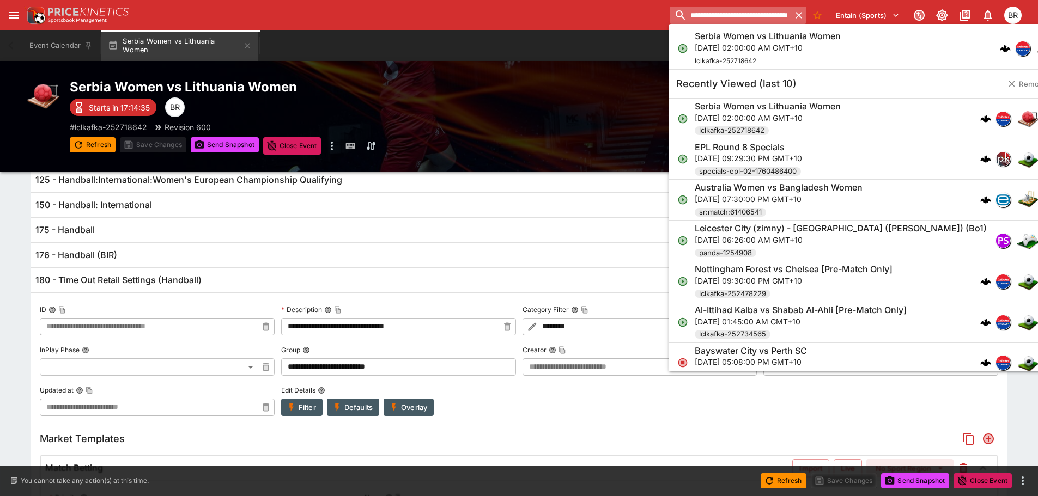
paste input "search"
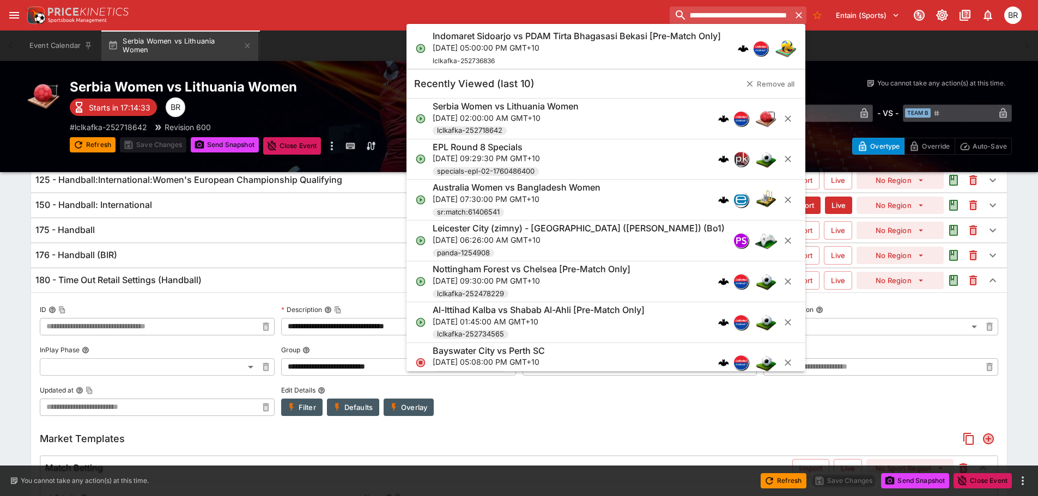
type input "**********"
click at [675, 39] on h6 "Indomaret Sidoarjo vs PDAM Tirta Bhagasasi Bekasi [Pre-Match Only]" at bounding box center [576, 36] width 288 height 11
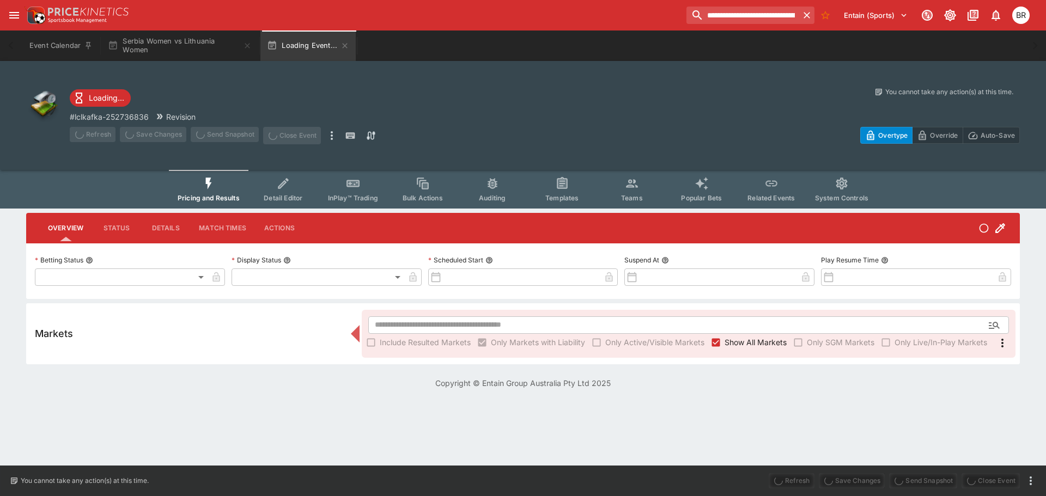
type input "**********"
type input "*******"
type input "**********"
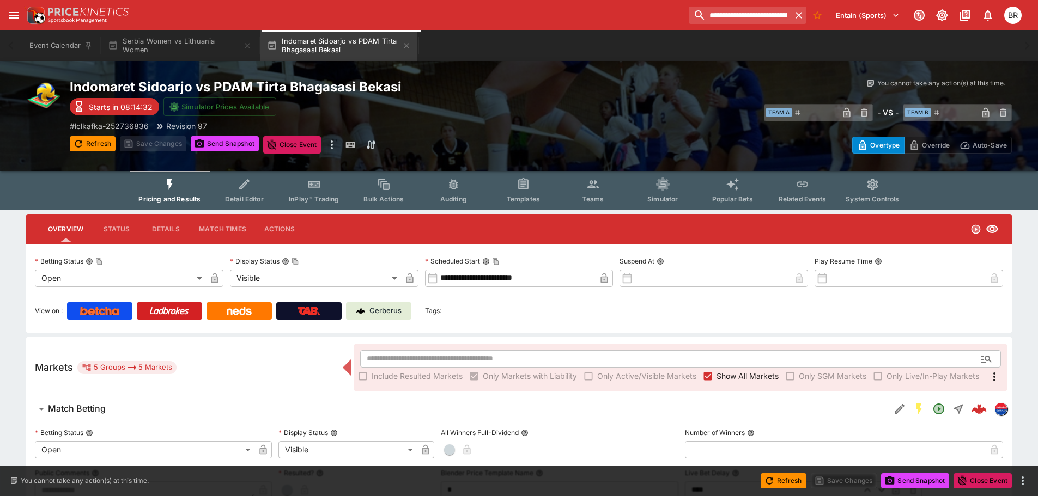
click at [511, 201] on span "Templates" at bounding box center [523, 199] width 33 height 8
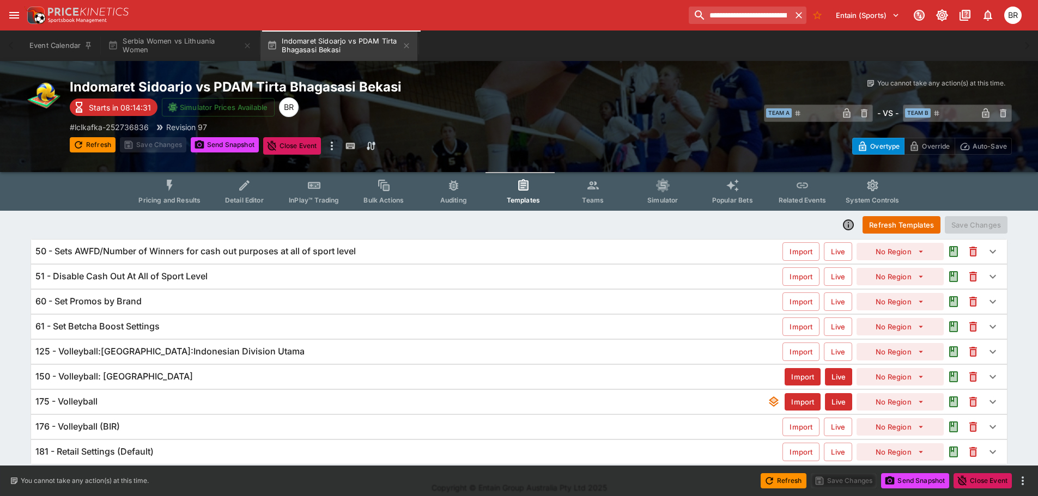
scroll to position [10, 0]
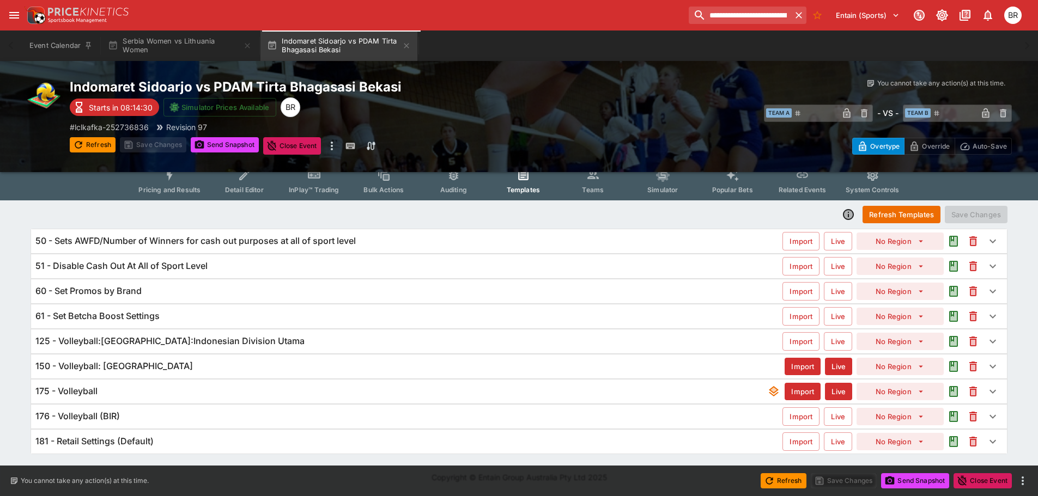
click at [322, 441] on div "181 - Retail Settings (Default)" at bounding box center [408, 441] width 747 height 11
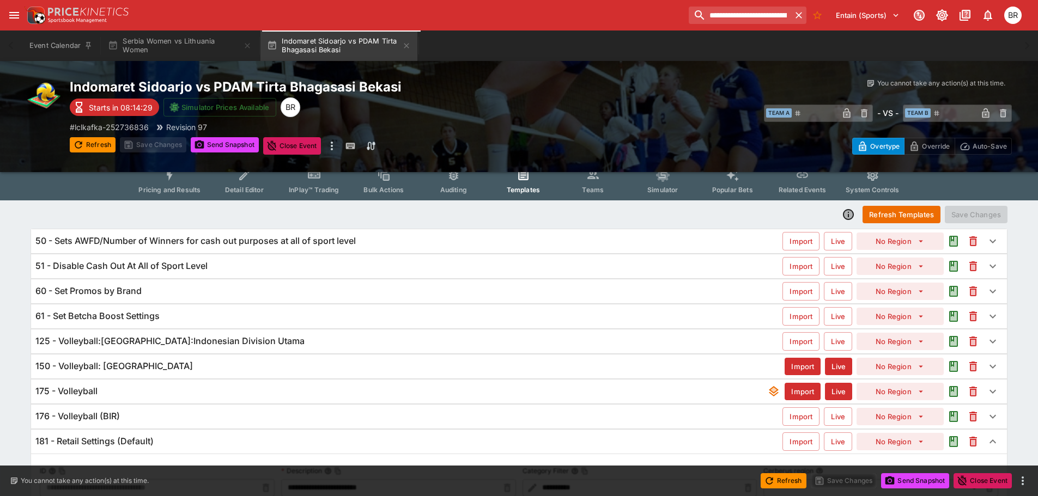
scroll to position [208, 0]
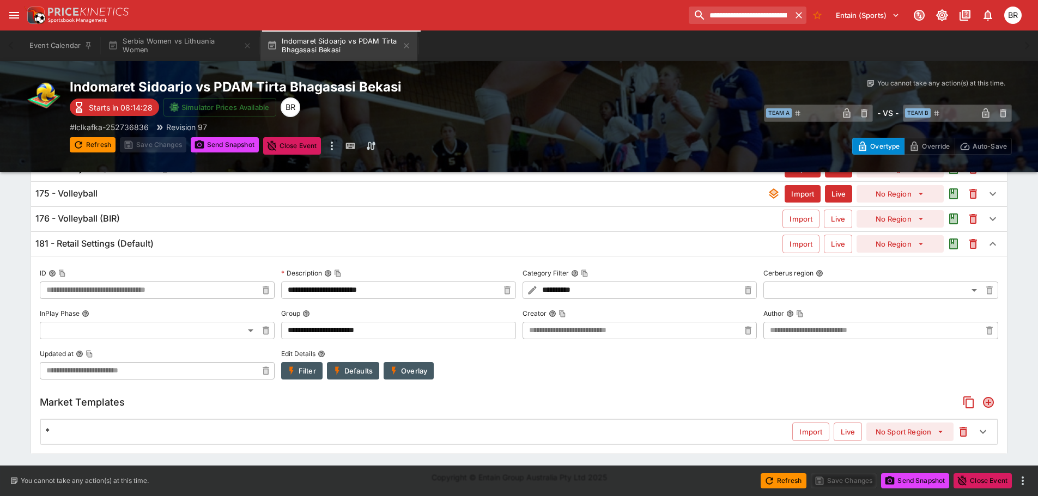
click at [368, 422] on div "* Import Live No Sport Region" at bounding box center [519, 432] width 956 height 24
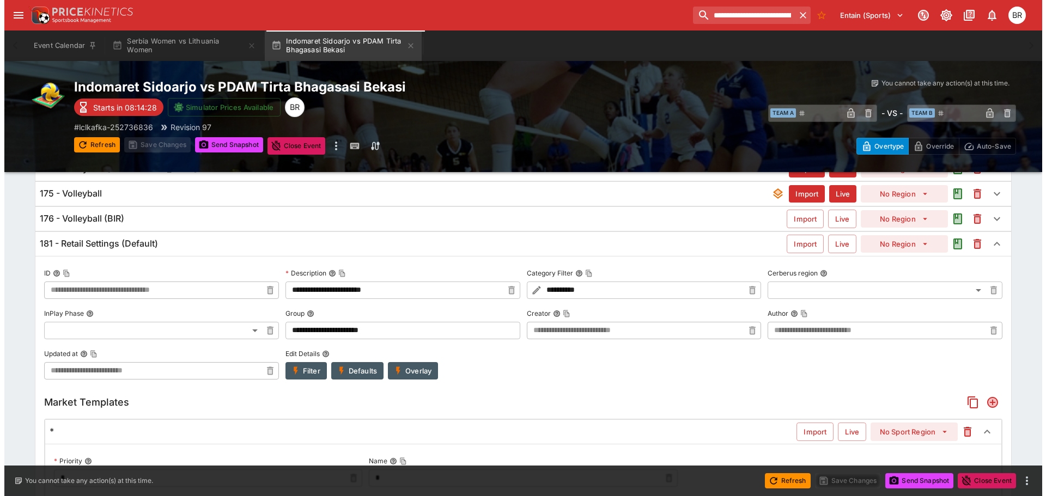
scroll to position [307, 0]
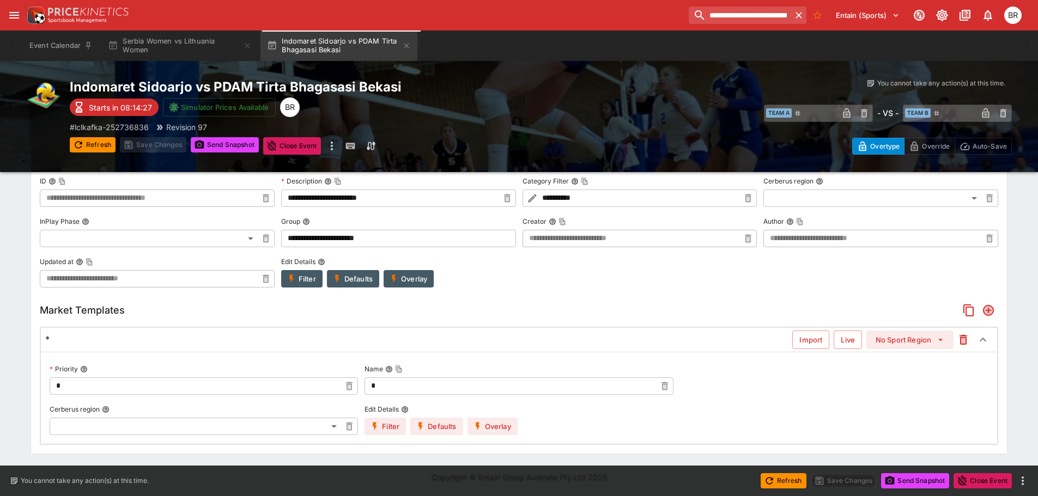
click at [489, 420] on button "Overlay" at bounding box center [492, 426] width 50 height 17
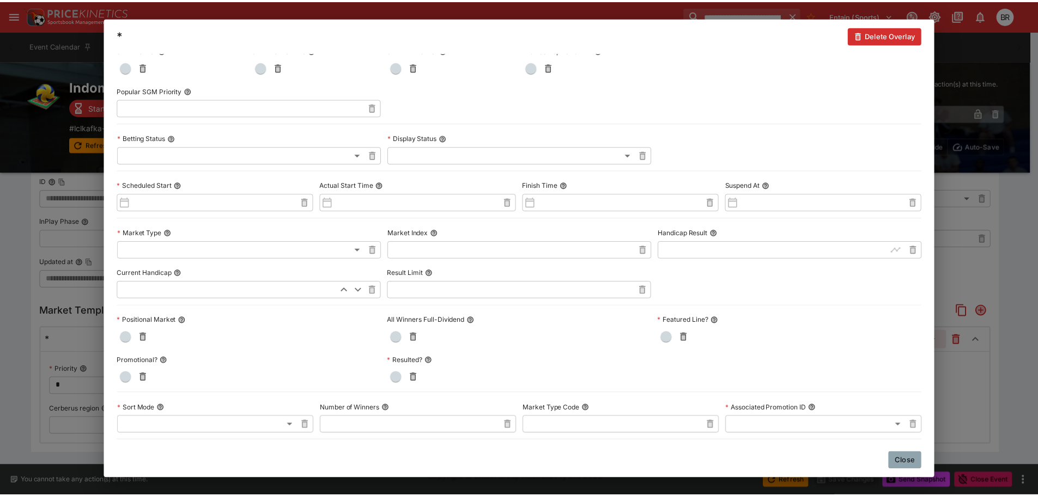
scroll to position [436, 0]
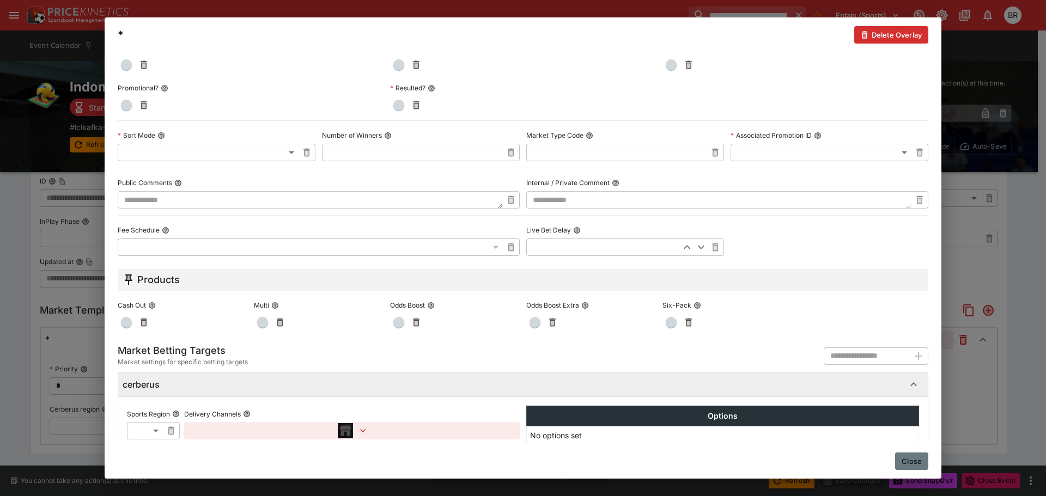
click at [925, 456] on button "Close" at bounding box center [911, 461] width 33 height 17
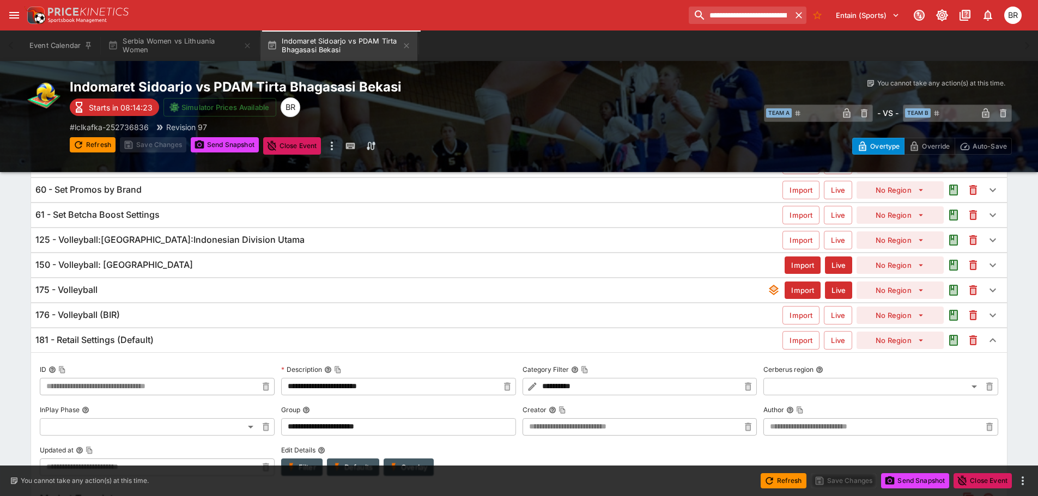
scroll to position [89, 0]
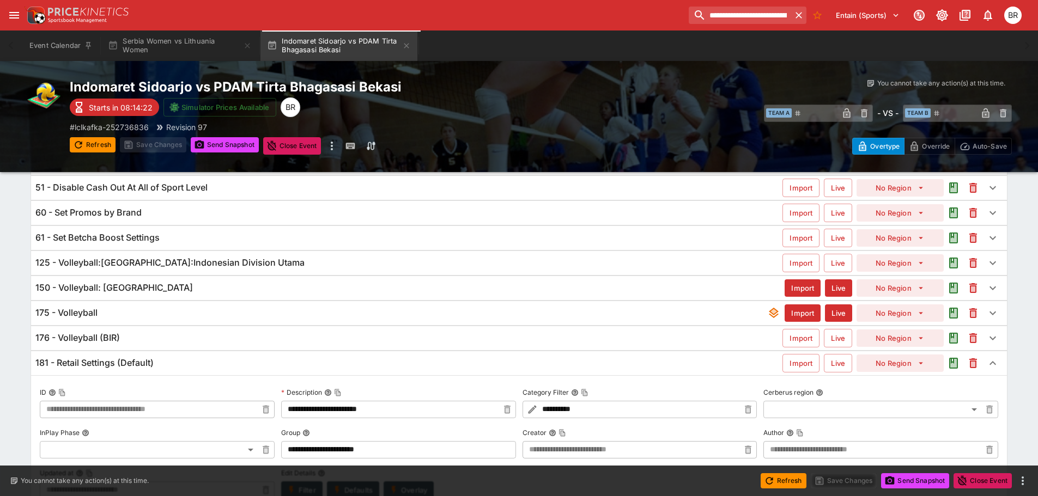
click at [341, 364] on div "181 - Retail Settings (Default)" at bounding box center [408, 362] width 747 height 11
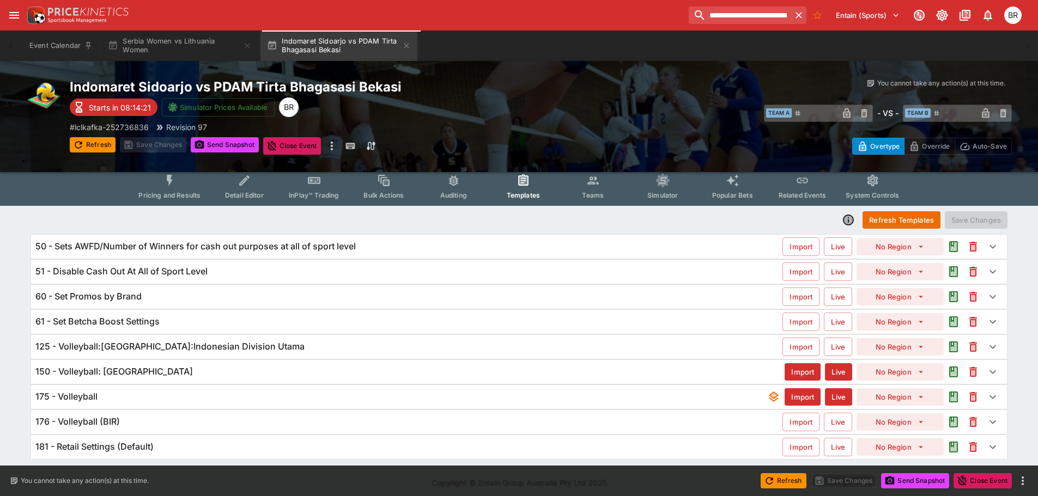
scroll to position [0, 0]
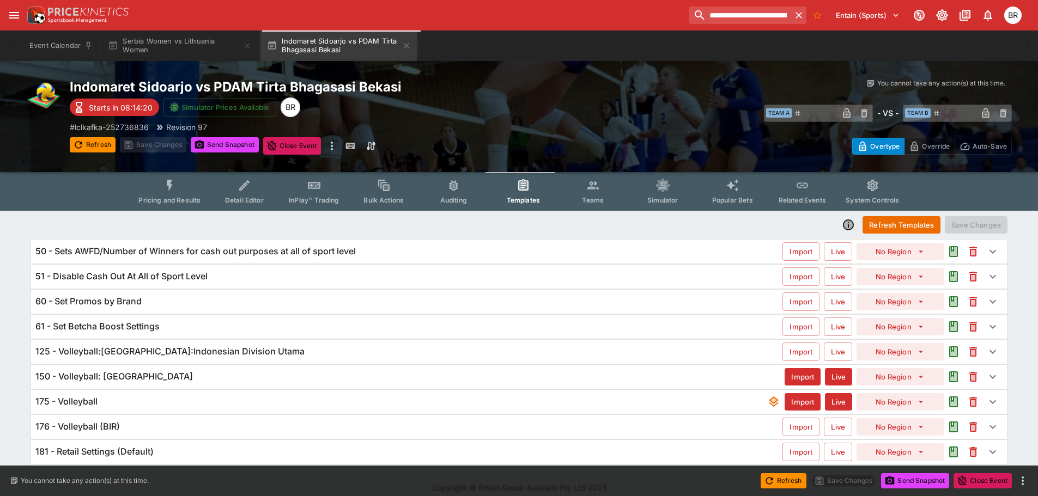
click at [260, 211] on div "Refresh Templates Save Changes 50 - Sets AWFD/Number of Winners for cash out pu…" at bounding box center [518, 340] width 985 height 258
click at [258, 206] on button "Detail Editor" at bounding box center [244, 191] width 70 height 39
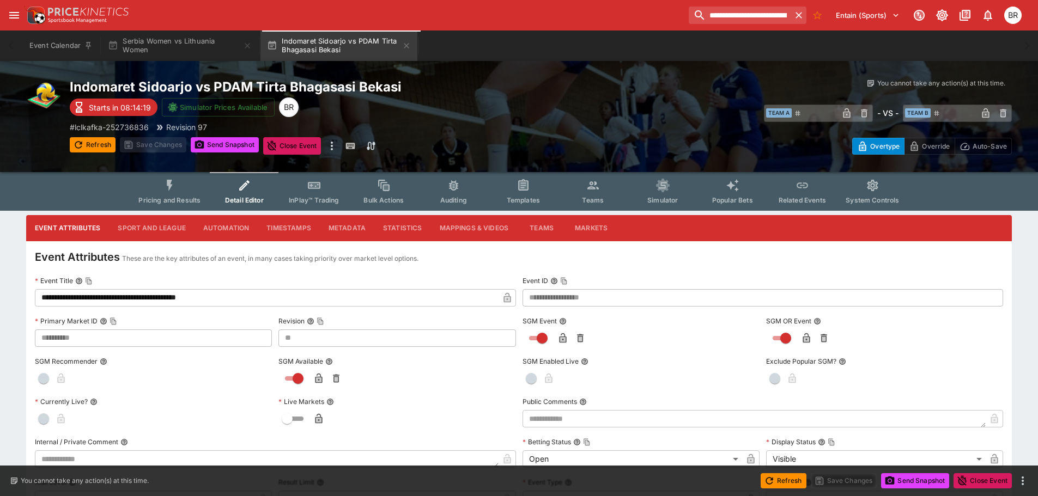
click at [324, 230] on button "Metadata" at bounding box center [347, 228] width 54 height 26
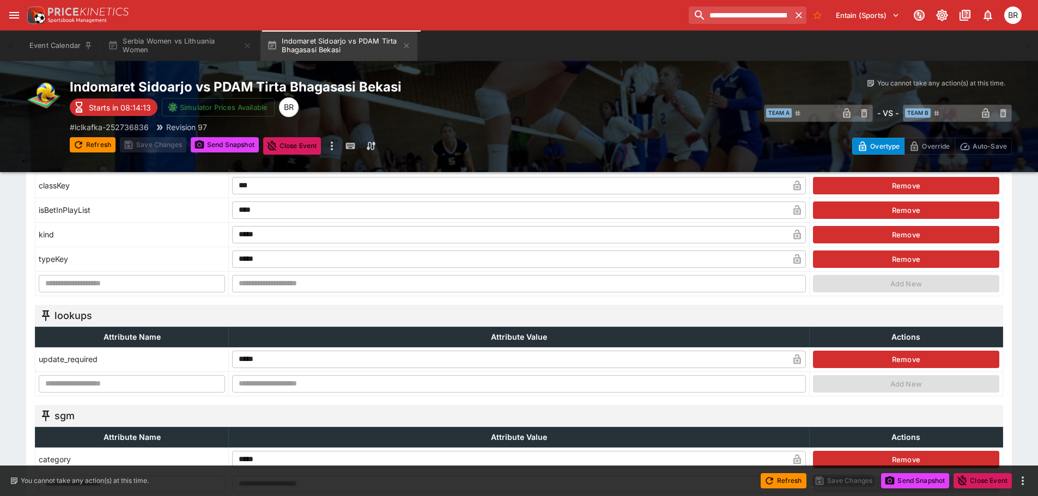
scroll to position [376, 0]
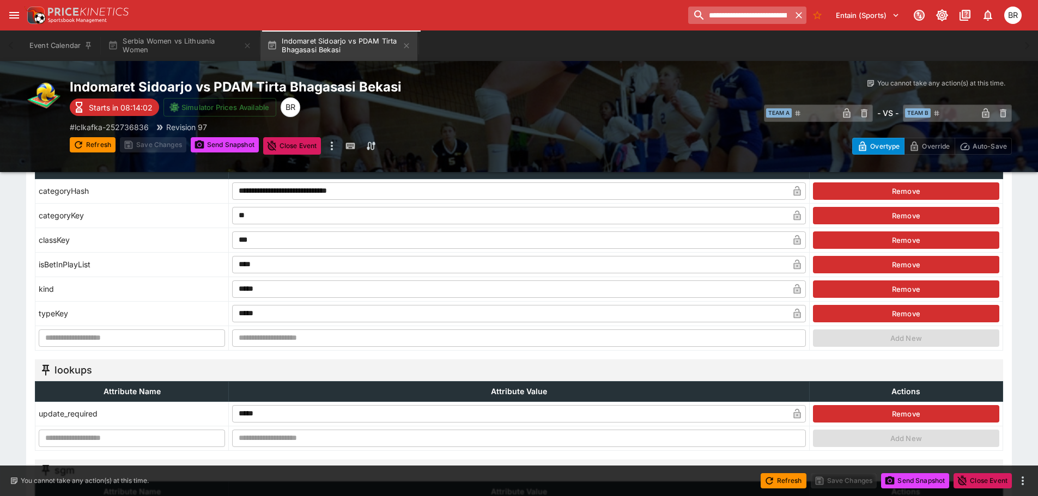
click at [735, 16] on input "**********" at bounding box center [739, 15] width 102 height 17
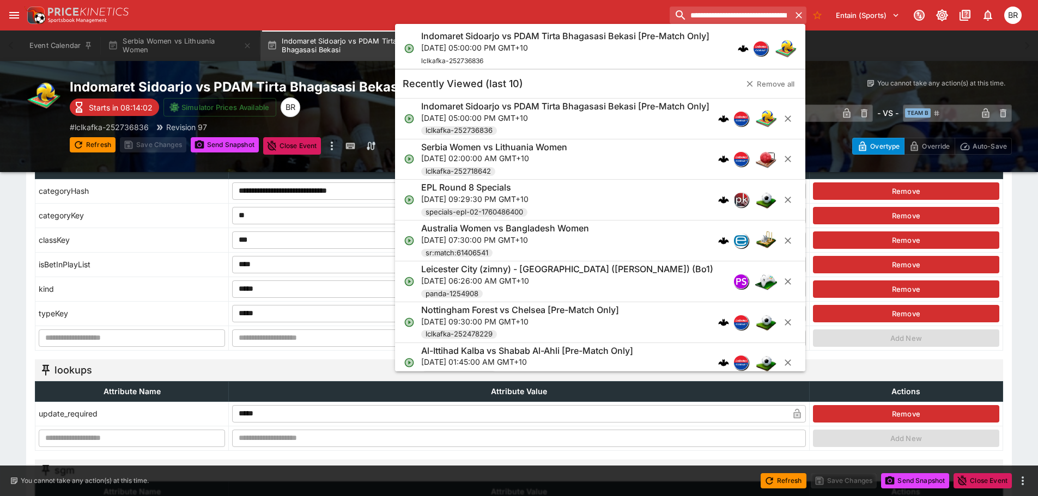
paste input "search"
type input "**********"
click at [699, 46] on div "Maryland Women vs Rutgers Women [Pre-Match Only] Thu, Oct 16, 2025, 09:00:00 AM…" at bounding box center [594, 49] width 347 height 36
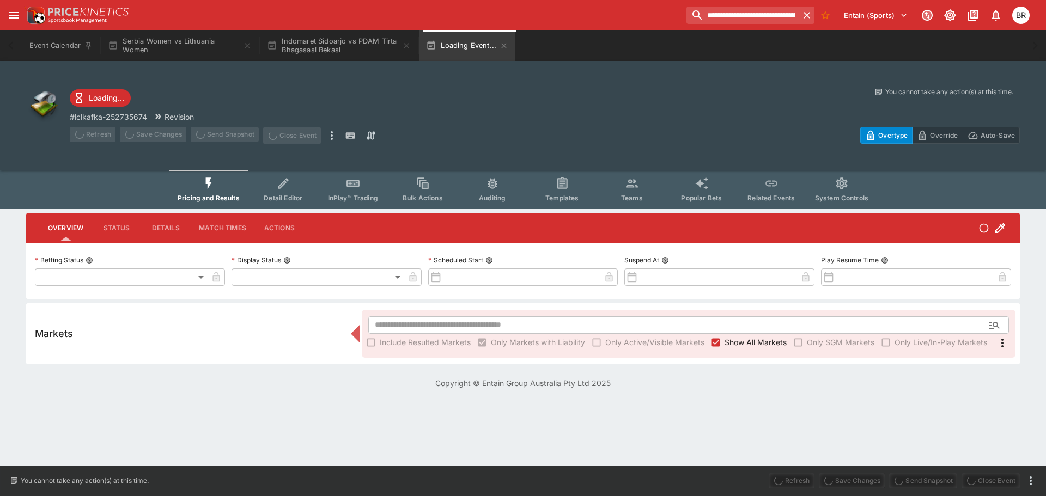
type input "**********"
type input "*******"
type input "**********"
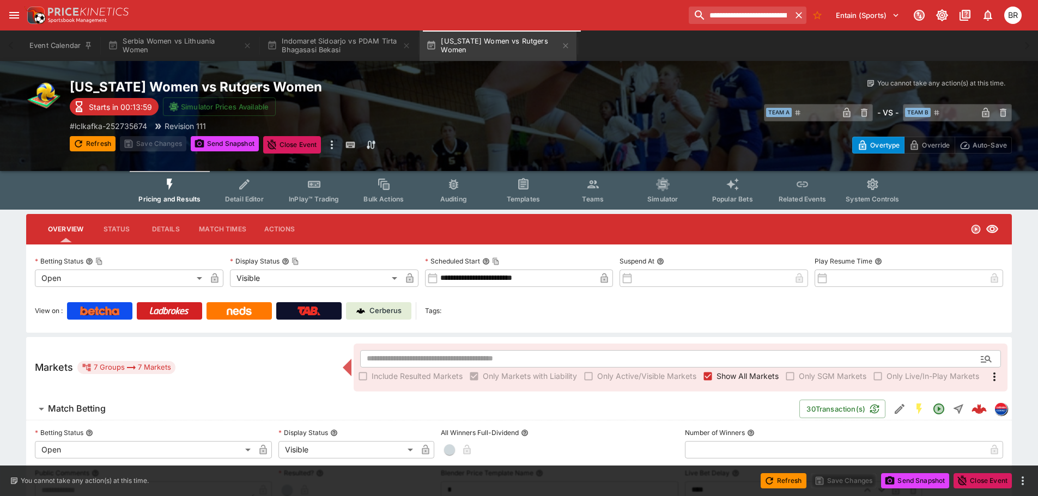
click at [528, 195] on span "Templates" at bounding box center [523, 199] width 33 height 8
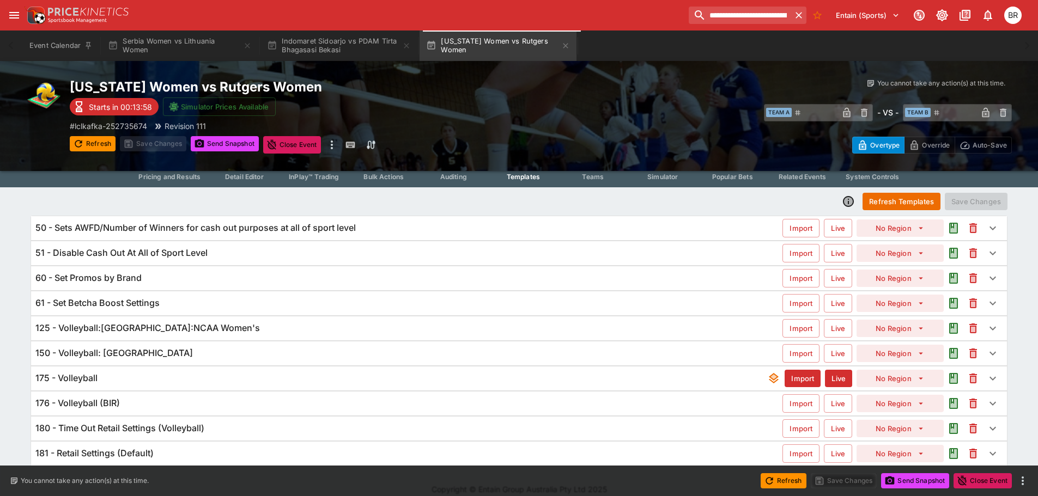
scroll to position [34, 0]
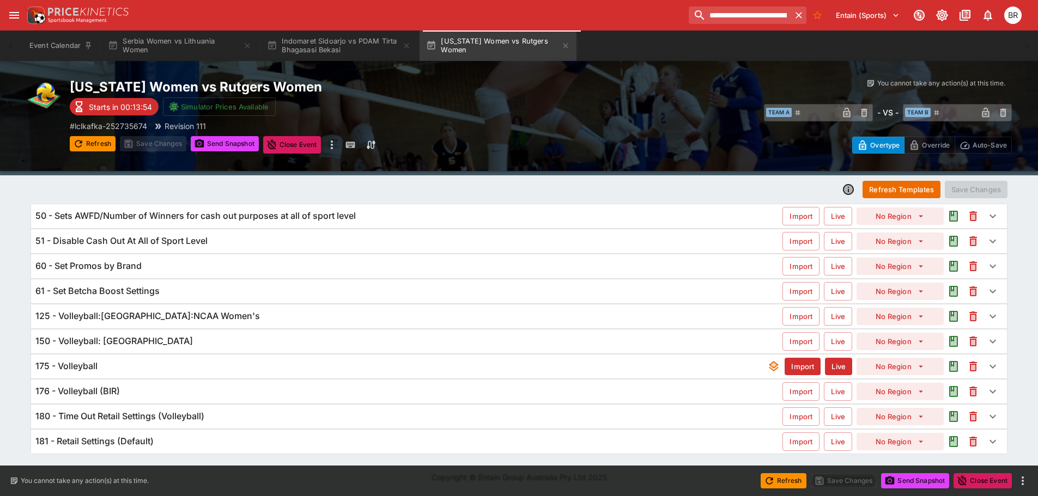
click at [187, 414] on h6 "180 - Time Out Retail Settings (Volleyball)" at bounding box center [119, 416] width 169 height 11
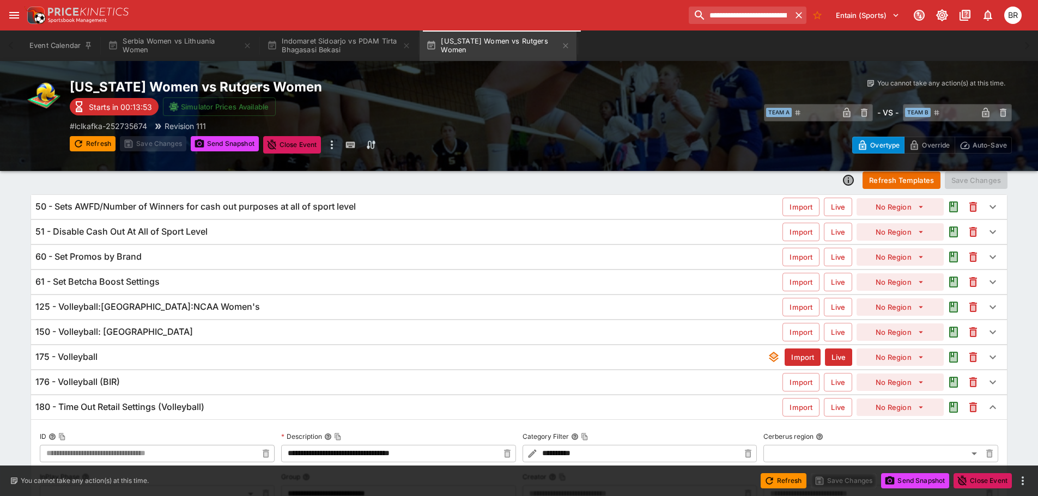
scroll to position [232, 0]
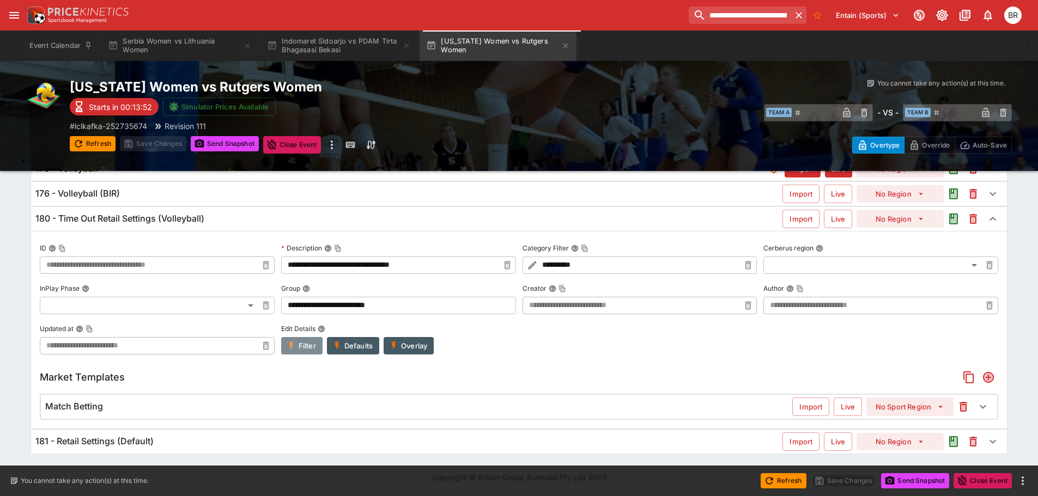
click at [301, 347] on button "Filter" at bounding box center [301, 345] width 41 height 17
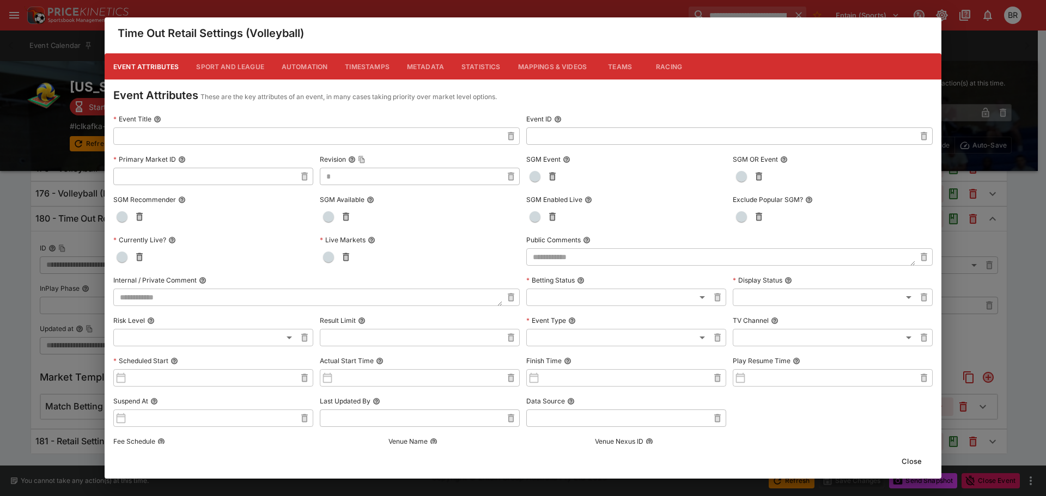
click at [439, 70] on button "Metadata" at bounding box center [425, 66] width 54 height 26
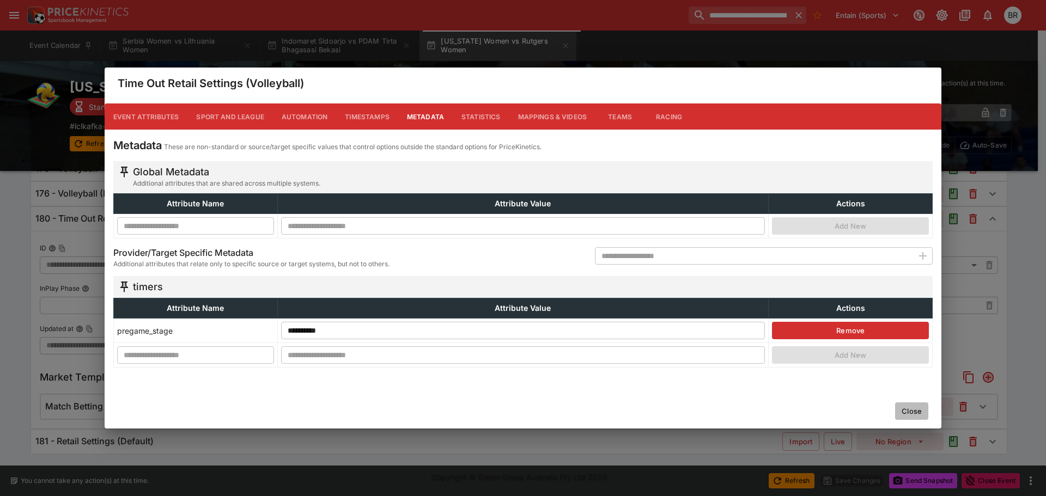
click at [908, 411] on button "Close" at bounding box center [911, 411] width 33 height 17
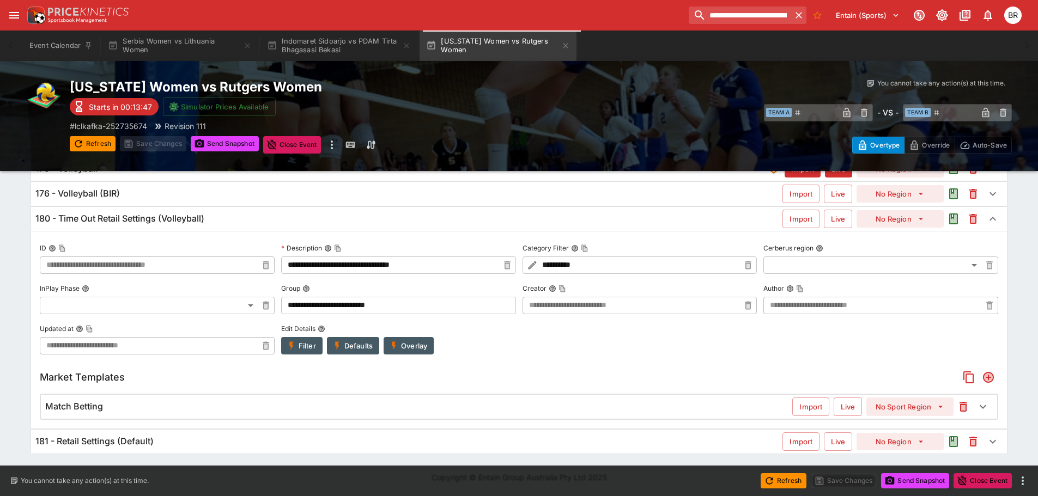
click at [582, 404] on div "Match Betting" at bounding box center [418, 406] width 747 height 11
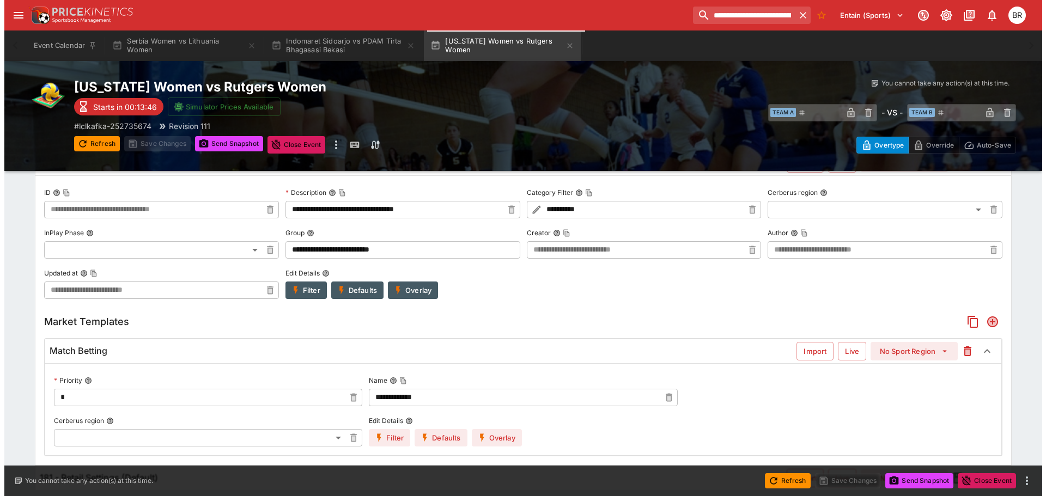
scroll to position [334, 0]
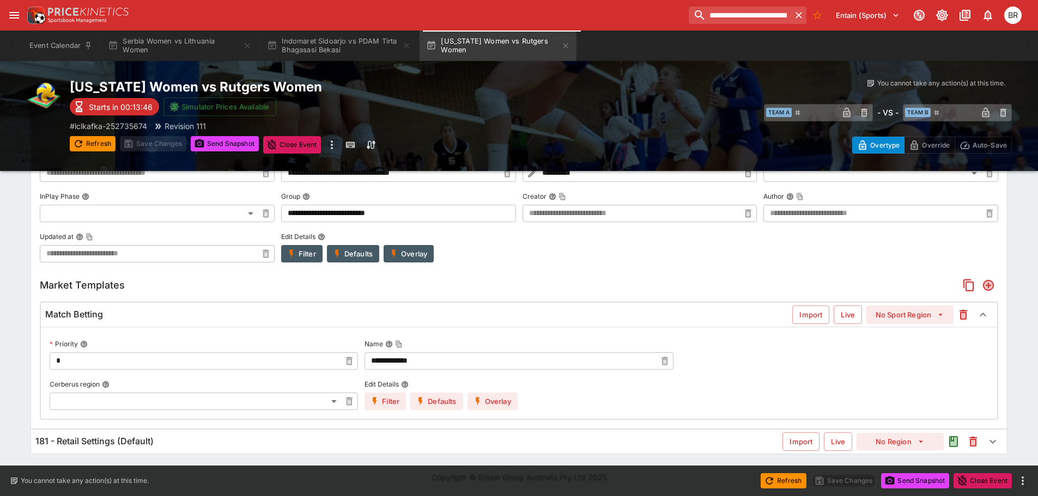
click at [510, 403] on button "Overlay" at bounding box center [492, 401] width 50 height 17
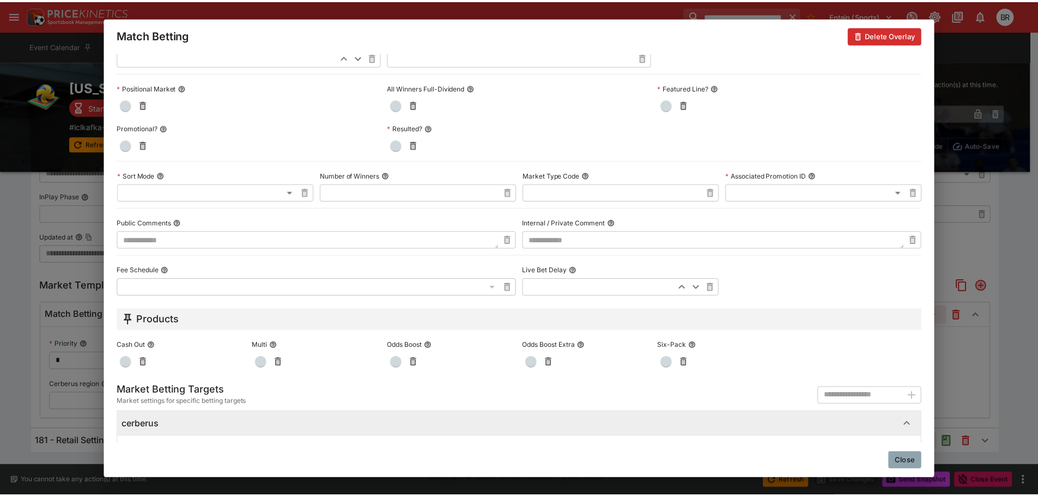
scroll to position [490, 0]
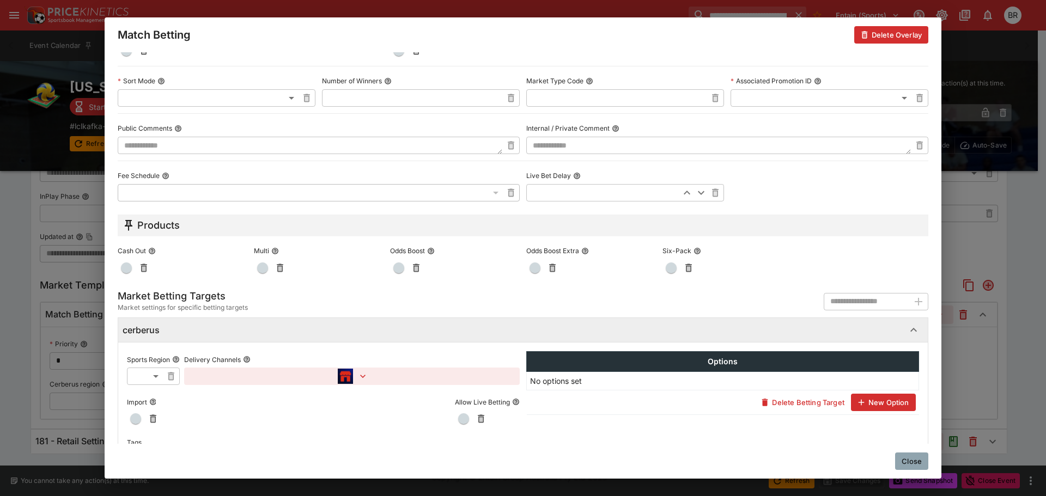
click at [905, 453] on button "Close" at bounding box center [911, 461] width 33 height 17
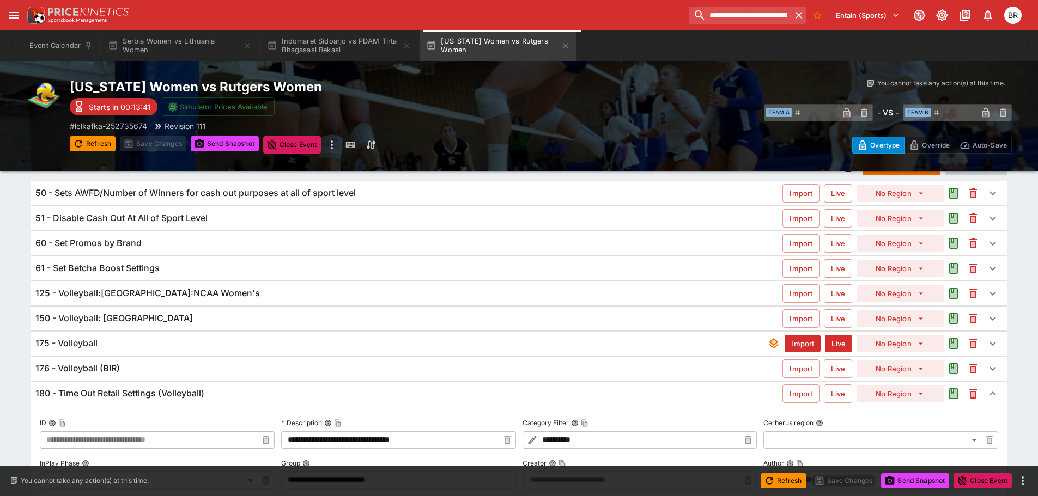
scroll to position [0, 0]
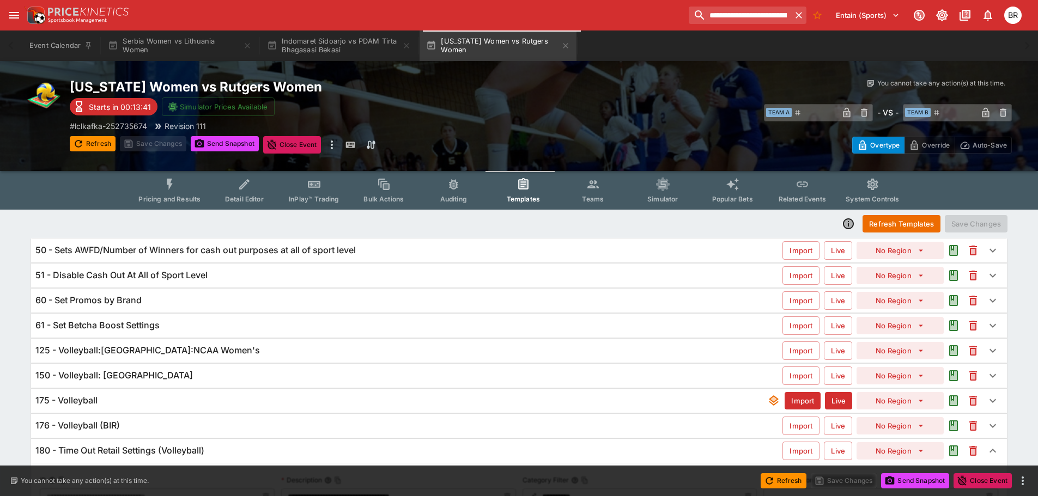
click at [158, 194] on button "Pricing and Results" at bounding box center [170, 190] width 80 height 39
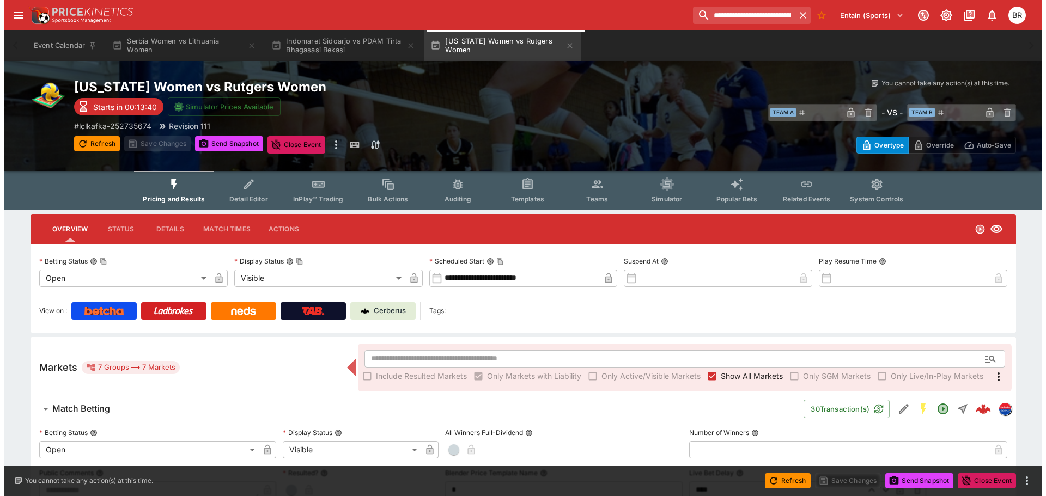
scroll to position [163, 0]
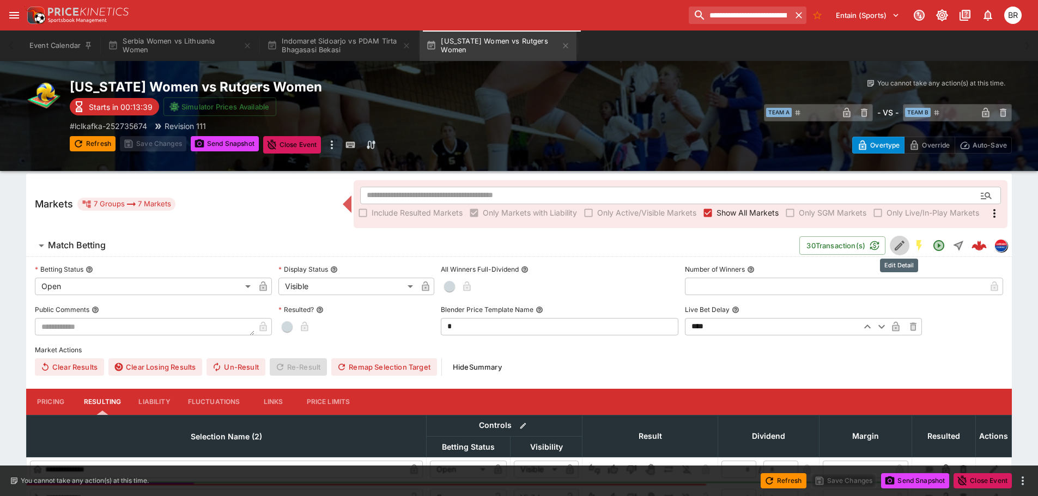
click at [894, 245] on icon "Edit Detail" at bounding box center [899, 245] width 13 height 13
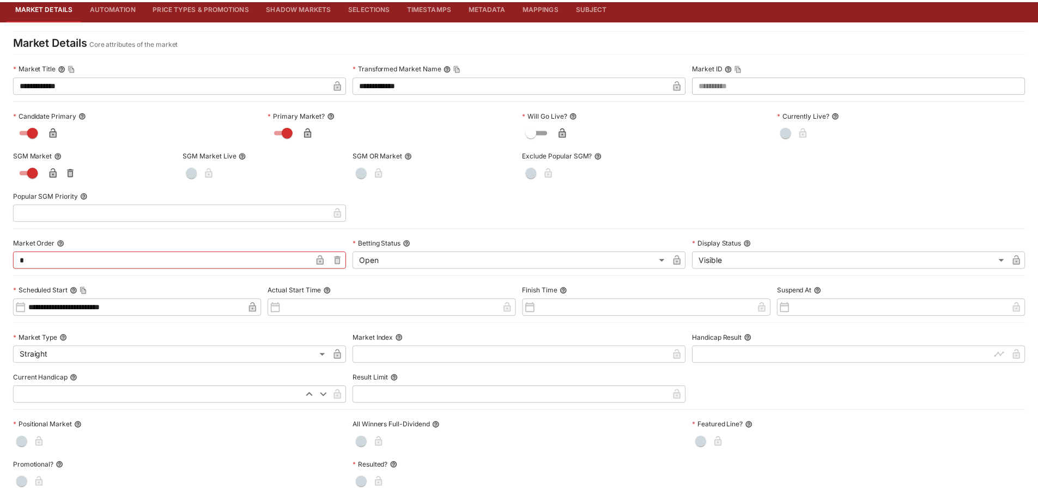
scroll to position [0, 0]
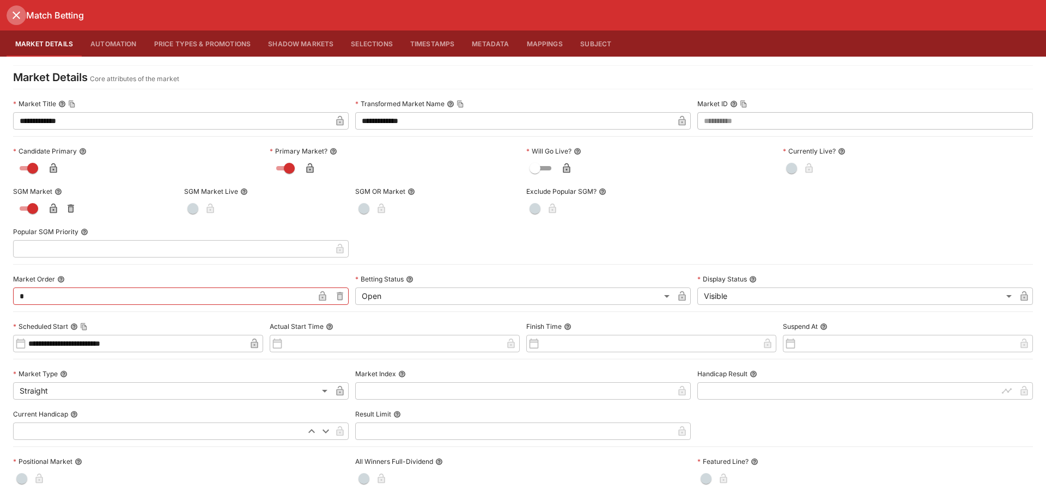
click at [17, 17] on icon "close" at bounding box center [16, 15] width 13 height 13
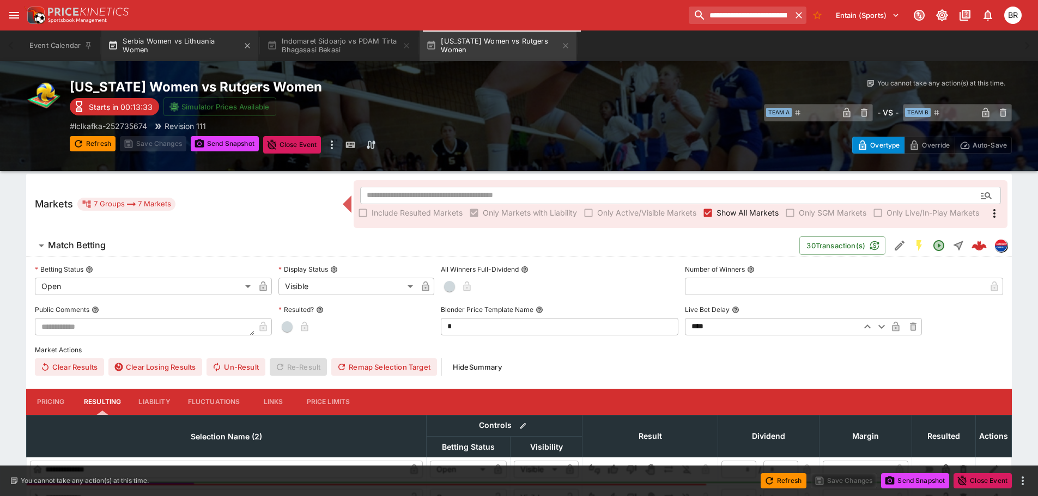
click at [167, 48] on button "Serbia Women vs Lithuania Women" at bounding box center [179, 46] width 157 height 31
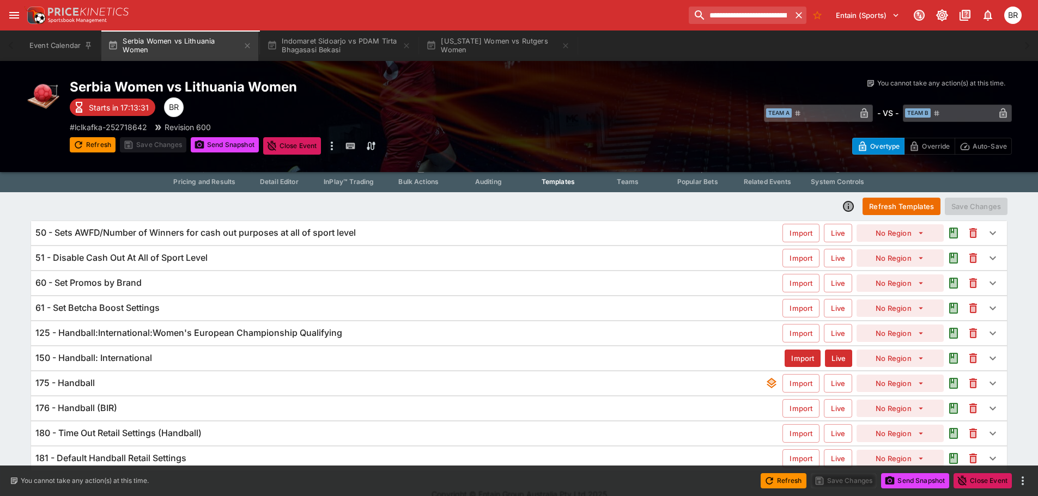
scroll to position [35, 0]
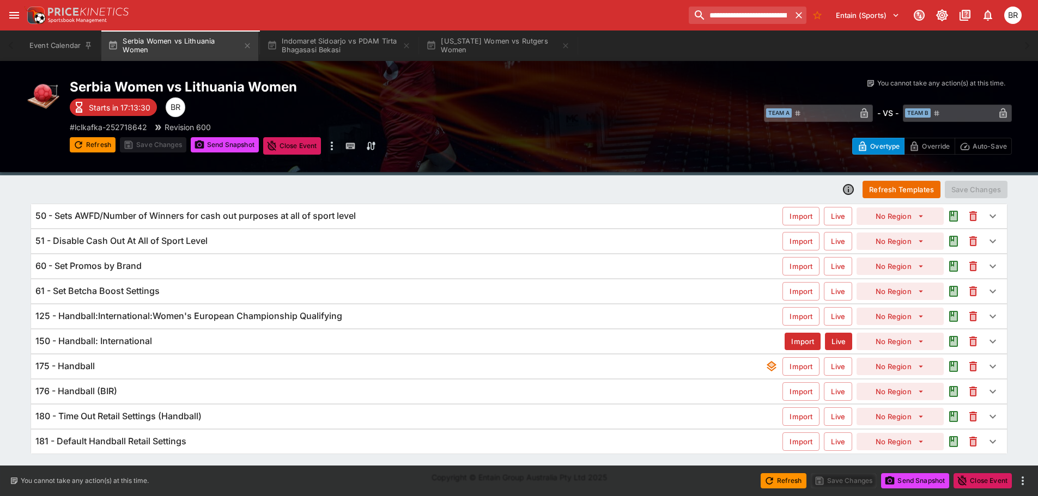
click at [472, 413] on div "180 - Time Out Retail Settings (Handball)" at bounding box center [408, 416] width 747 height 11
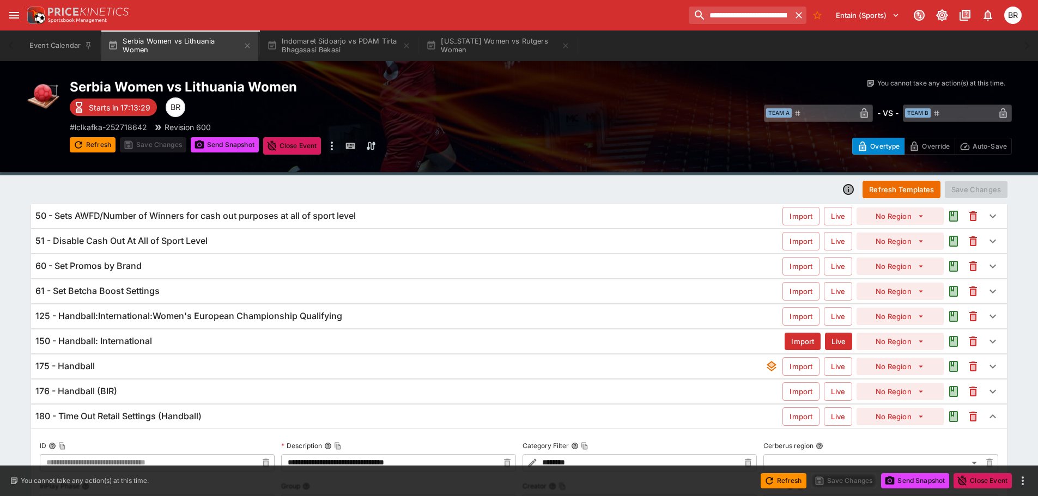
scroll to position [233, 0]
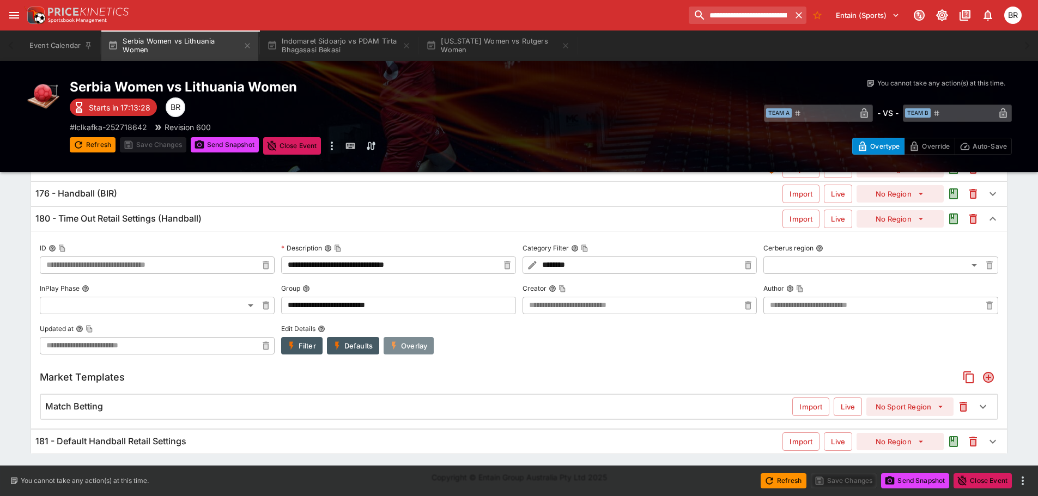
click at [413, 346] on button "Overlay" at bounding box center [408, 345] width 50 height 17
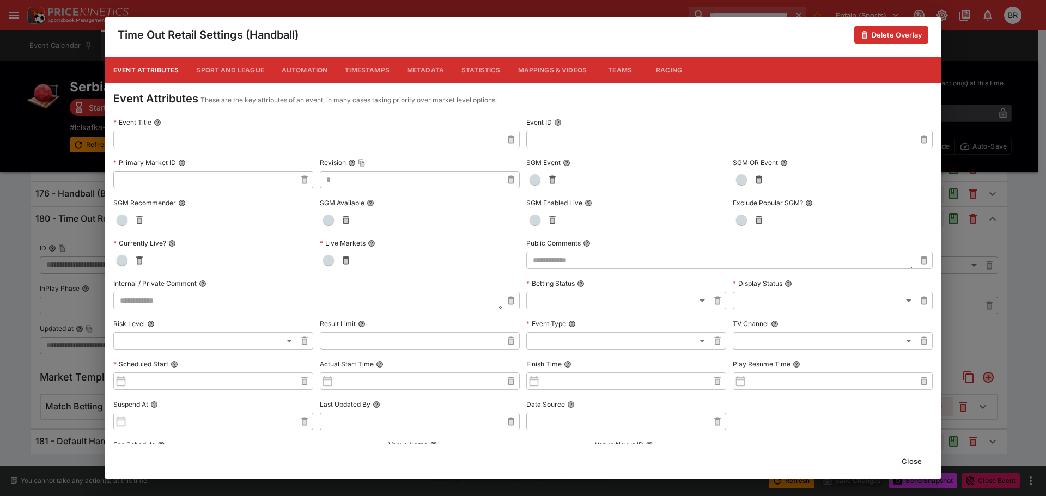
click at [899, 456] on button "Close" at bounding box center [911, 461] width 33 height 17
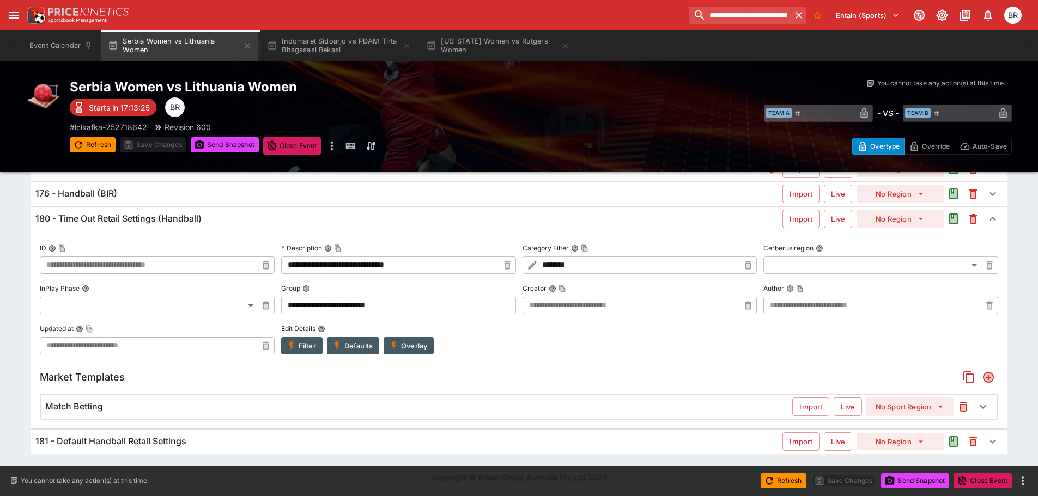
click at [347, 405] on div "Match Betting" at bounding box center [418, 406] width 747 height 11
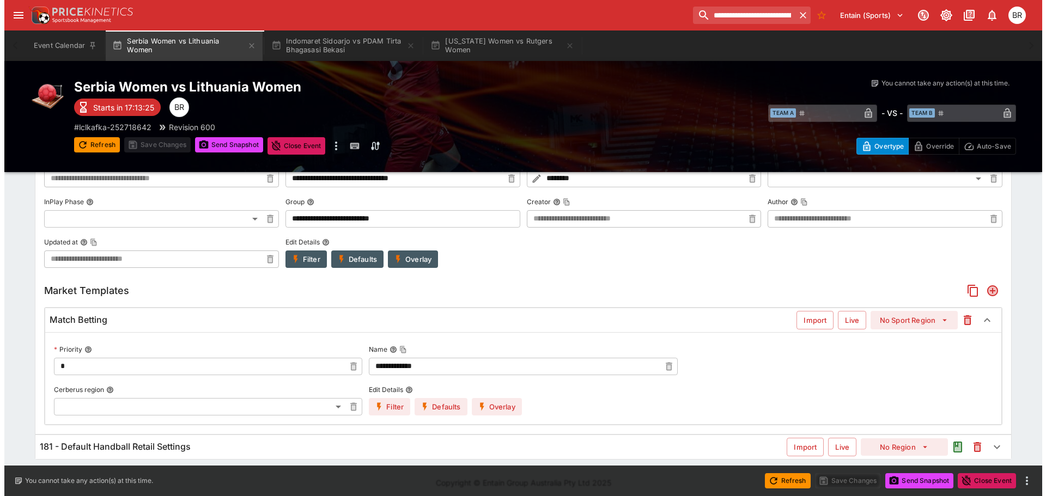
scroll to position [328, 0]
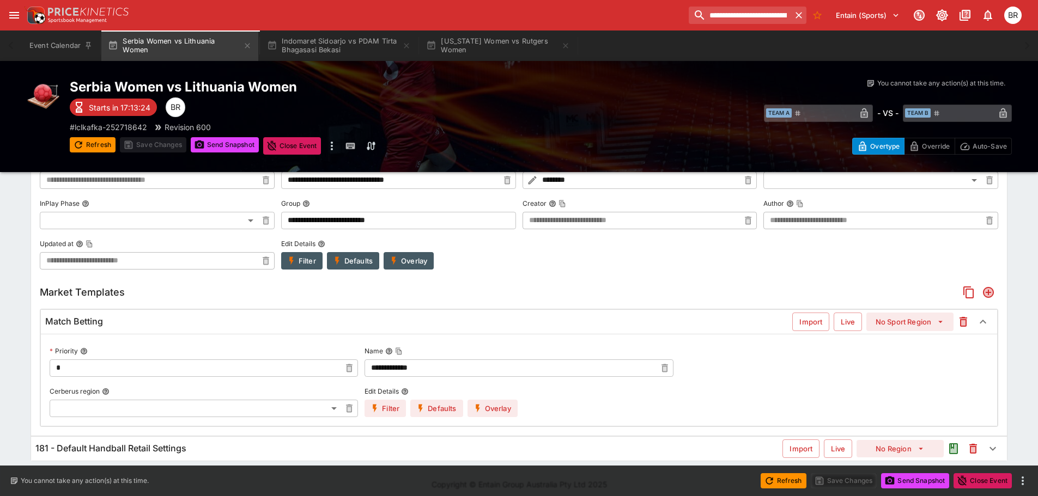
click at [498, 419] on div "**********" at bounding box center [519, 380] width 956 height 92
click at [498, 413] on button "Overlay" at bounding box center [492, 408] width 50 height 17
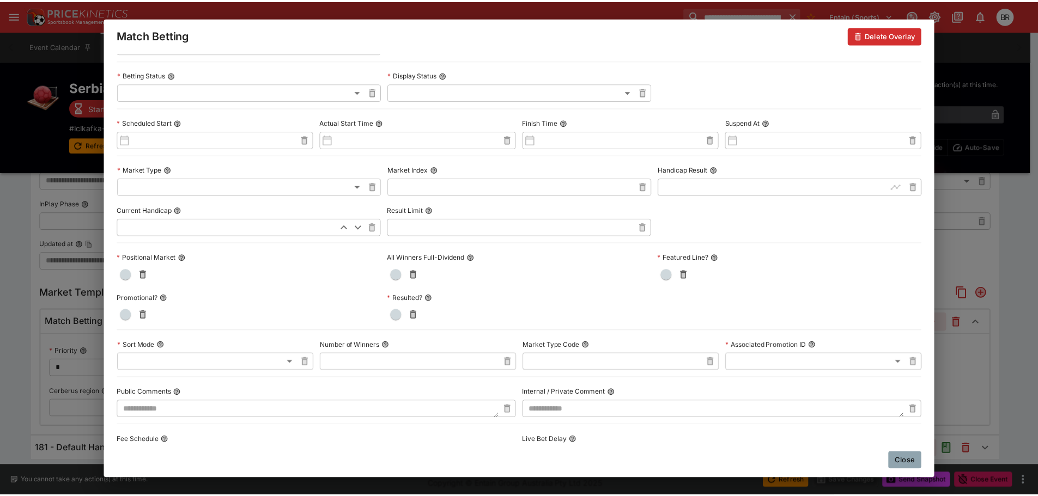
scroll to position [272, 0]
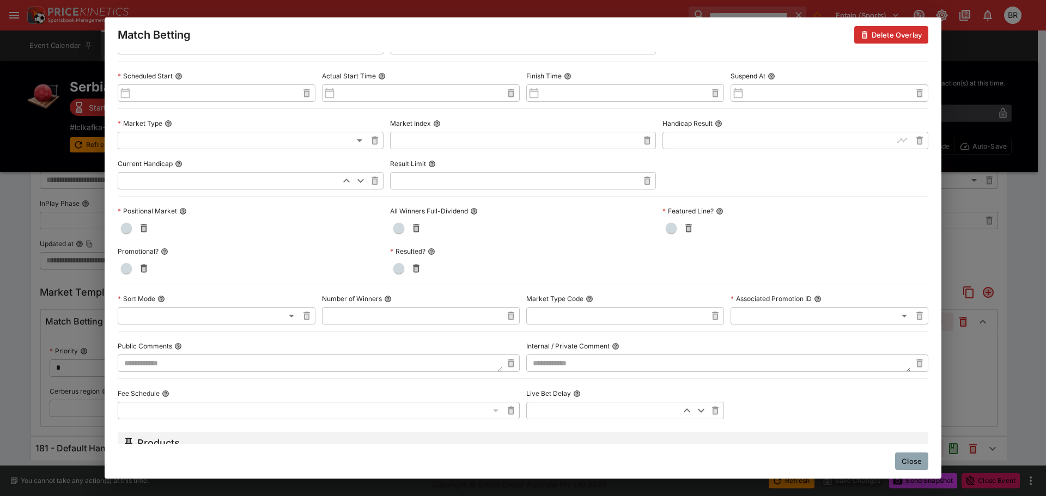
click at [616, 356] on textarea at bounding box center [718, 363] width 385 height 17
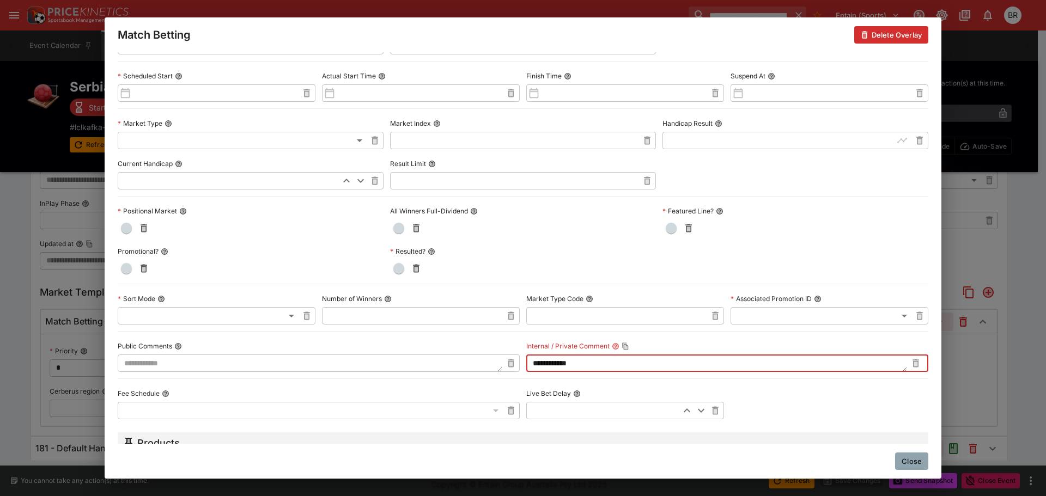
type textarea "**********"
click at [905, 454] on button "Close" at bounding box center [911, 461] width 33 height 17
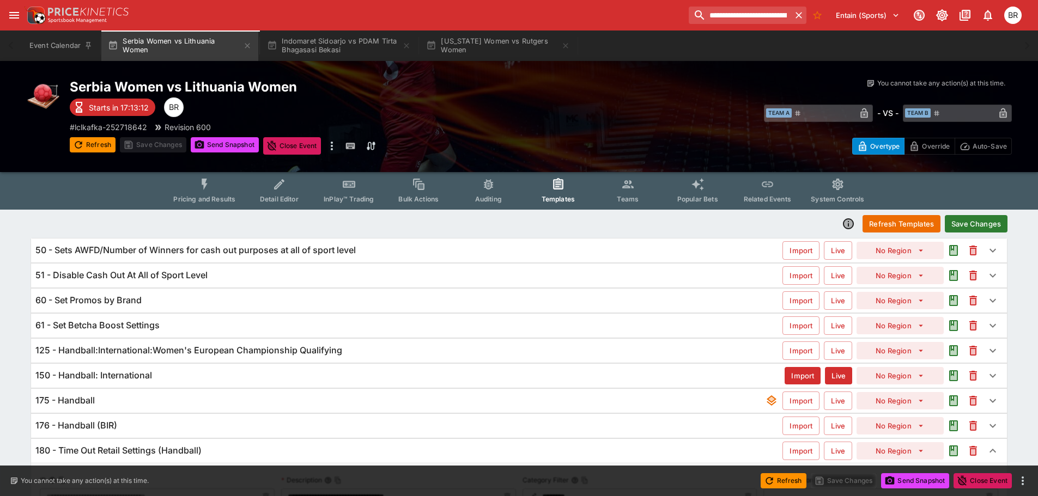
scroll to position [0, 0]
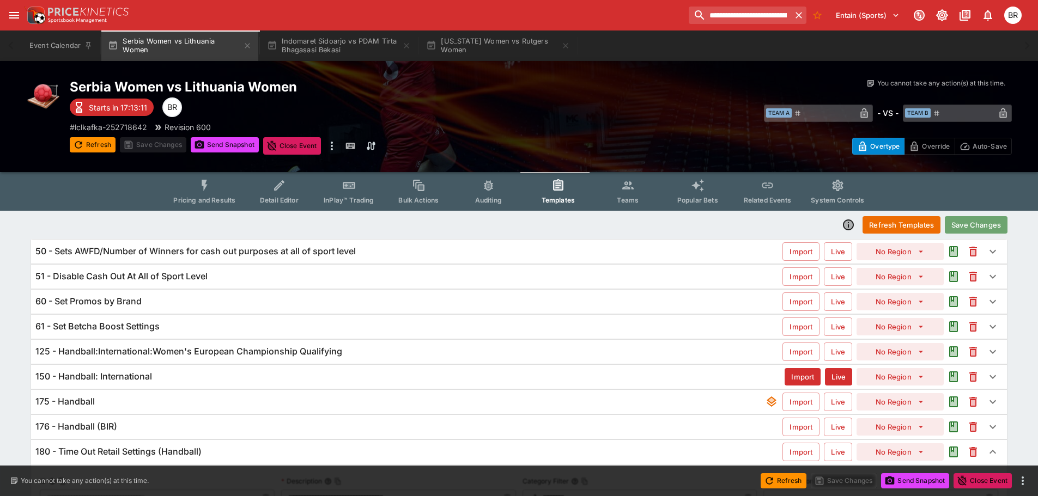
click at [967, 228] on button "Save Changes" at bounding box center [975, 224] width 63 height 17
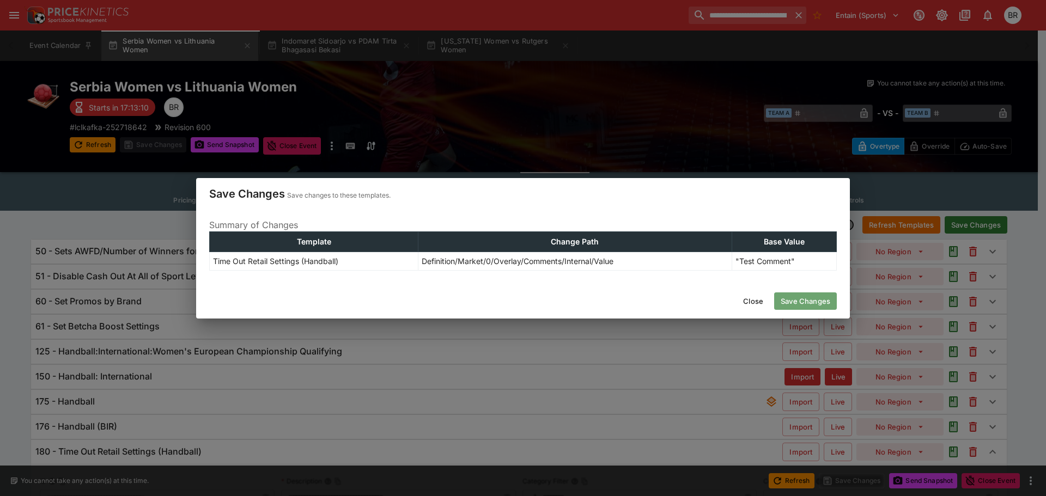
click at [825, 301] on button "Save Changes" at bounding box center [805, 300] width 63 height 17
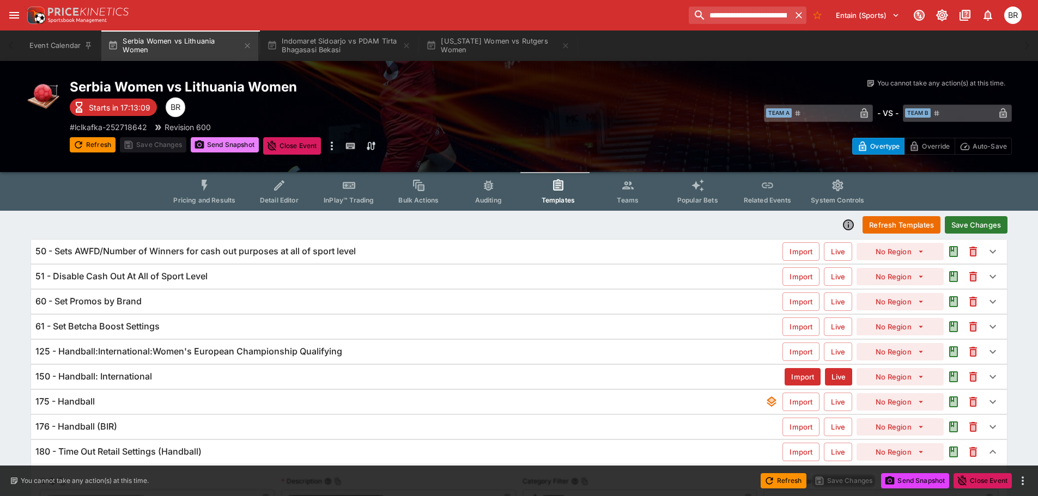
click at [242, 148] on button "Send Snapshot" at bounding box center [225, 144] width 68 height 15
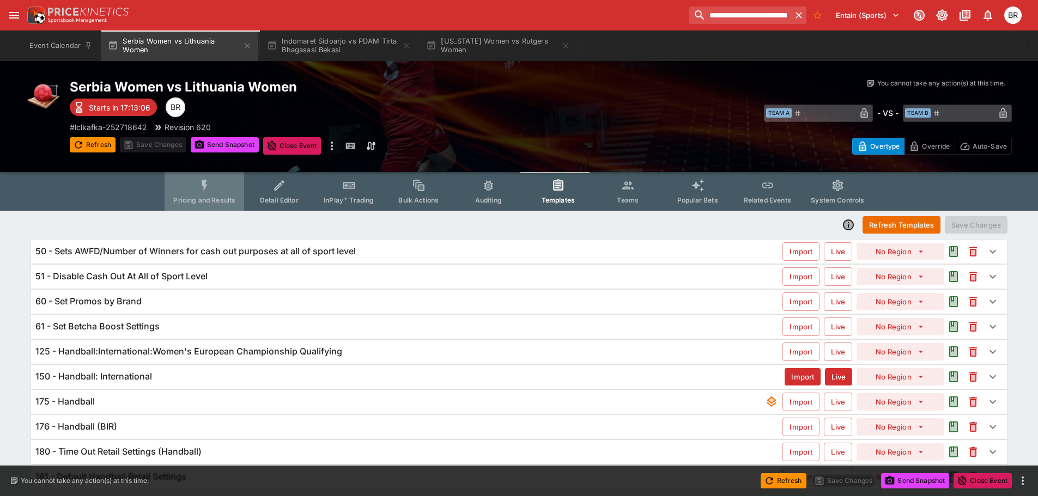
click at [216, 193] on button "Pricing and Results" at bounding box center [204, 191] width 80 height 39
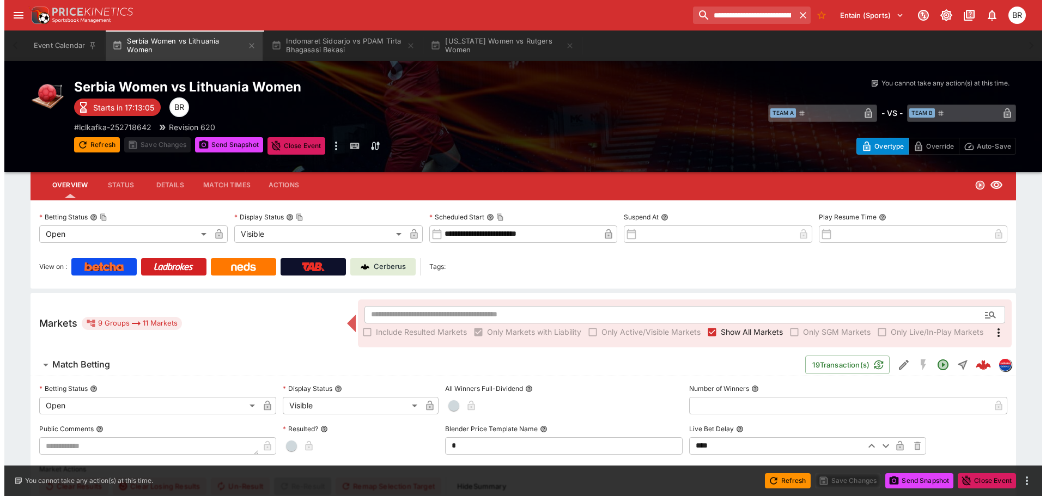
scroll to position [109, 0]
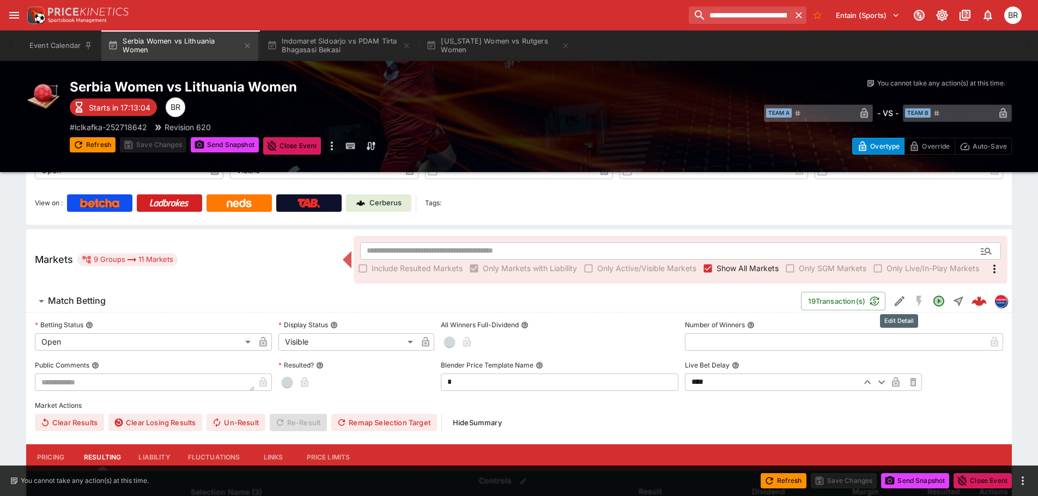
click at [891, 304] on button "Edit Detail" at bounding box center [899, 301] width 20 height 20
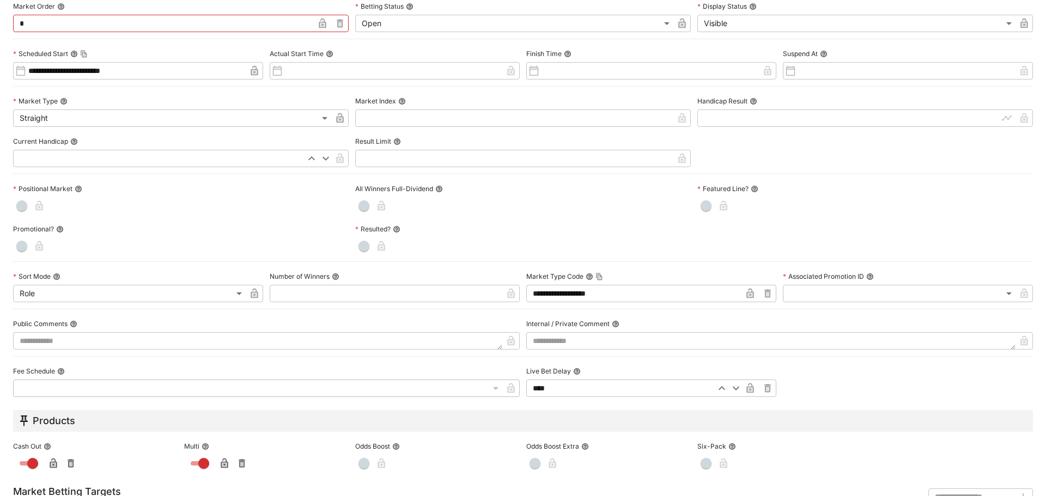
scroll to position [327, 0]
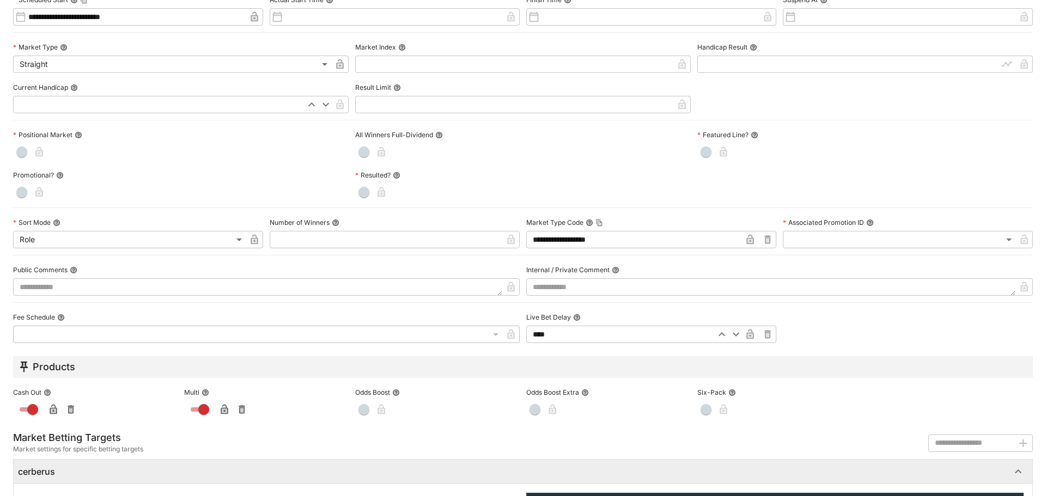
click at [609, 284] on textarea at bounding box center [770, 286] width 489 height 17
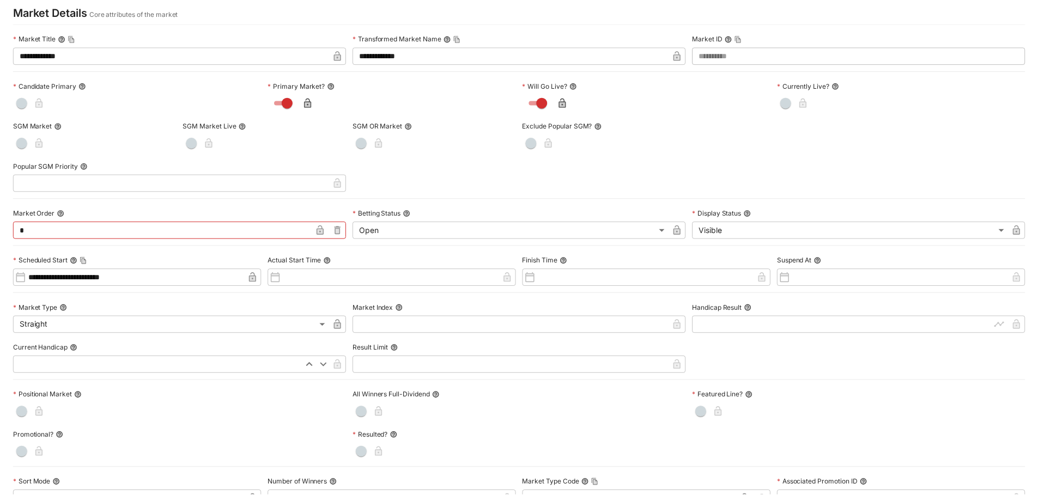
scroll to position [0, 0]
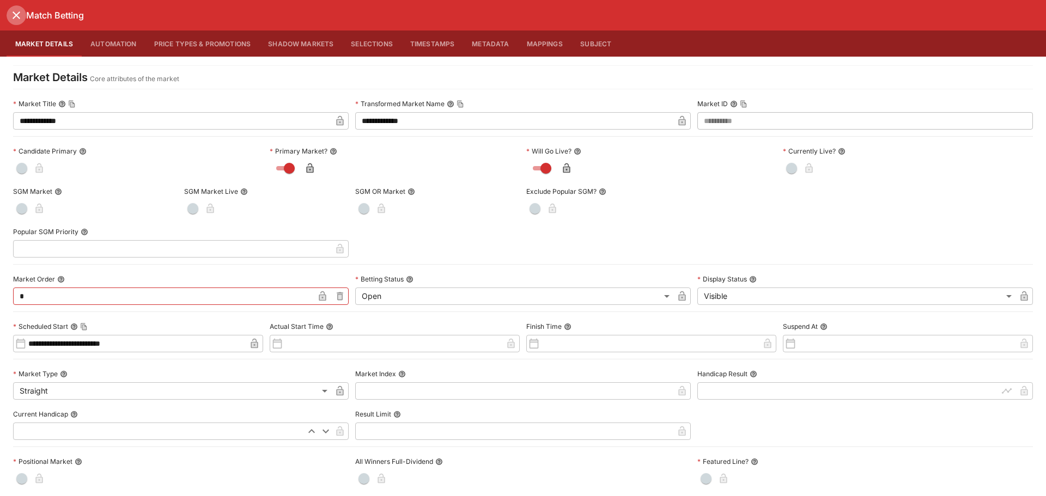
click at [25, 18] on button "close" at bounding box center [17, 15] width 20 height 20
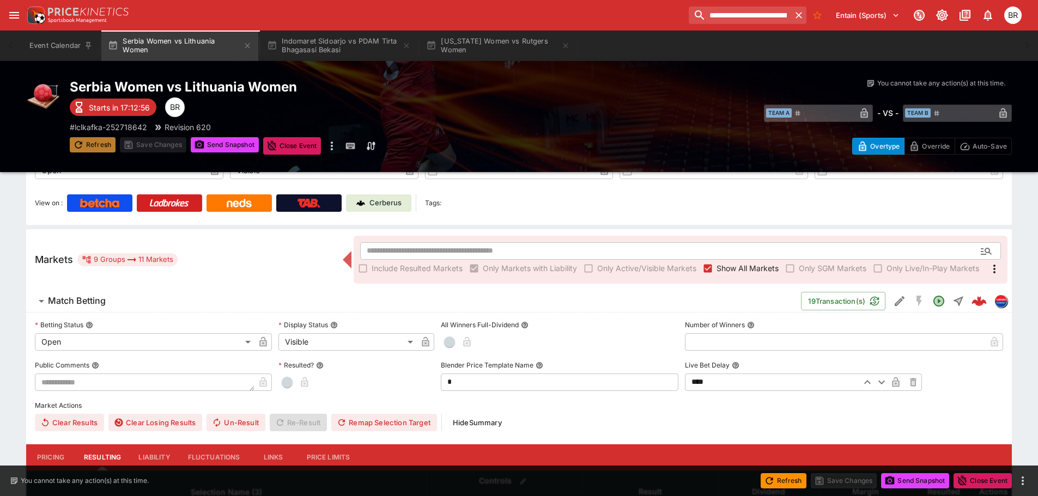
click at [84, 142] on button "Refresh" at bounding box center [93, 144] width 46 height 15
click at [203, 143] on icon "button" at bounding box center [199, 145] width 9 height 8
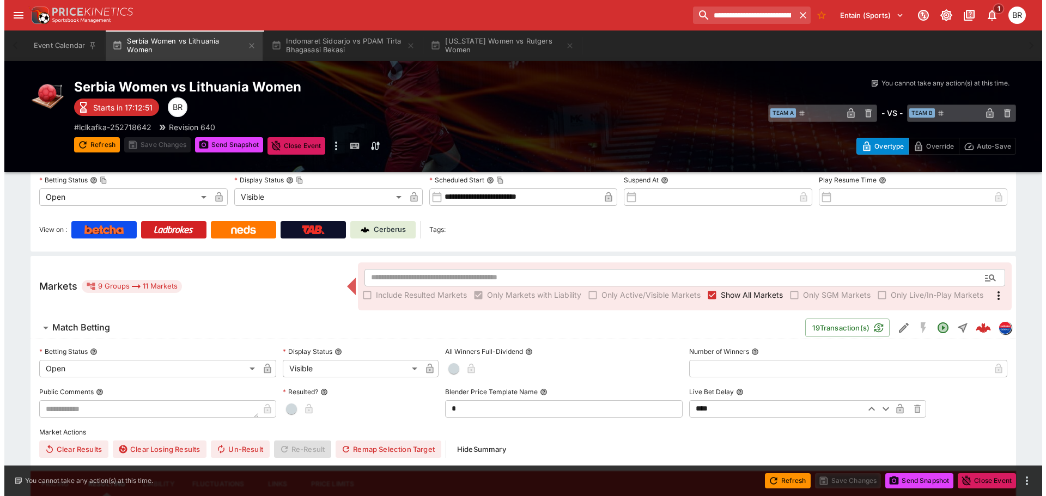
scroll to position [136, 0]
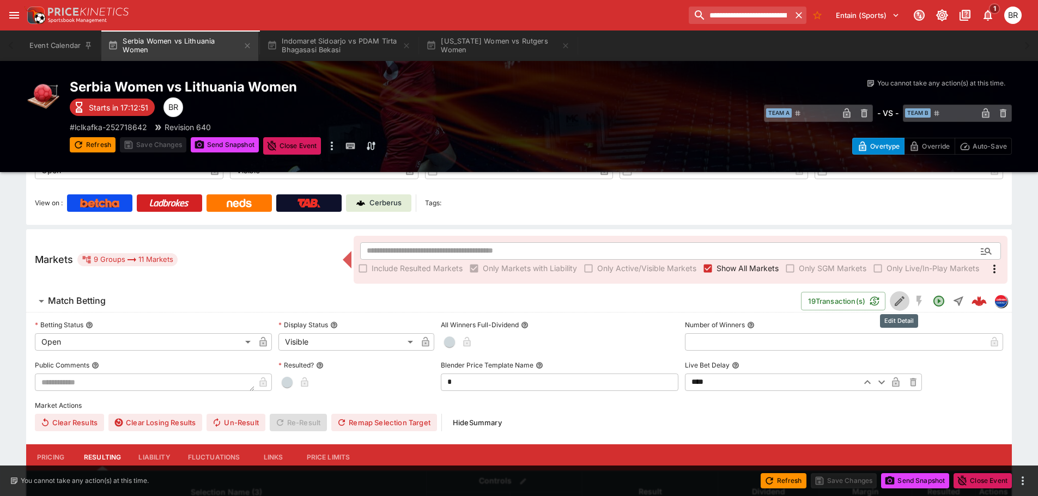
click at [895, 304] on icon "Edit Detail" at bounding box center [897, 302] width 5 height 5
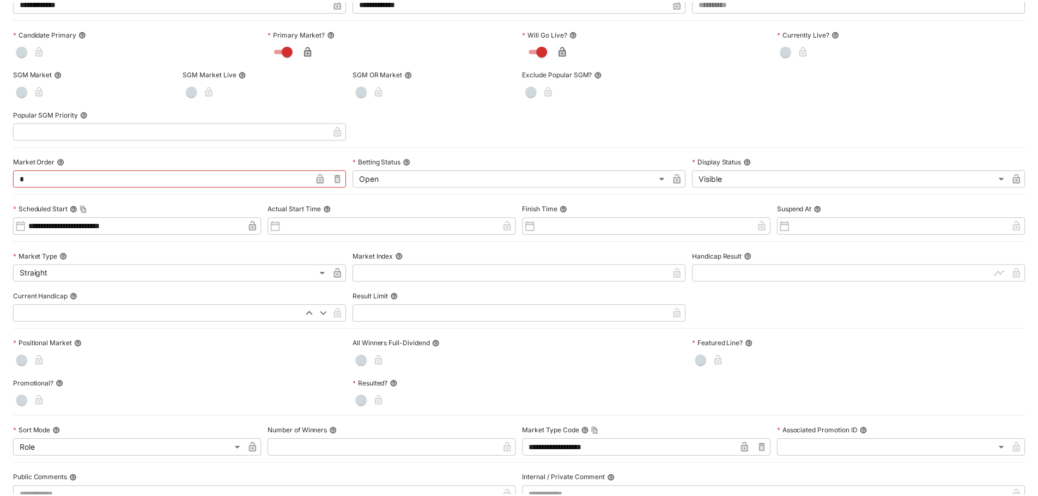
scroll to position [0, 0]
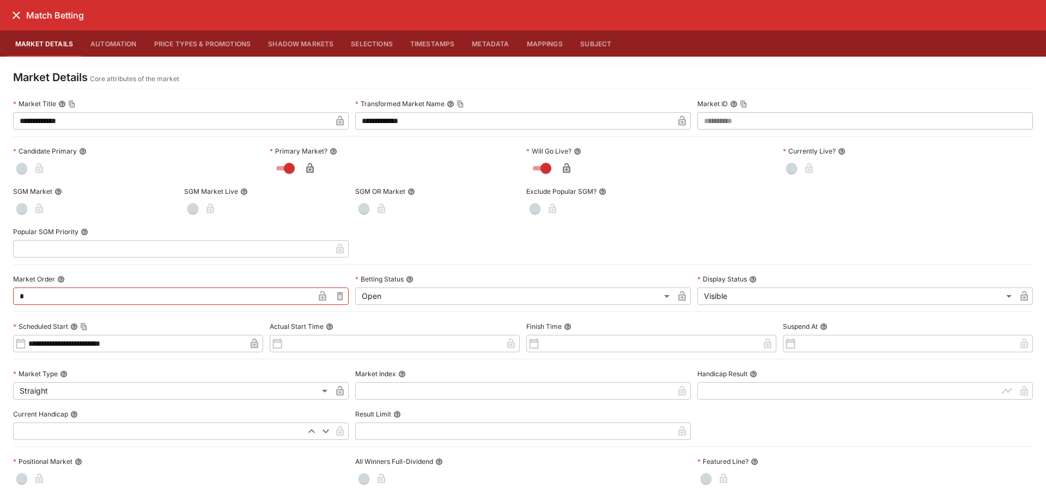
click at [20, 21] on icon "close" at bounding box center [16, 15] width 13 height 13
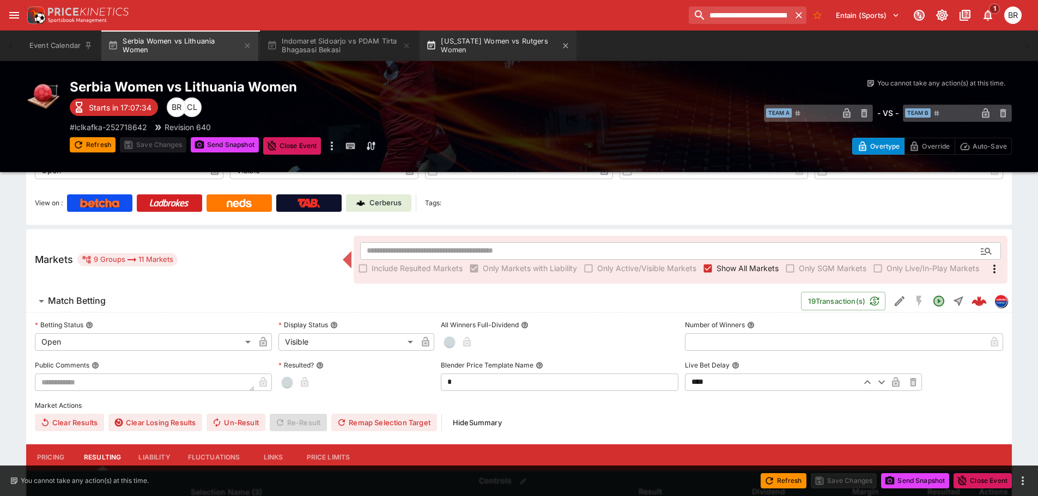
click at [472, 47] on button "Maryland Women vs Rutgers Women" at bounding box center [497, 46] width 157 height 31
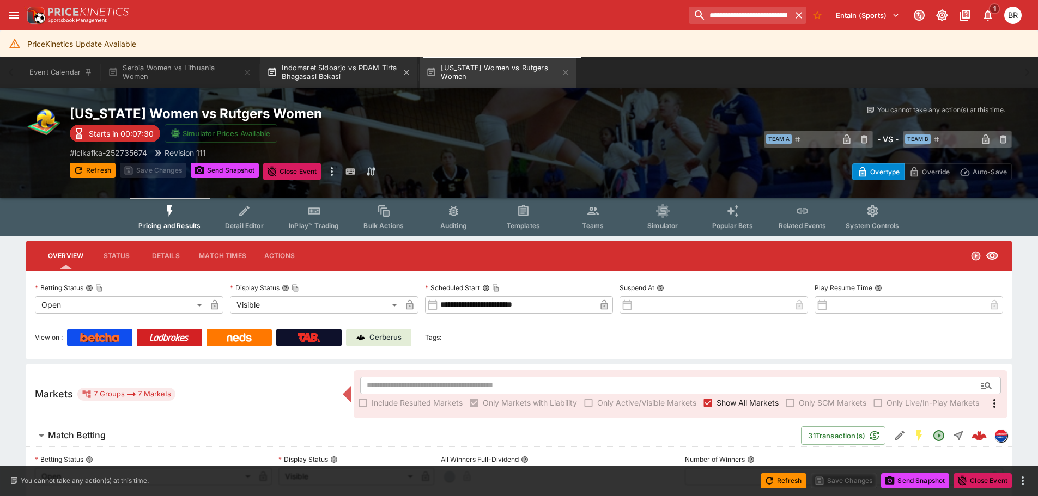
click at [351, 66] on button "Indomaret Sidoarjo vs PDAM Tirta Bhagasasi Bekasi" at bounding box center [338, 72] width 157 height 31
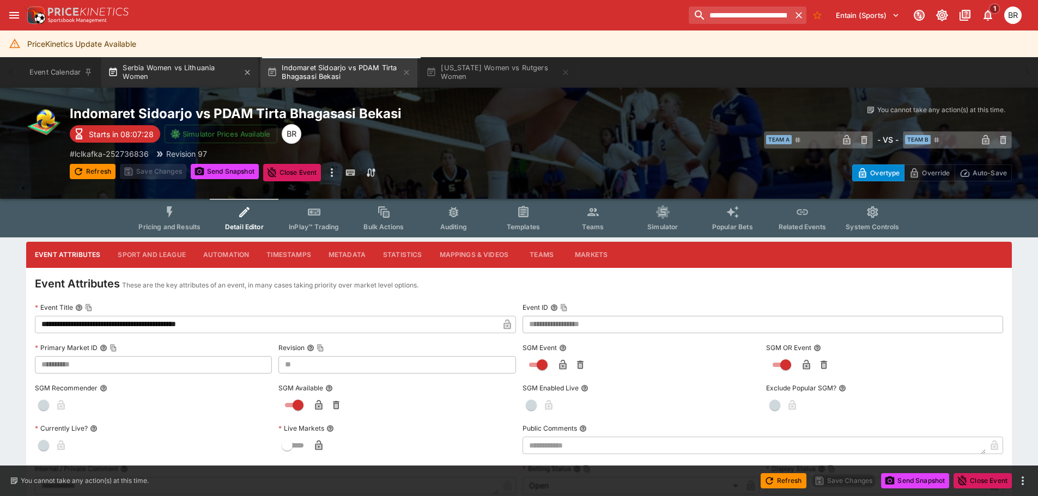
click at [168, 71] on button "Serbia Women vs Lithuania Women" at bounding box center [179, 72] width 157 height 31
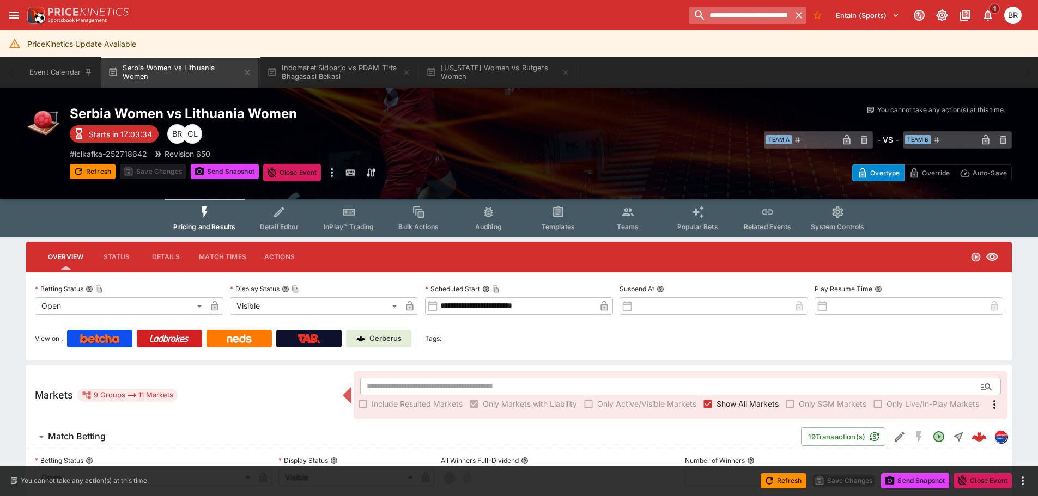
click at [769, 9] on input "**********" at bounding box center [739, 15] width 102 height 17
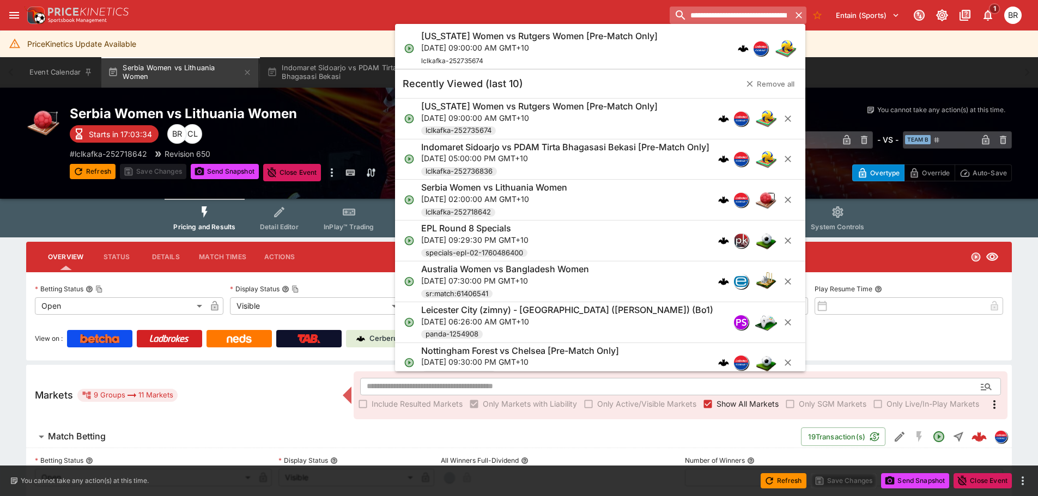
paste input "search"
type input "**********"
click at [699, 45] on div "APIA Leichhardt Tigers vs Sydney United 58 FC [Pre-Match Only] Fri, Oct 17, 202…" at bounding box center [594, 49] width 347 height 36
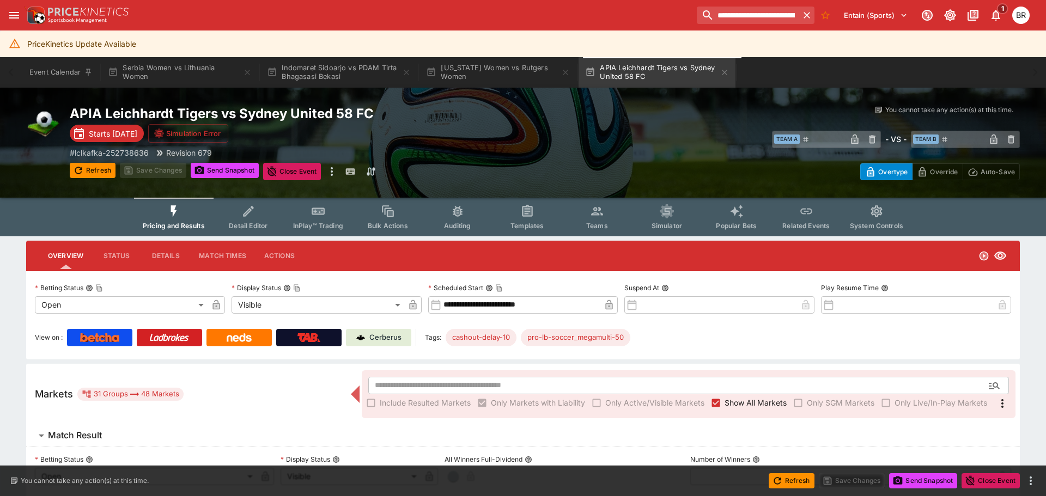
type input "**********"
type input "*******"
type input "**********"
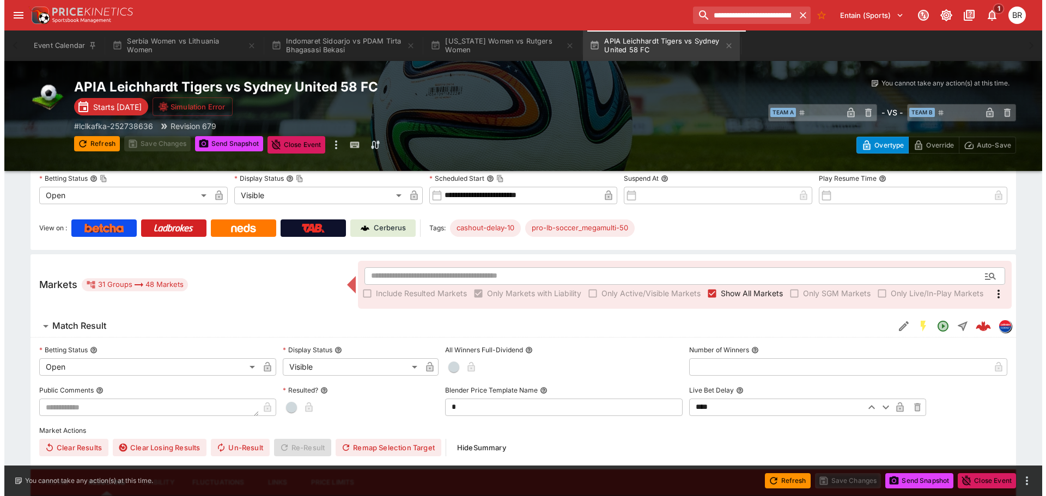
scroll to position [109, 0]
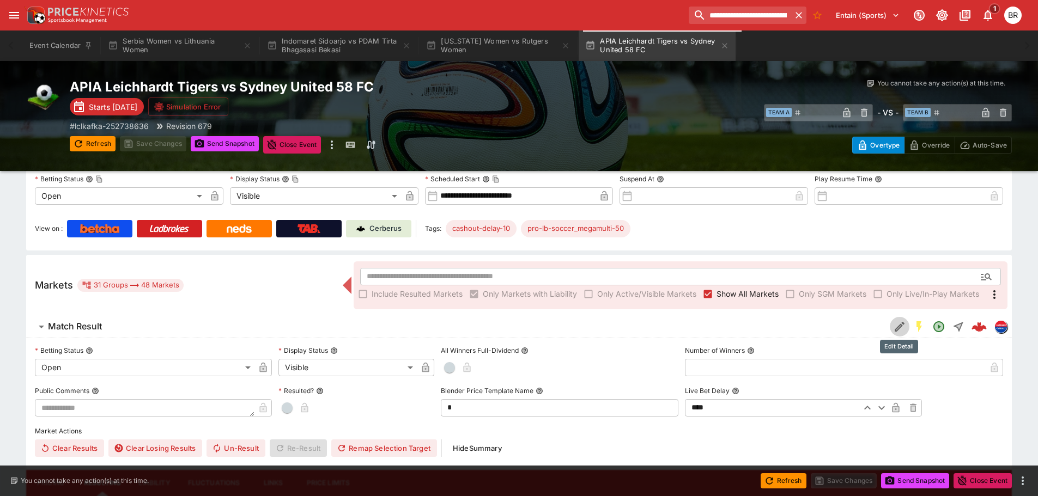
click at [890, 325] on button "Edit Detail" at bounding box center [899, 327] width 20 height 20
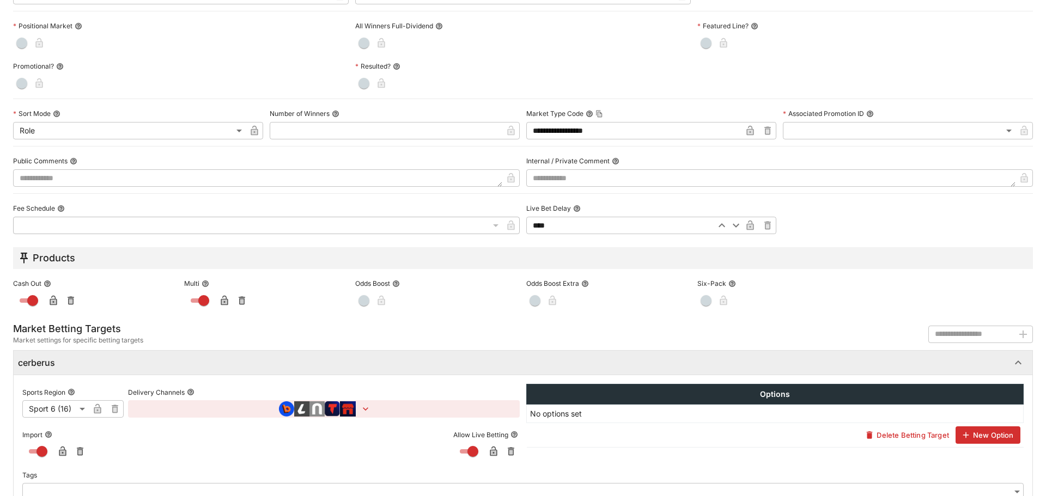
scroll to position [458, 0]
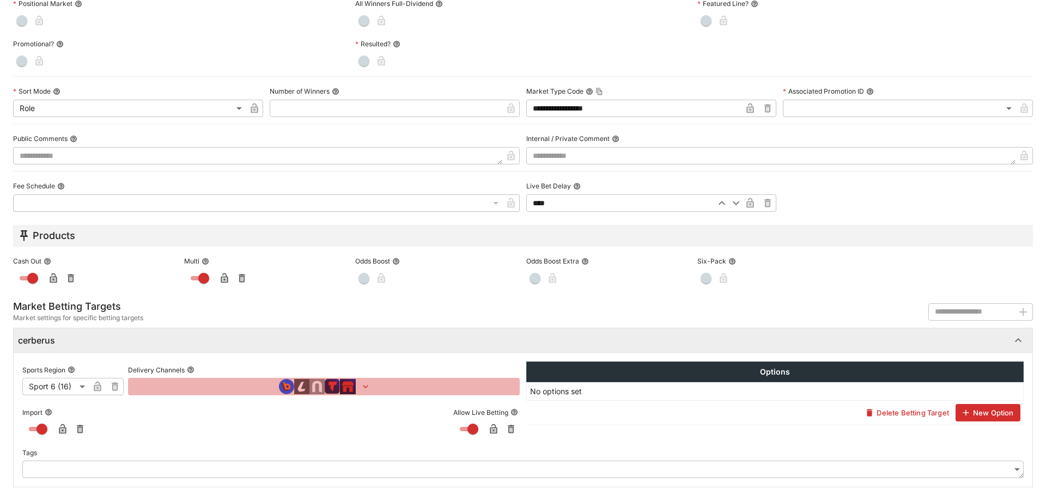
click at [366, 387] on icon "button" at bounding box center [365, 386] width 11 height 11
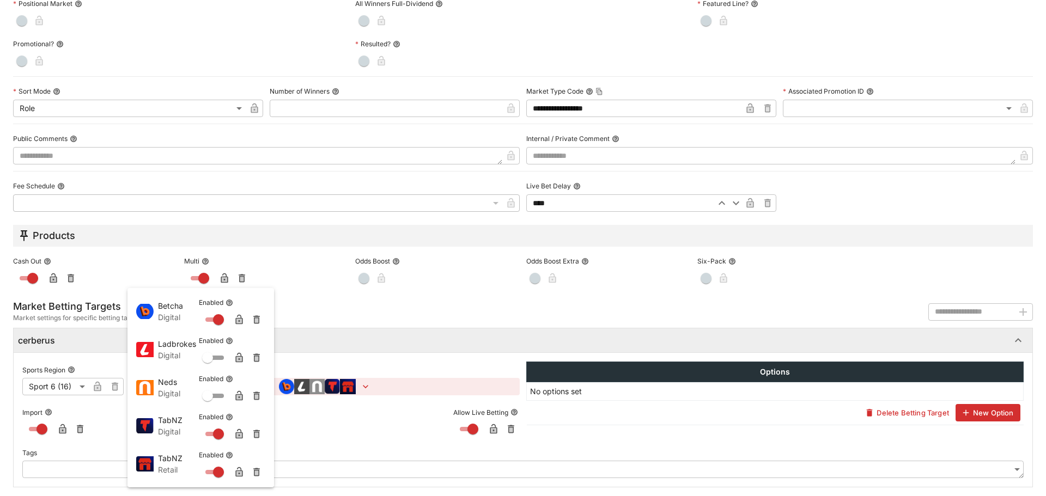
click at [203, 83] on div at bounding box center [523, 248] width 1046 height 496
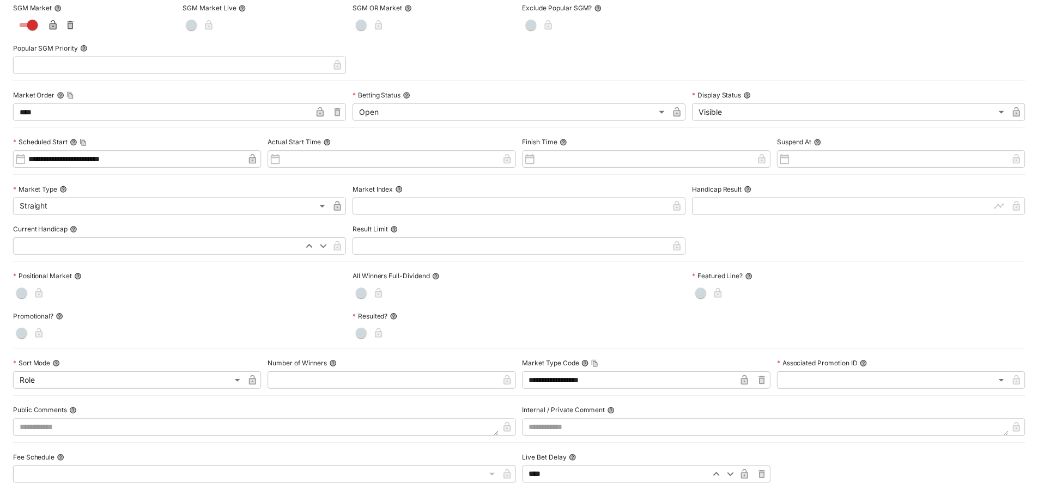
scroll to position [0, 0]
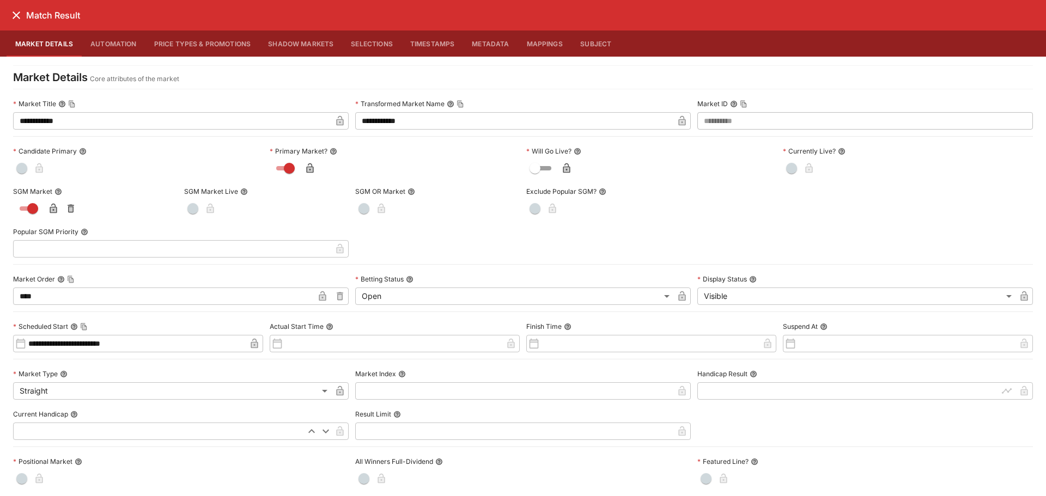
click at [15, 17] on icon "close" at bounding box center [17, 15] width 8 height 8
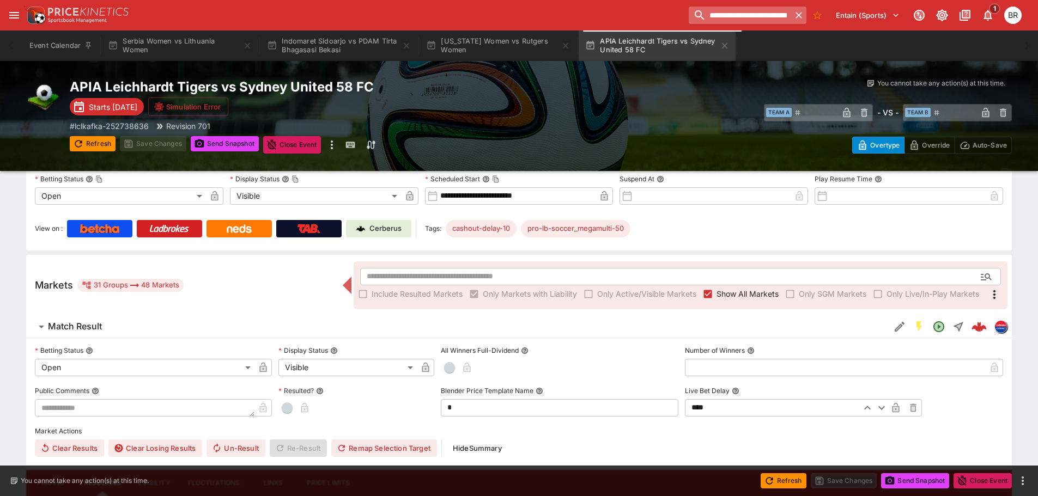
click at [769, 7] on input "**********" at bounding box center [739, 15] width 102 height 17
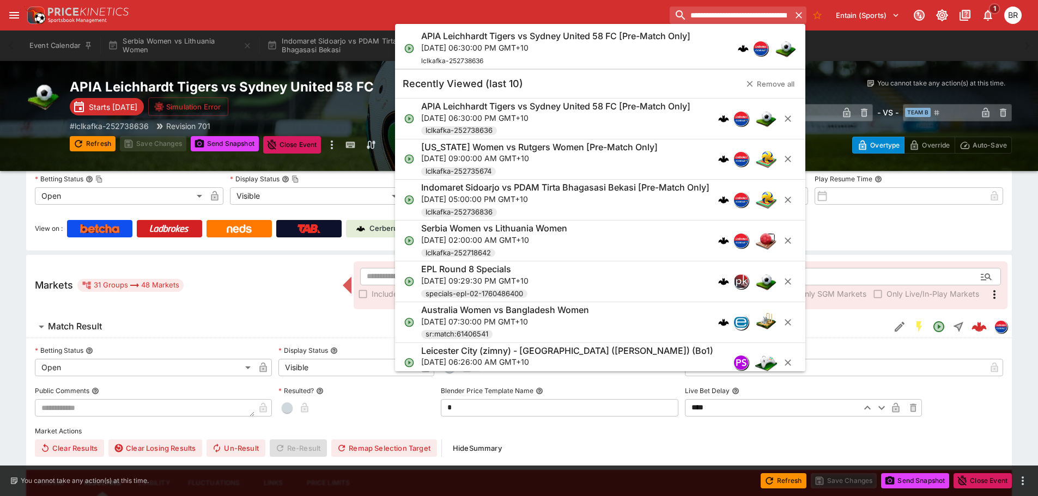
paste input "*"
type input "**********"
click at [661, 50] on div "Louveira U21 Women vs Realizar U21 Women Thu, Oct 16, 2025, 08:00:00 AM GMT+10 …" at bounding box center [594, 49] width 347 height 36
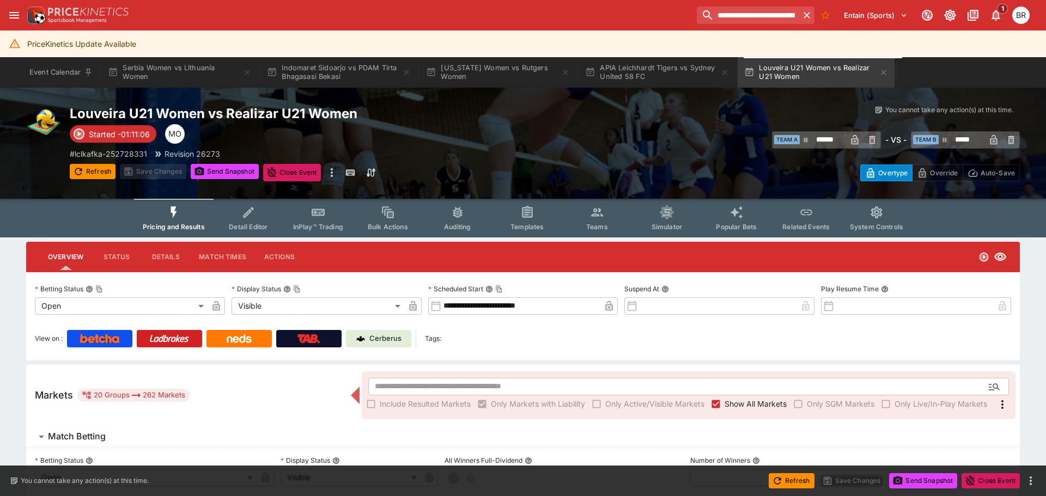
type input "**********"
type input "*******"
type input "**********"
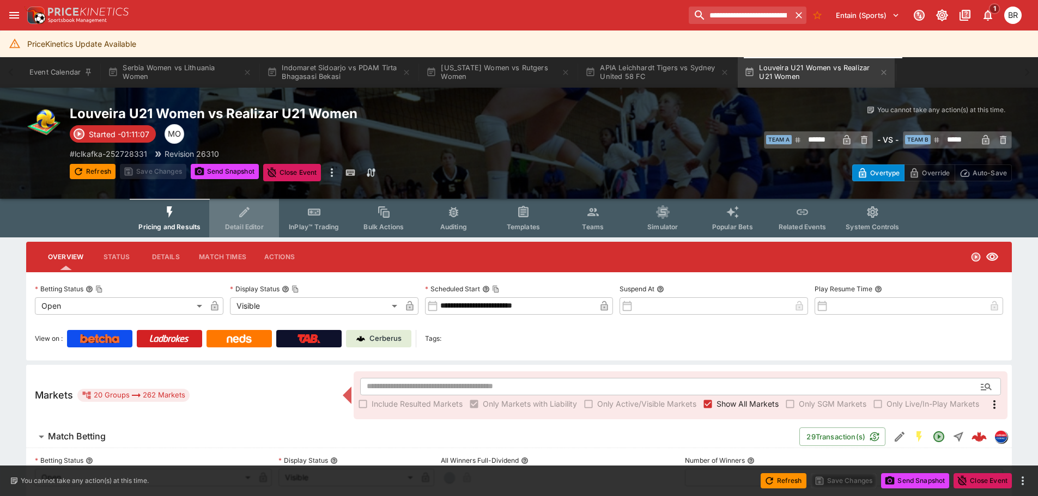
click at [269, 226] on button "Detail Editor" at bounding box center [244, 218] width 70 height 39
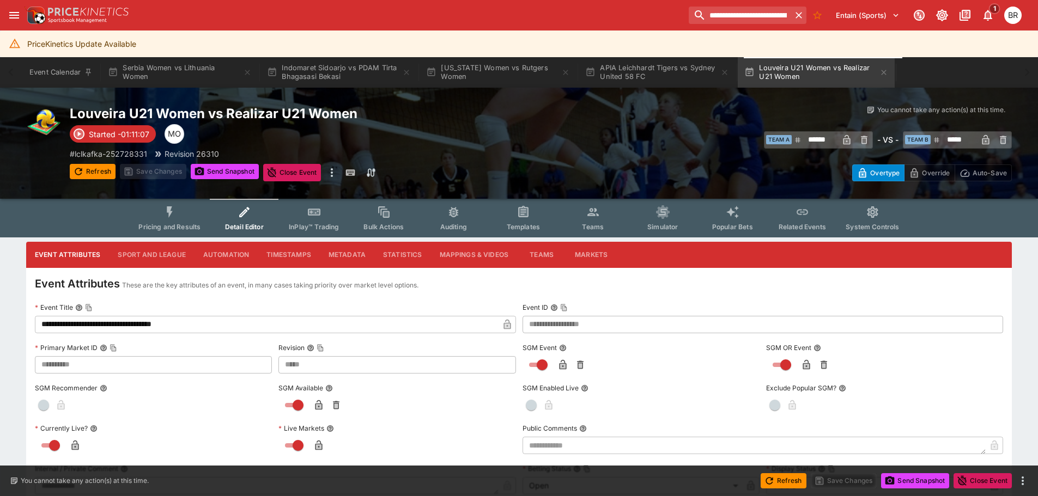
type input "*****"
click at [350, 254] on button "Metadata" at bounding box center [347, 255] width 54 height 26
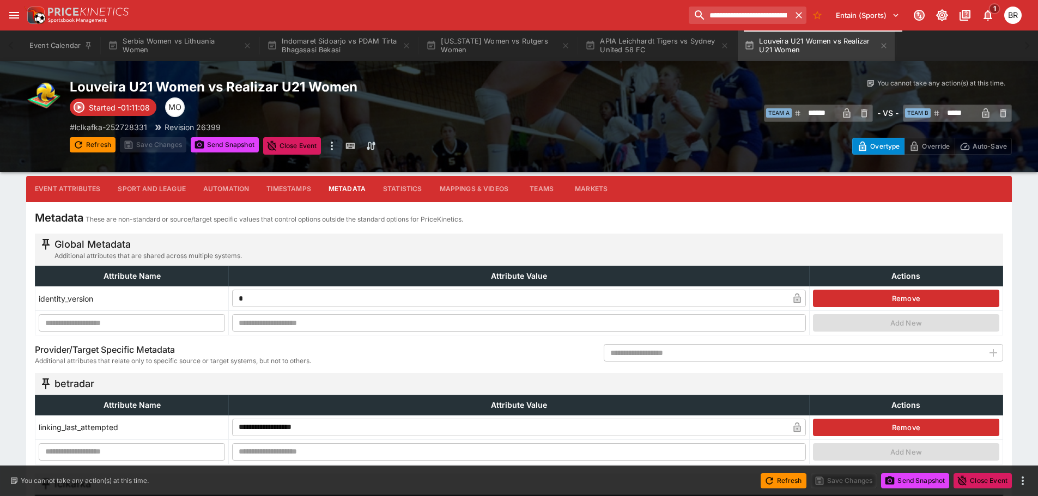
type input "****"
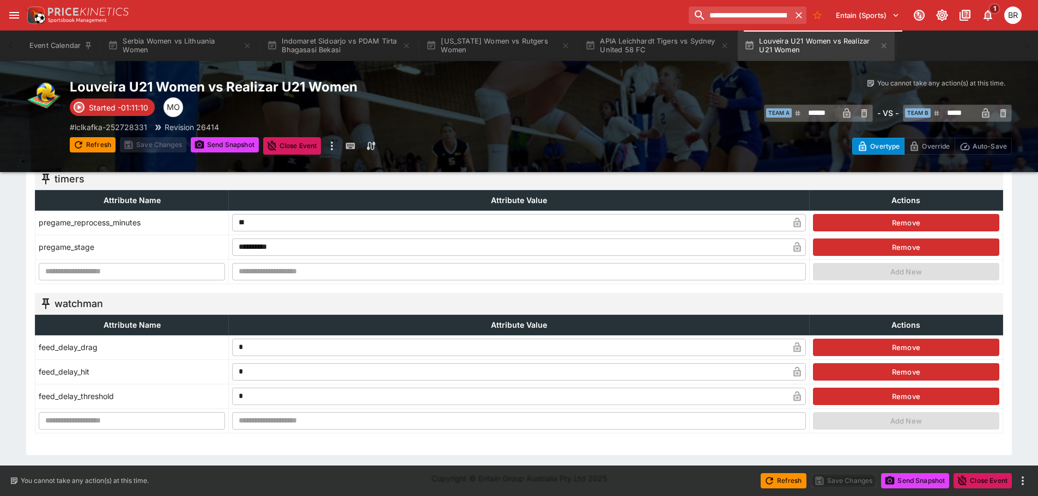
scroll to position [1314, 0]
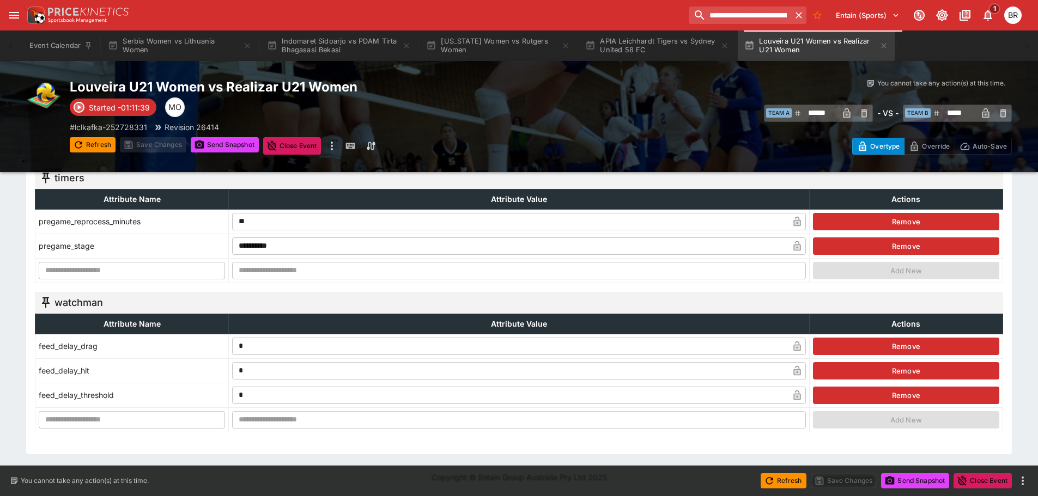
type input "******"
type input "*****"
type input "******"
type input "*****"
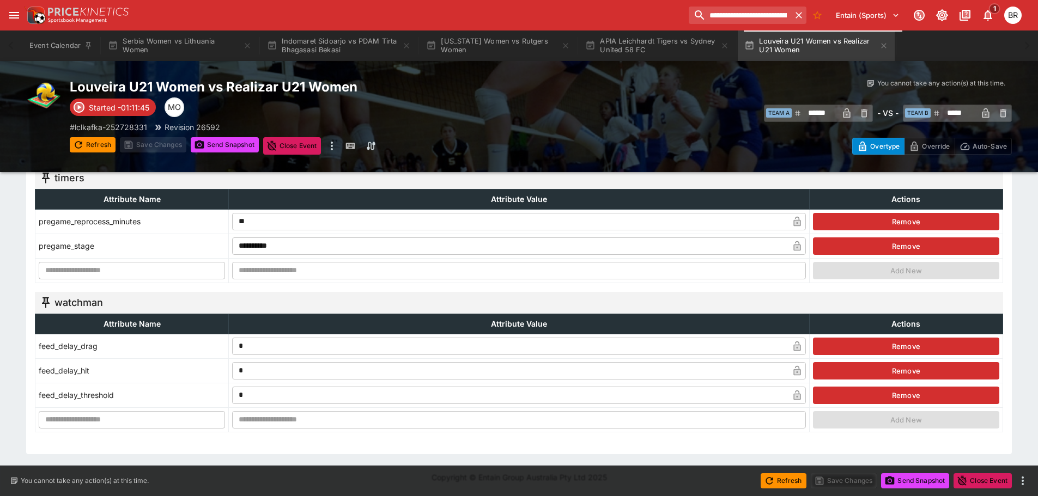
type input "*****"
type input "**********"
type input "******"
type input "*****"
type input "******"
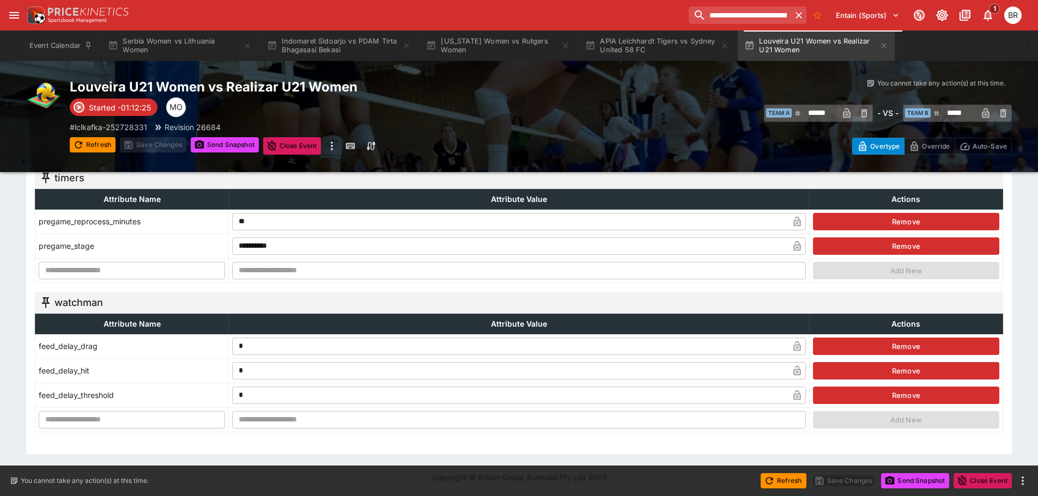
type input "*****"
drag, startPoint x: 724, startPoint y: 16, endPoint x: 615, endPoint y: 1, distance: 110.0
click at [724, 16] on input "**********" at bounding box center [739, 15] width 102 height 17
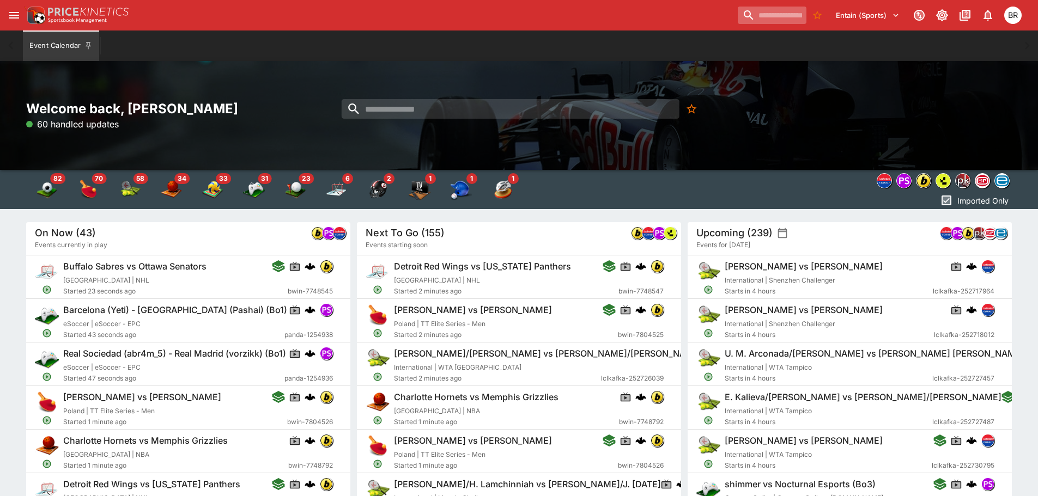
click at [747, 18] on input "search" at bounding box center [771, 15] width 69 height 17
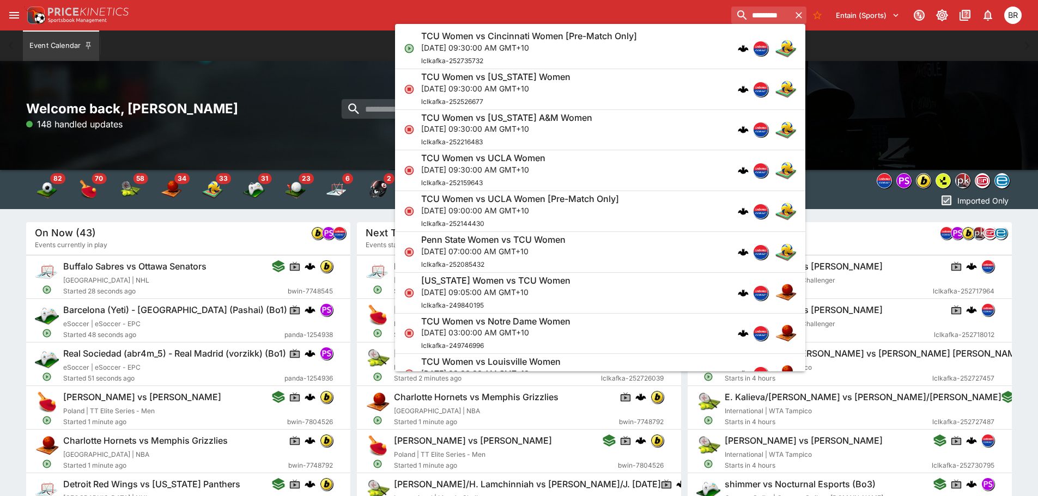
click at [636, 51] on div "TCU Women vs Cincinnati Women [Pre-Match Only] [DATE] 09:30:00 AM GMT+10 lclkaf…" at bounding box center [594, 49] width 347 height 36
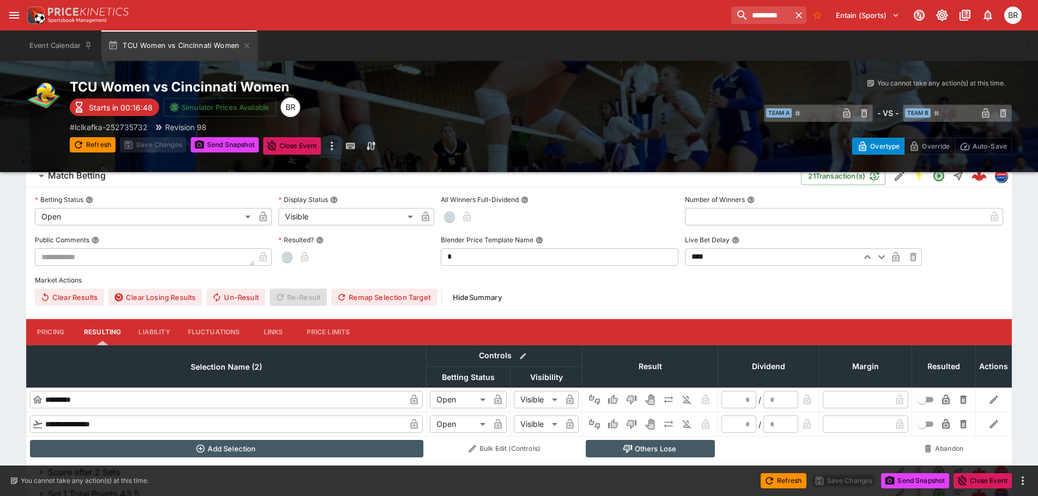
scroll to position [219, 0]
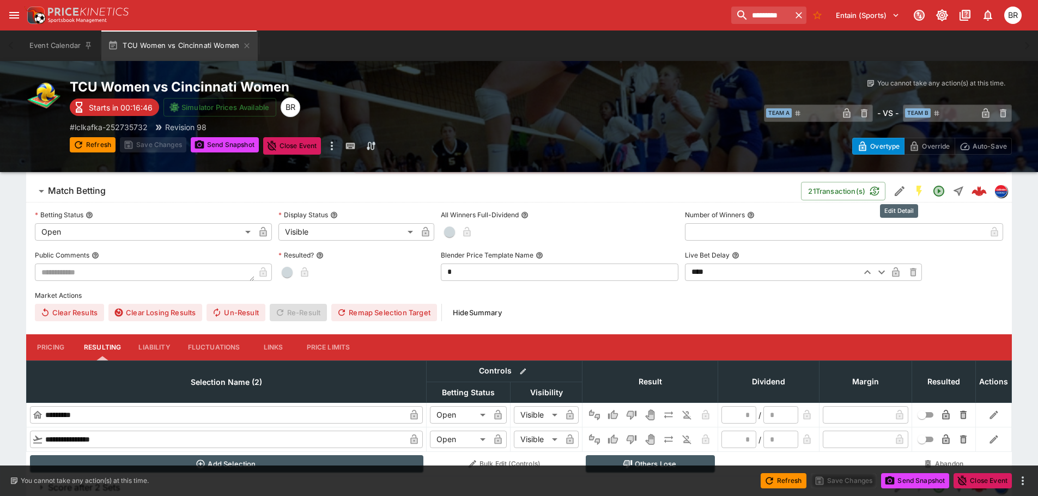
click at [891, 189] on button "Edit Detail" at bounding box center [899, 191] width 20 height 20
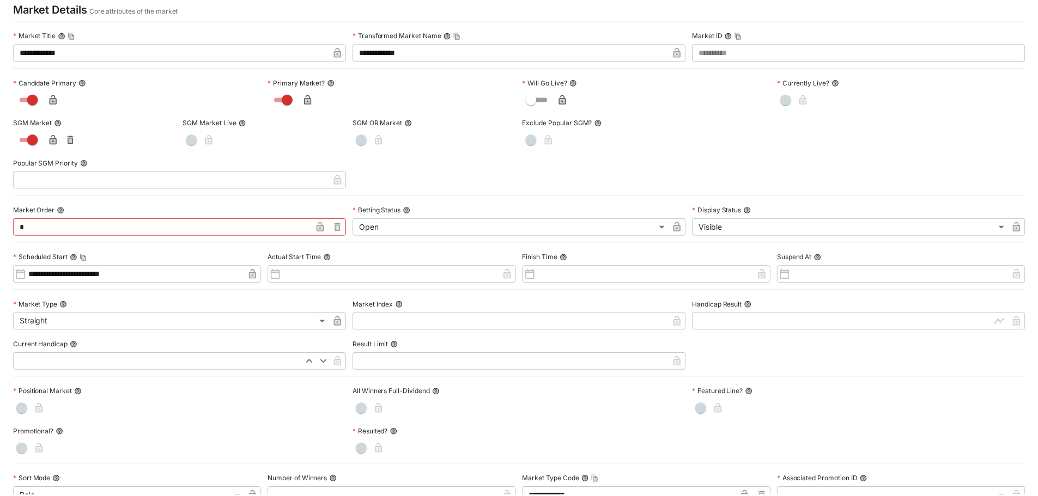
scroll to position [0, 0]
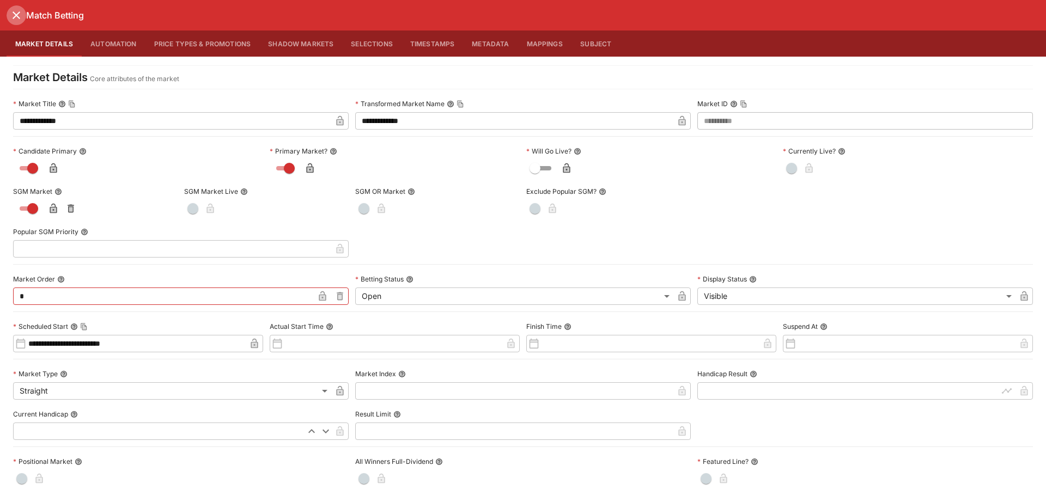
click at [15, 13] on icon "close" at bounding box center [17, 15] width 8 height 8
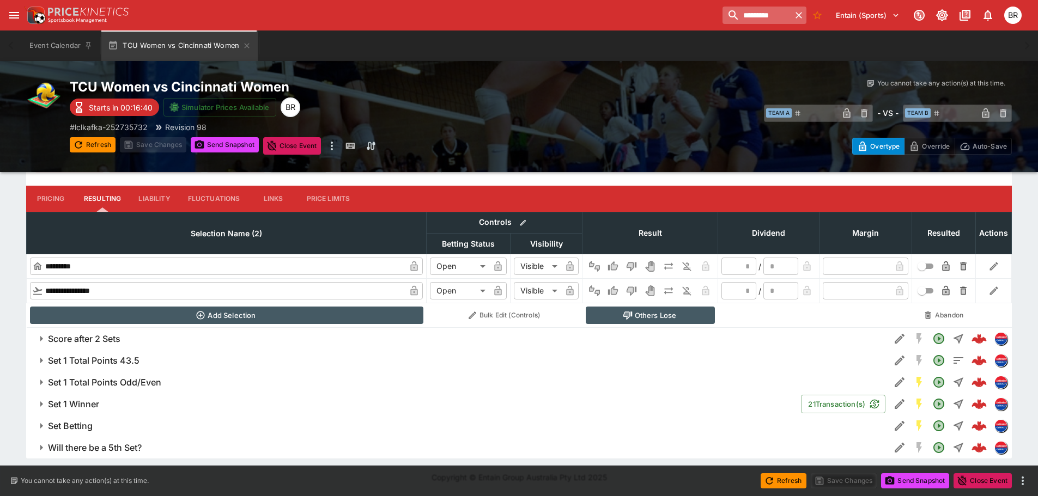
click at [722, 20] on input "*********" at bounding box center [756, 15] width 69 height 17
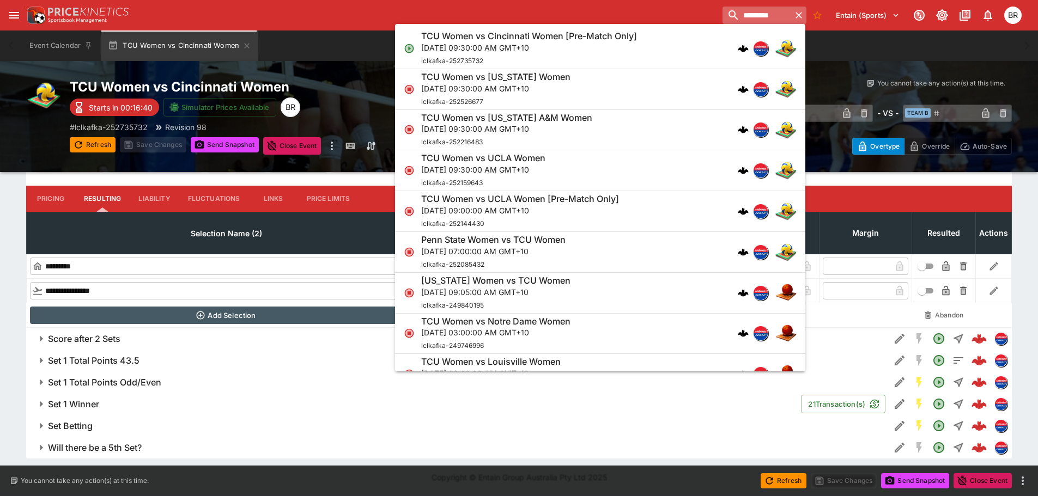
click at [722, 20] on input "*********" at bounding box center [756, 15] width 69 height 17
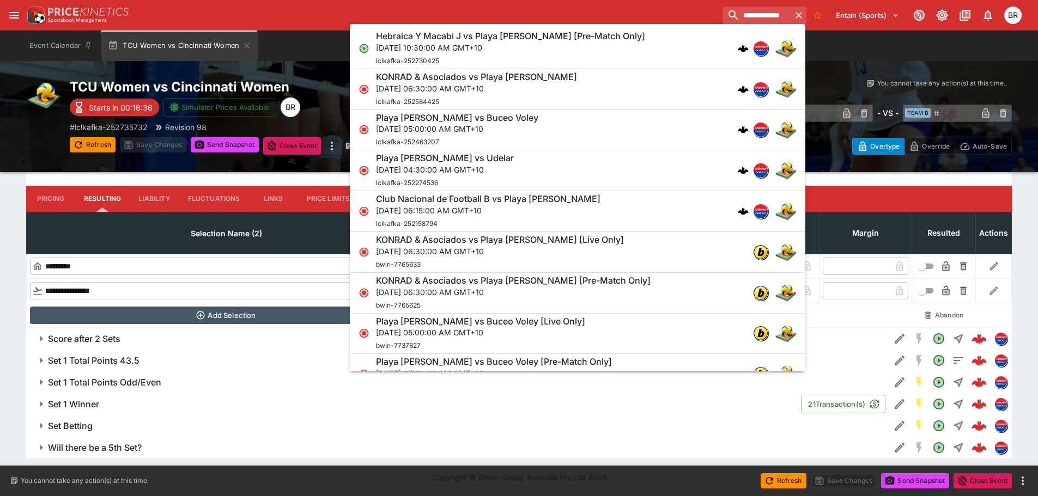
type input "**********"
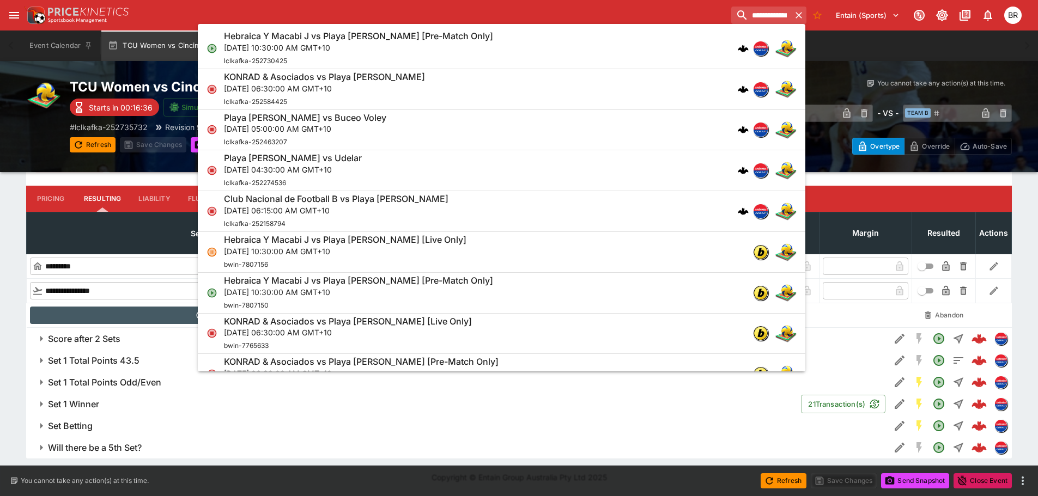
click at [662, 46] on div "Hebraica Y Macabi J vs Playa [PERSON_NAME] [Pre-Match Only] [DATE] 10:30:00 AM …" at bounding box center [496, 49] width 544 height 36
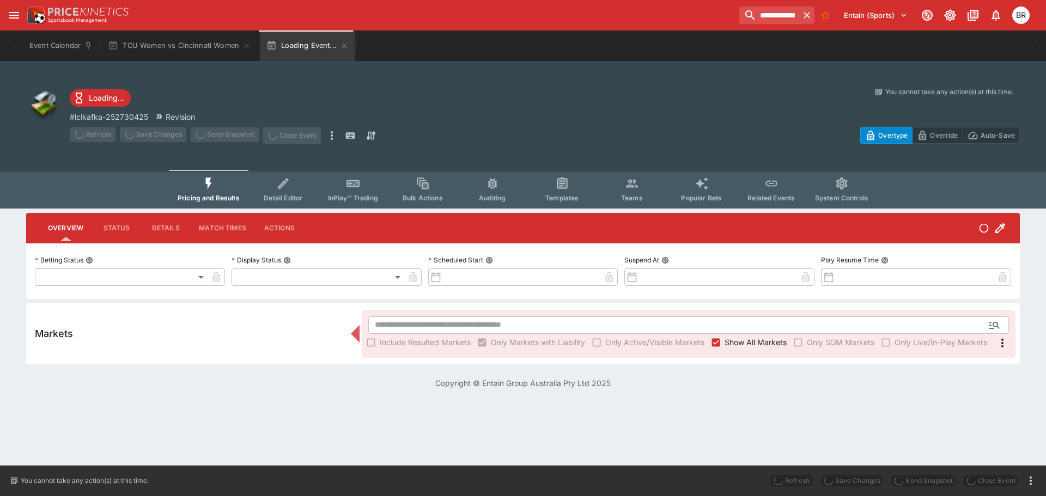
type input "**********"
type input "*******"
type input "**********"
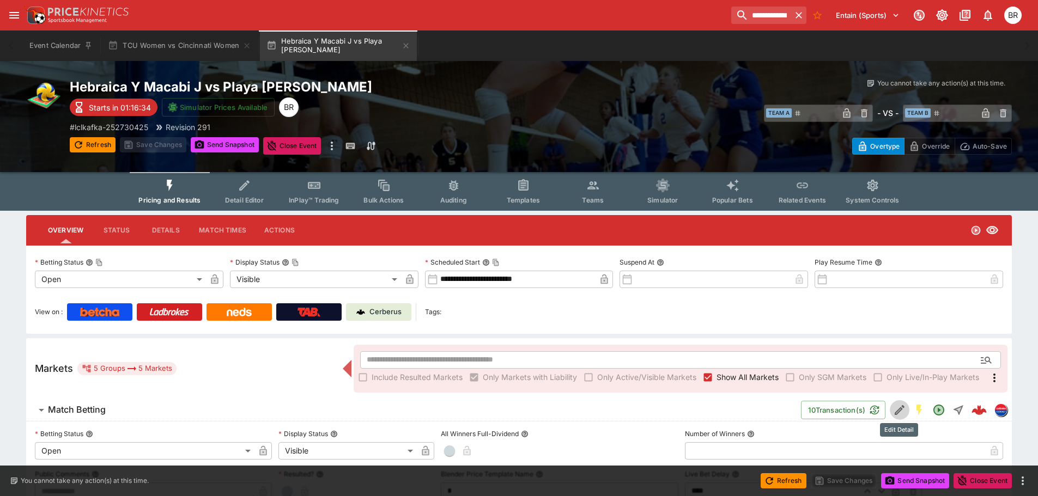
click at [899, 408] on icon "Edit Detail" at bounding box center [899, 410] width 10 height 10
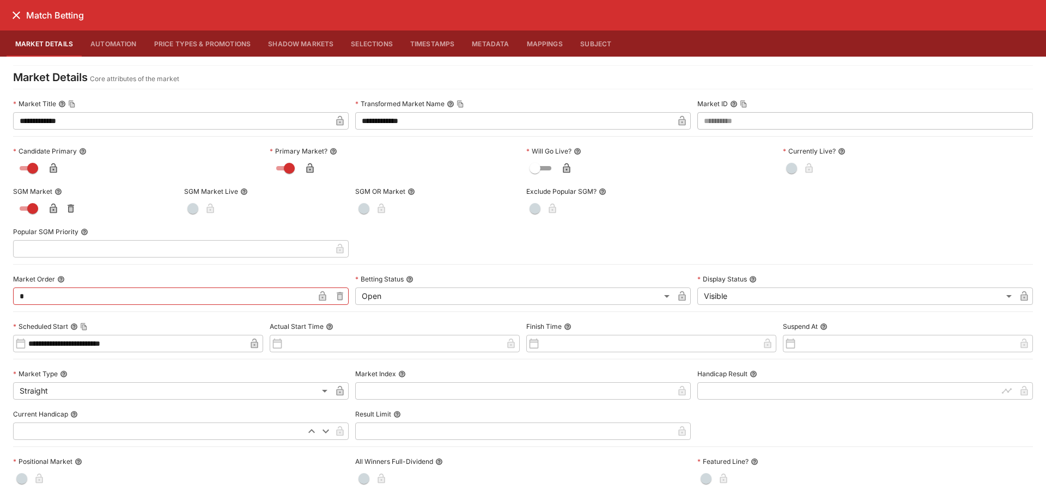
click at [22, 20] on icon "close" at bounding box center [16, 15] width 13 height 13
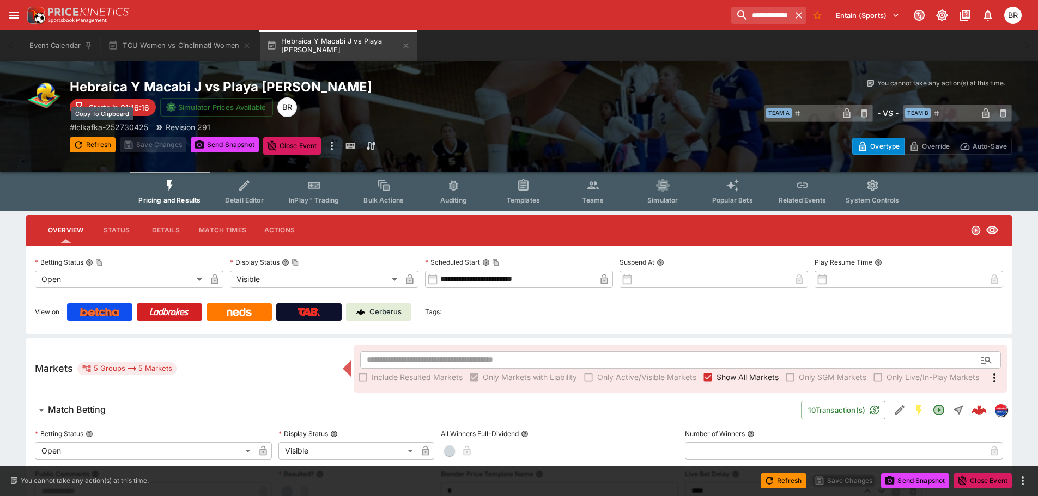
click at [93, 124] on p "# lclkafka-252730425" at bounding box center [109, 126] width 78 height 11
click at [113, 130] on p "# lclkafka-252730425" at bounding box center [109, 126] width 78 height 11
click at [511, 204] on span "Templates" at bounding box center [523, 200] width 33 height 8
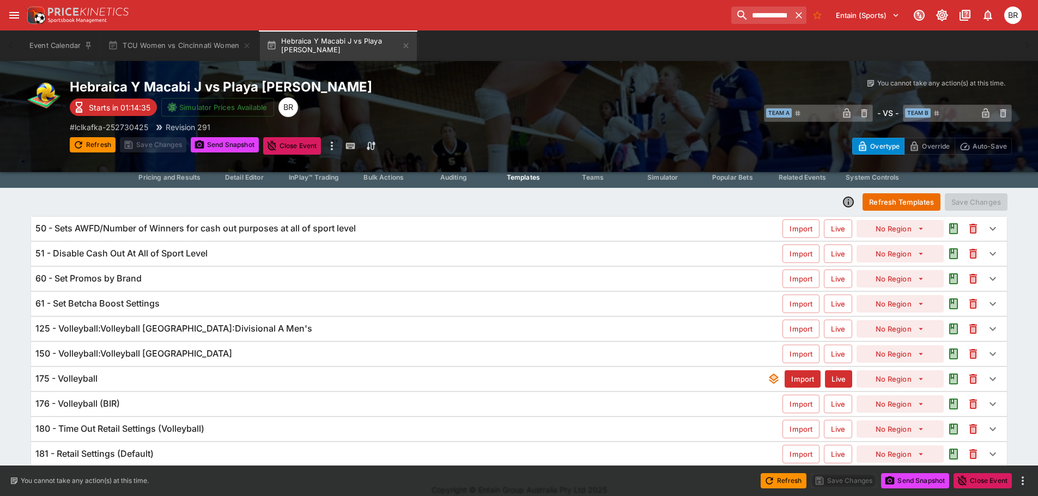
scroll to position [35, 0]
